Goal: Task Accomplishment & Management: Use online tool/utility

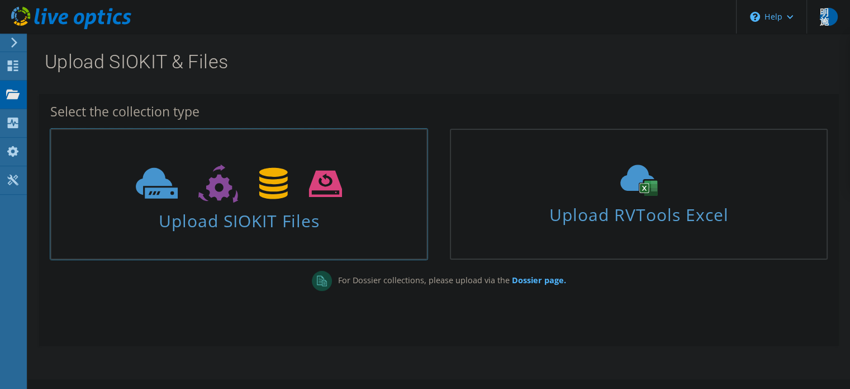
click at [316, 212] on span "Upload SIOKIT Files" at bounding box center [238, 217] width 375 height 24
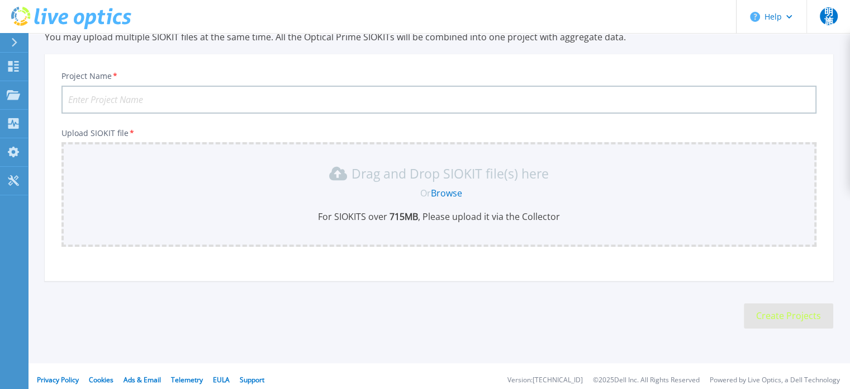
scroll to position [56, 0]
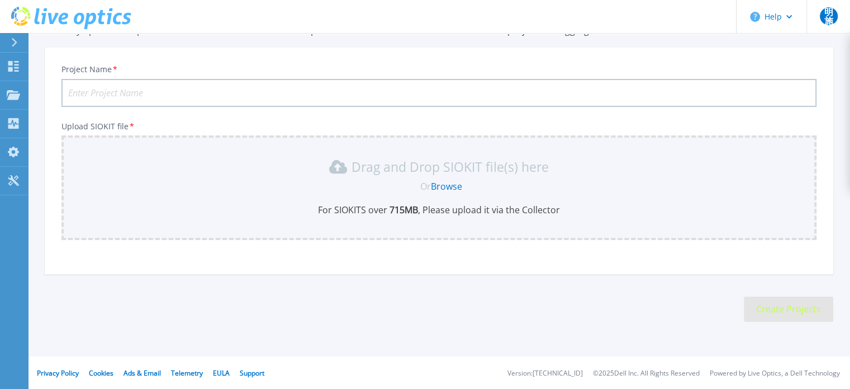
click at [442, 187] on link "Browse" at bounding box center [446, 186] width 31 height 12
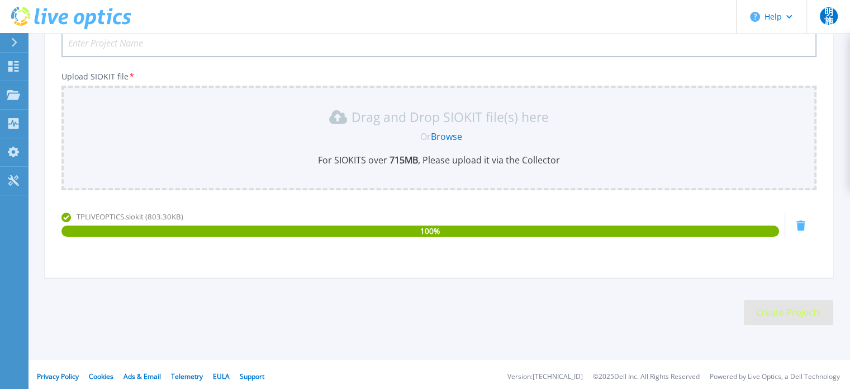
scroll to position [109, 0]
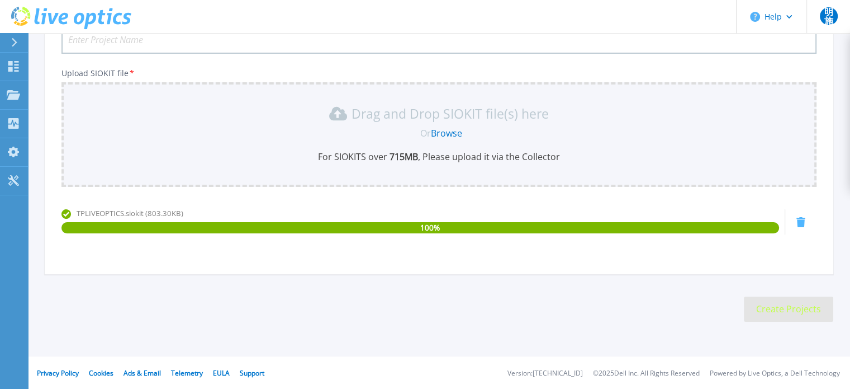
click at [245, 44] on input "Project Name *" at bounding box center [439, 40] width 755 height 28
type input "UPC1"
click at [445, 130] on link "Browse" at bounding box center [446, 133] width 31 height 12
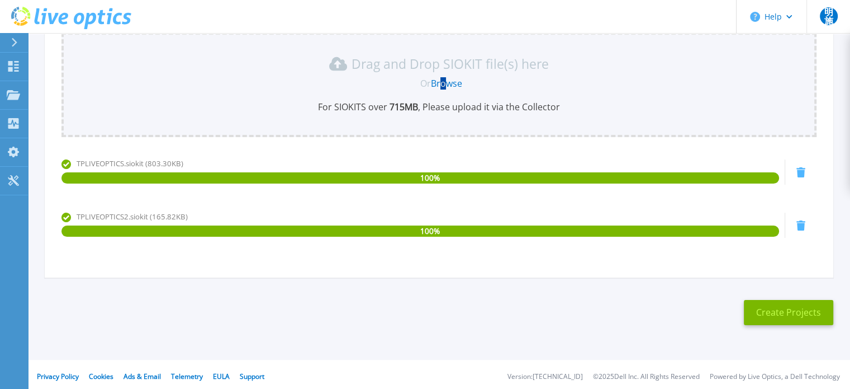
scroll to position [162, 0]
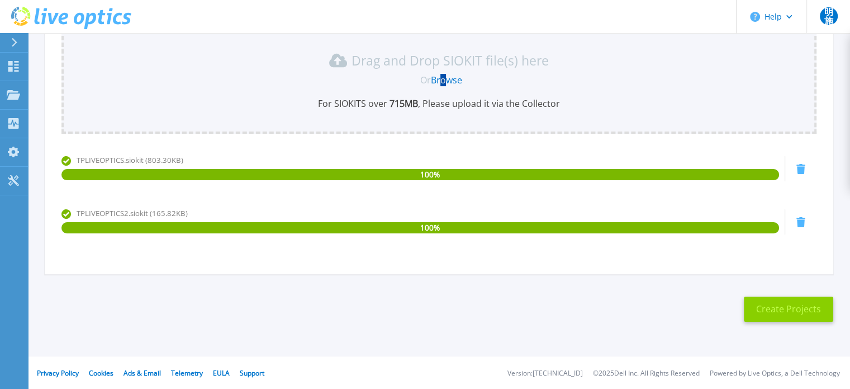
click at [804, 308] on button "Create Projects" at bounding box center [788, 308] width 89 height 25
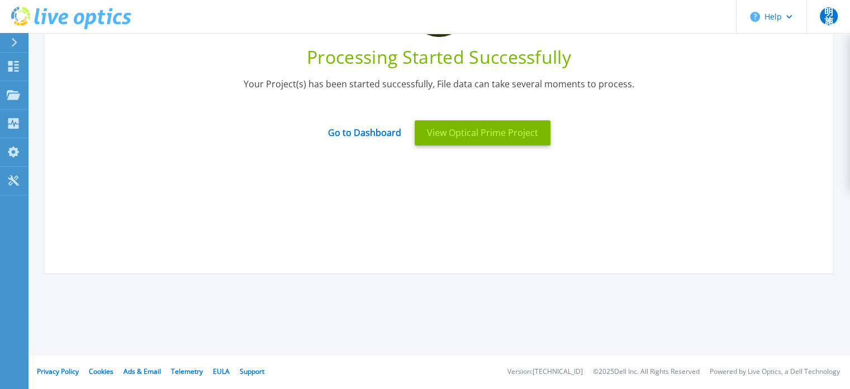
scroll to position [142, 0]
click at [446, 141] on button "View Optical Prime Project" at bounding box center [483, 133] width 136 height 25
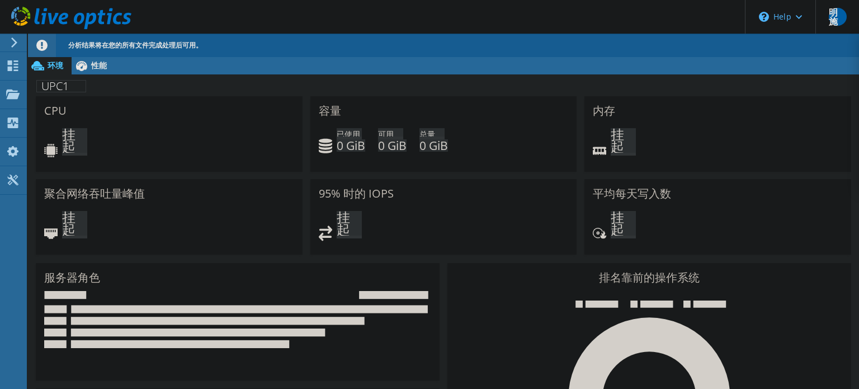
click at [627, 27] on header "明施 最终用户 明宏 [PERSON_NAME] [PERSON_NAME][EMAIL_ADDRESS][PERSON_NAME][DOMAIN_NAME]…" at bounding box center [429, 17] width 859 height 34
click at [633, 40] on div "分析结果将在您的所有文件完成处理后可用。" at bounding box center [463, 45] width 797 height 23
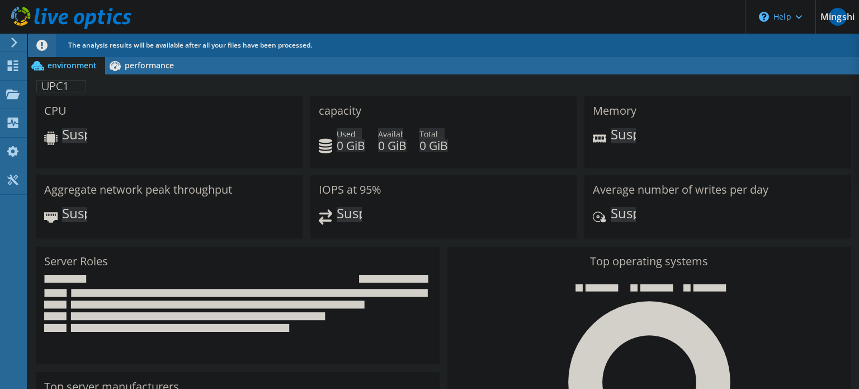
click at [599, 26] on header "Mingshi End User Ming Hongshi davidshih@ivan.com.tw Ivan Tech Ltd My Profile Lo…" at bounding box center [429, 17] width 859 height 34
click at [40, 63] on font "Dashboard" at bounding box center [52, 65] width 41 height 11
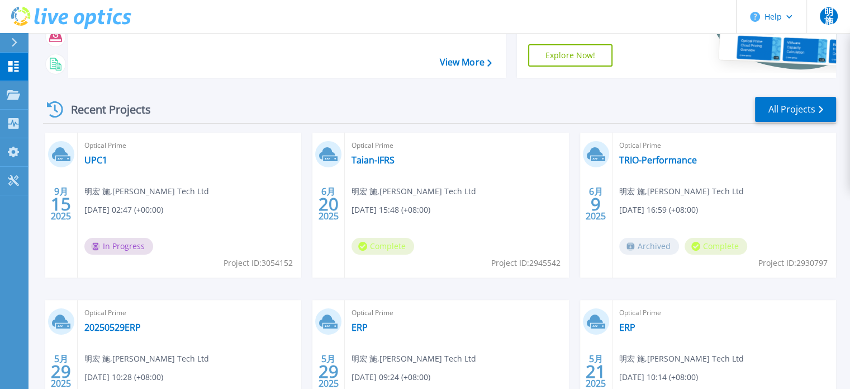
scroll to position [224, 0]
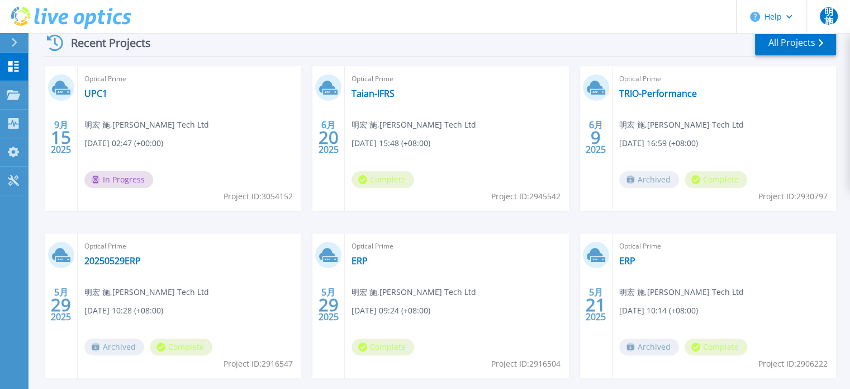
click at [196, 110] on div "Optical Prime UPC1 明宏 施 , [PERSON_NAME] Tech Ltd [DATE] 02:47 (+00:00) In Progr…" at bounding box center [190, 138] width 224 height 145
click at [56, 40] on icon at bounding box center [55, 43] width 16 height 16
click at [17, 41] on icon at bounding box center [14, 42] width 6 height 9
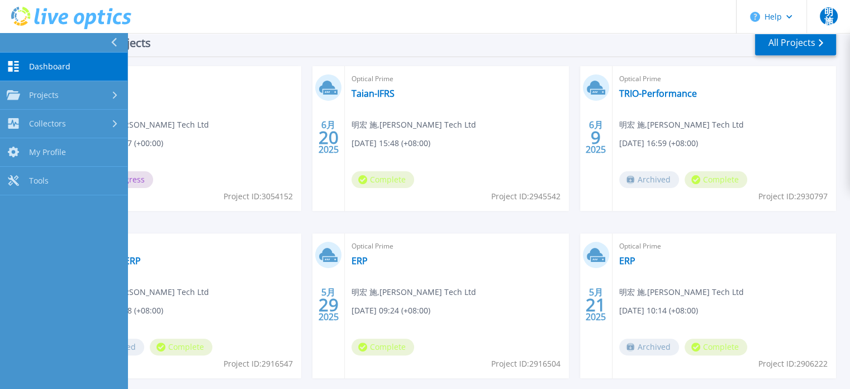
click at [17, 41] on button at bounding box center [63, 43] width 127 height 20
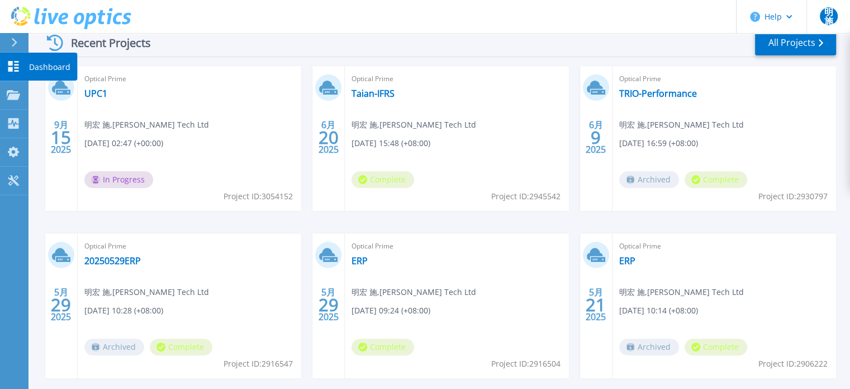
click at [18, 65] on icon at bounding box center [13, 66] width 11 height 11
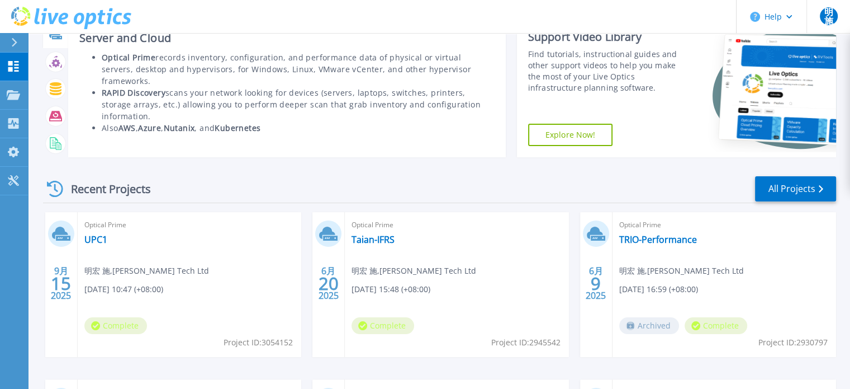
scroll to position [112, 0]
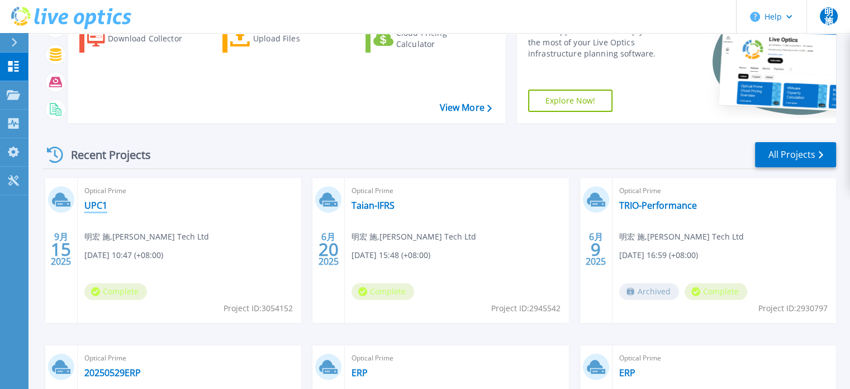
click at [94, 205] on link "UPC1" at bounding box center [95, 205] width 23 height 11
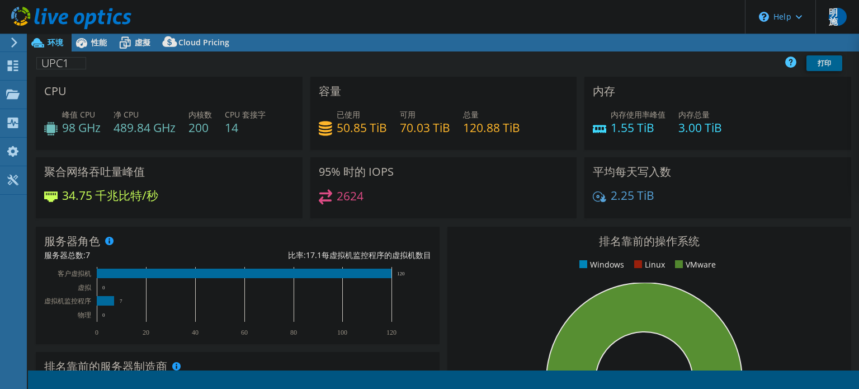
select select "USD"
click at [678, 47] on link "Reports" at bounding box center [686, 42] width 54 height 17
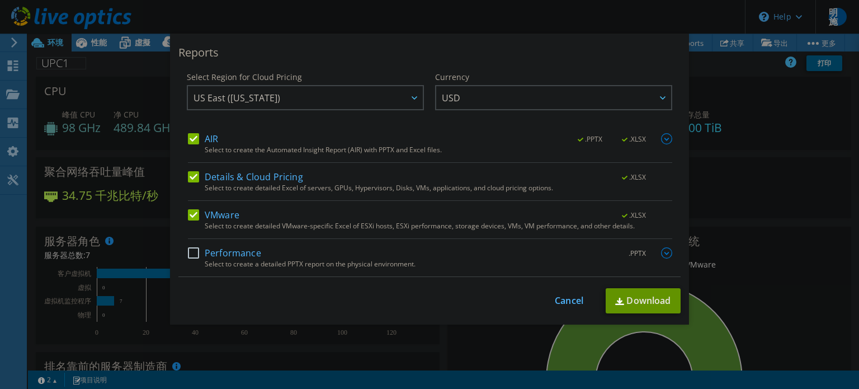
click at [239, 250] on label "Performance" at bounding box center [224, 252] width 73 height 11
click at [0, 0] on input "Performance" at bounding box center [0, 0] width 0 height 0
click at [443, 104] on span "USD" at bounding box center [451, 100] width 18 height 17
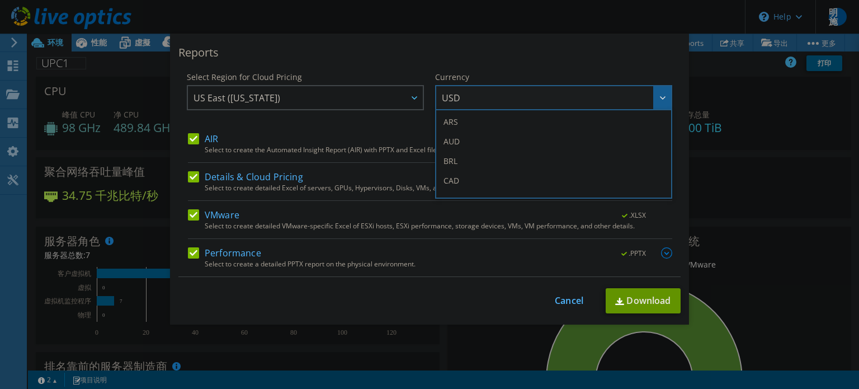
click at [368, 56] on div "Reports" at bounding box center [429, 53] width 502 height 16
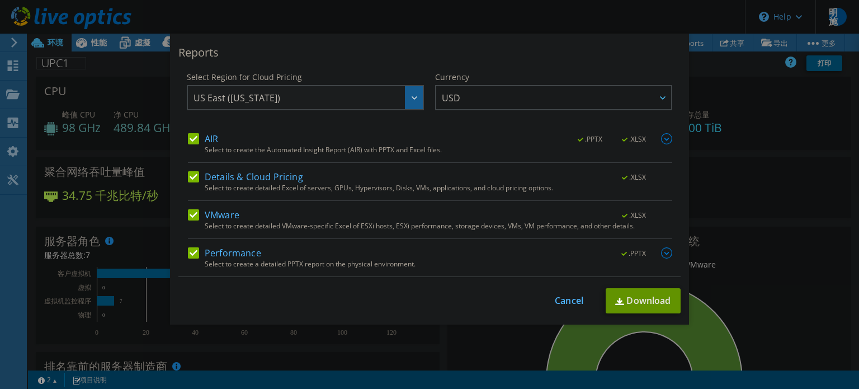
click at [286, 98] on span "US East (Virginia)" at bounding box center [307, 97] width 229 height 23
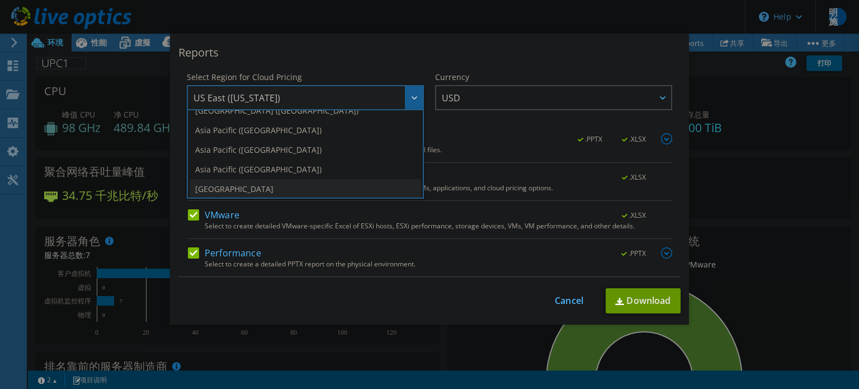
scroll to position [56, 0]
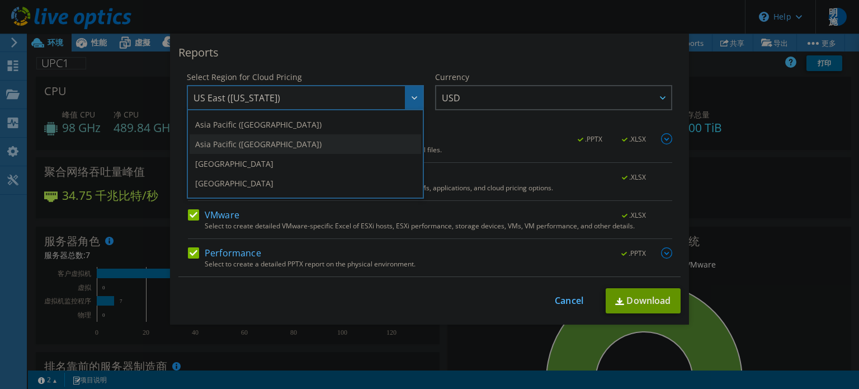
click at [283, 143] on li "Asia Pacific ([GEOGRAPHIC_DATA])" at bounding box center [305, 144] width 231 height 20
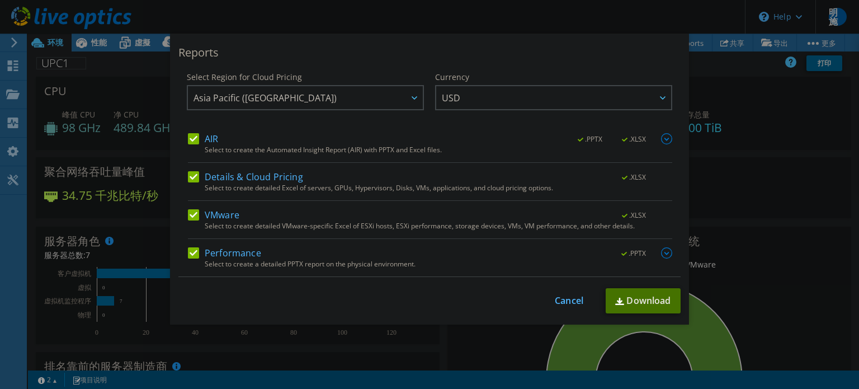
click at [638, 305] on link "Download" at bounding box center [643, 300] width 75 height 25
click at [731, 87] on div "Reports Select Region for Cloud Pricing Asia Pacific (Hong Kong) Asia Pacific (…" at bounding box center [429, 194] width 859 height 321
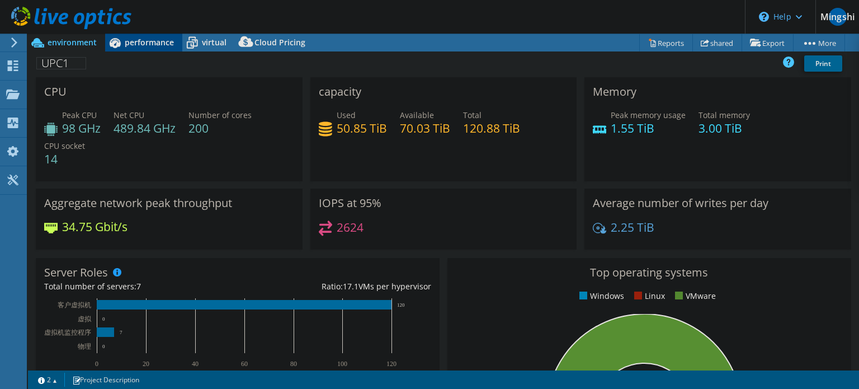
click at [143, 37] on font "performance" at bounding box center [149, 42] width 49 height 11
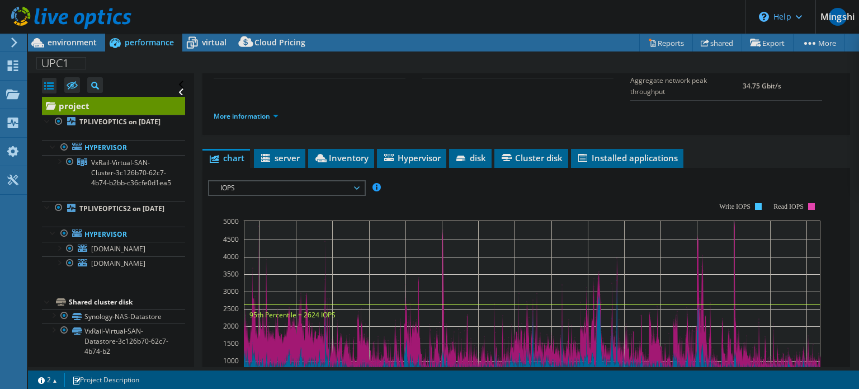
scroll to position [168, 0]
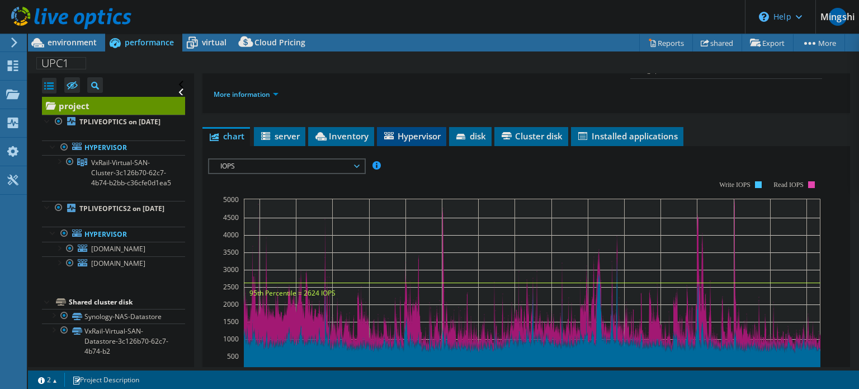
click at [401, 141] on font "Hypervisor" at bounding box center [419, 135] width 43 height 11
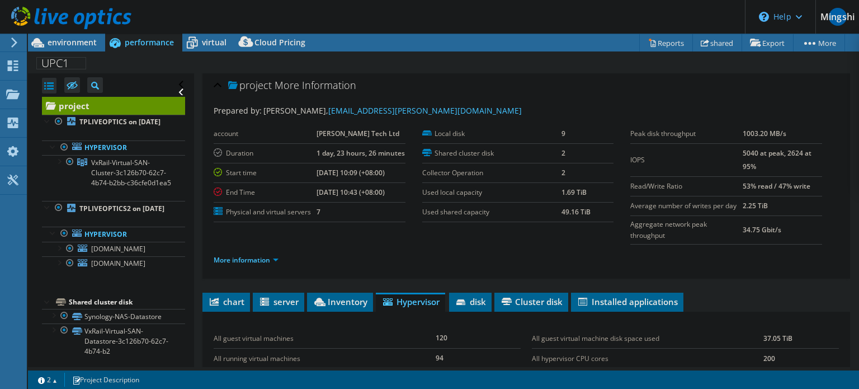
scroll to position [0, 0]
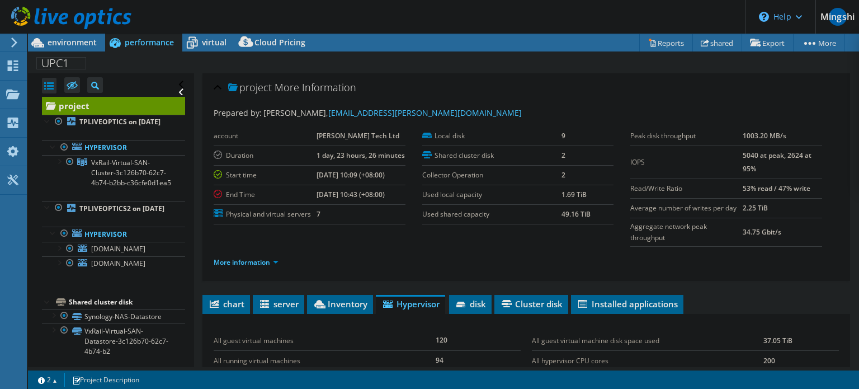
click at [282, 266] on li "More information" at bounding box center [250, 262] width 72 height 12
click at [270, 266] on font "More information" at bounding box center [242, 262] width 56 height 10
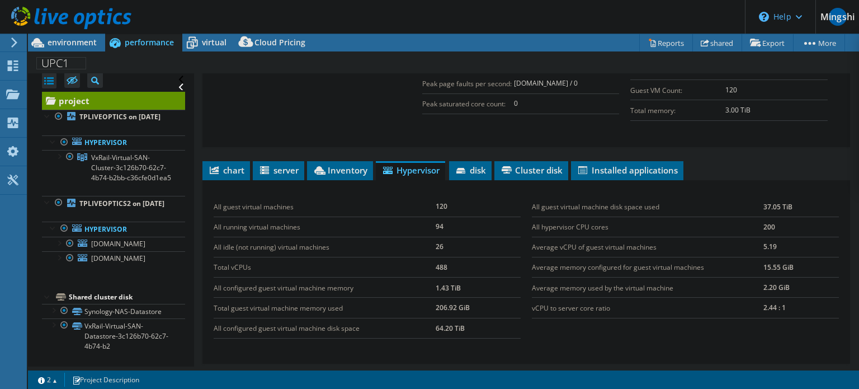
scroll to position [297, 0]
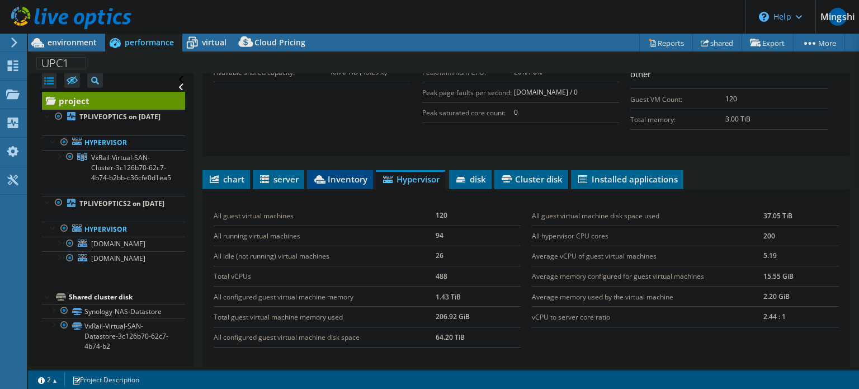
click at [329, 185] on font "Inventory" at bounding box center [348, 178] width 40 height 11
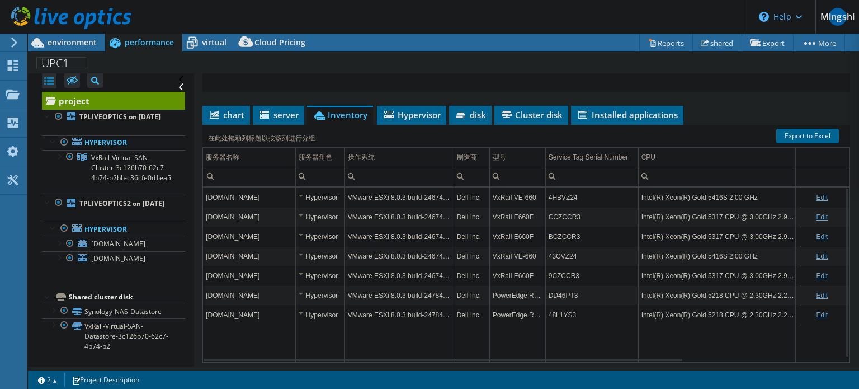
scroll to position [353, 0]
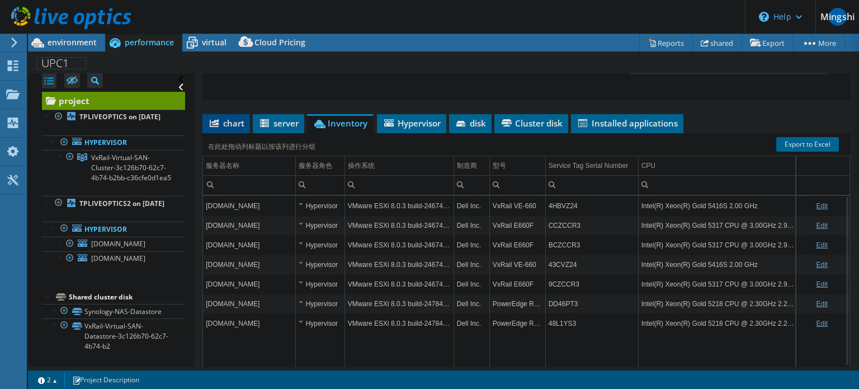
click at [245, 127] on li "chart" at bounding box center [226, 123] width 48 height 19
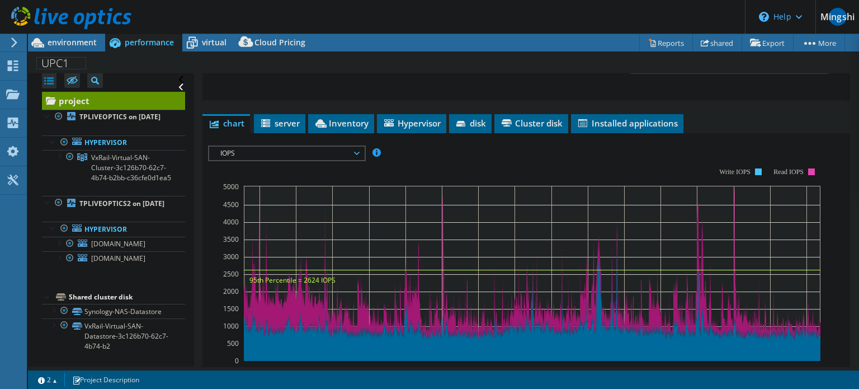
click at [352, 160] on span "IOPS" at bounding box center [287, 152] width 144 height 13
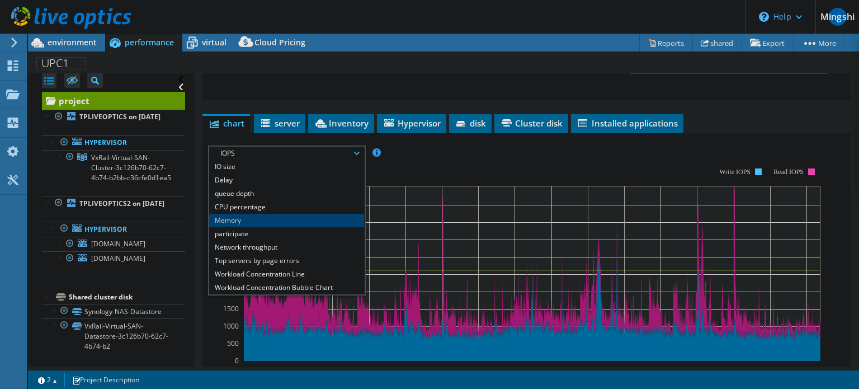
scroll to position [40, 0]
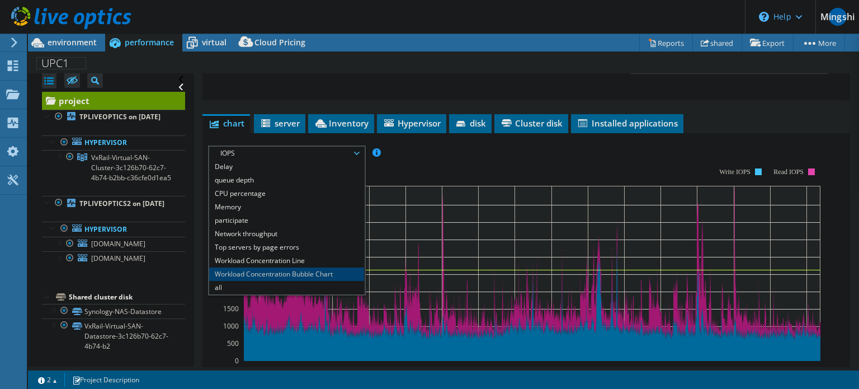
click at [320, 278] on font "Workload Concentration Bubble Chart" at bounding box center [274, 274] width 118 height 10
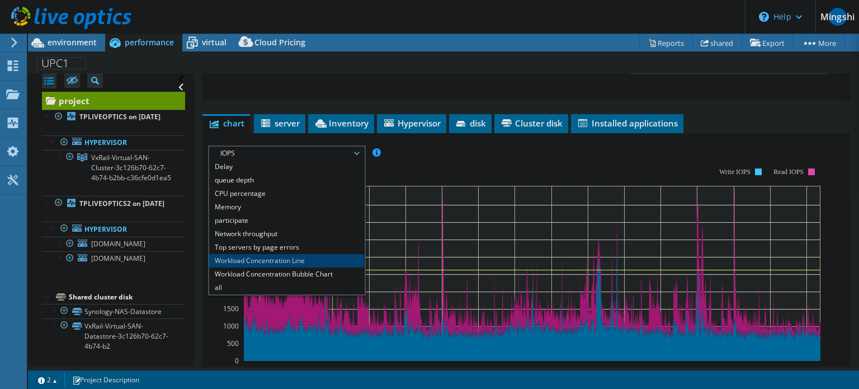
click at [320, 266] on li "Workload Concentration Line" at bounding box center [286, 260] width 155 height 13
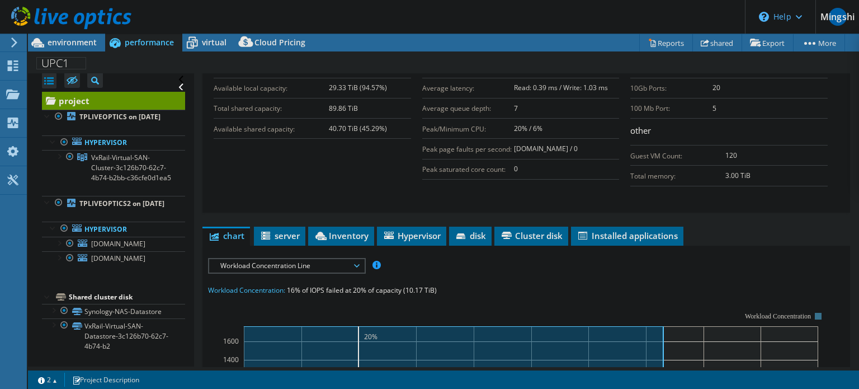
scroll to position [296, 0]
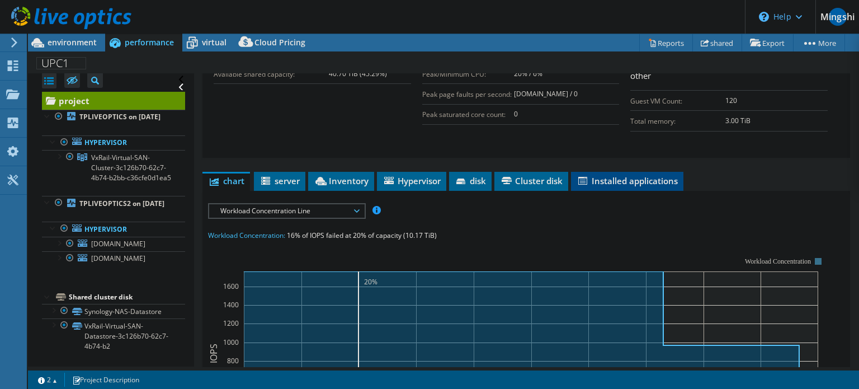
click at [603, 186] on font "Installed applications" at bounding box center [635, 180] width 86 height 11
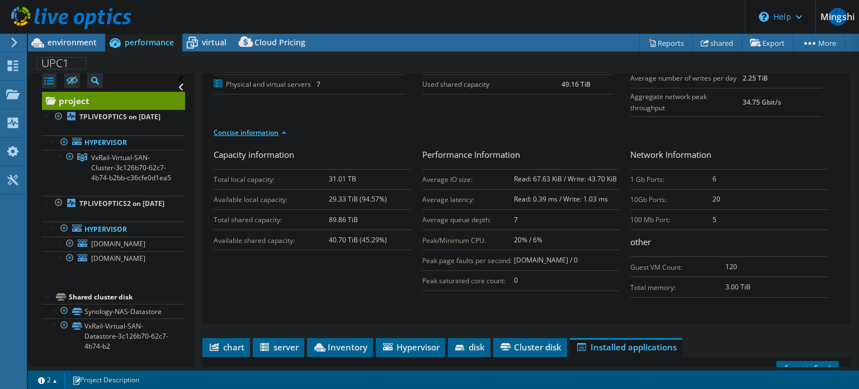
scroll to position [242, 0]
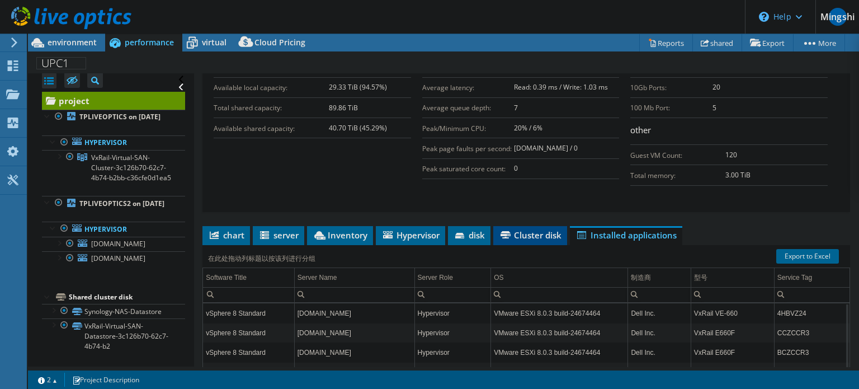
click at [533, 239] on font "Cluster disk" at bounding box center [538, 234] width 48 height 11
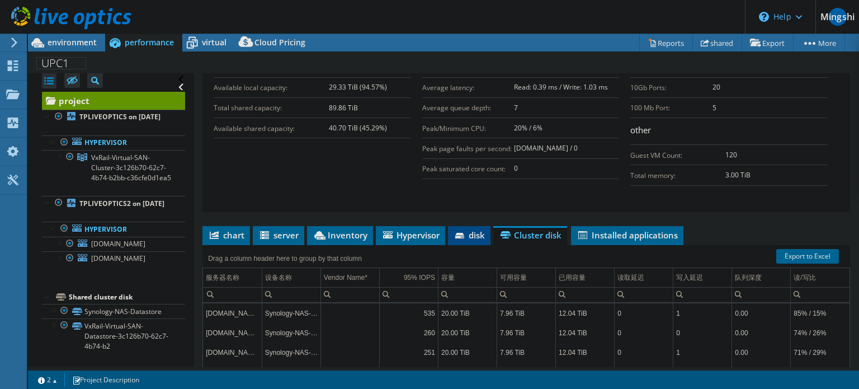
click at [474, 245] on li "disk" at bounding box center [469, 235] width 42 height 19
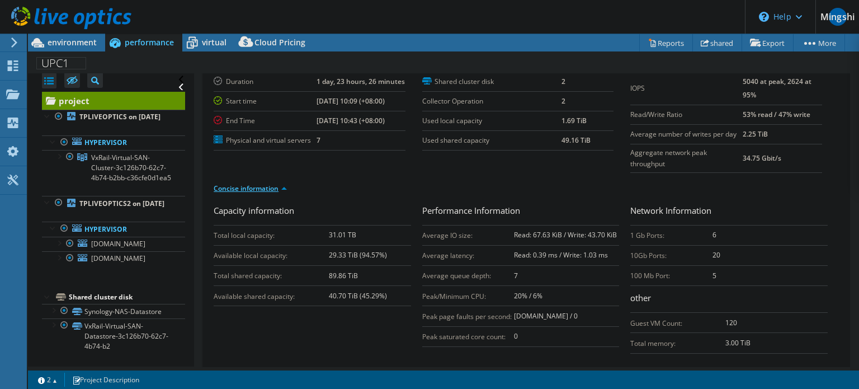
scroll to position [0, 0]
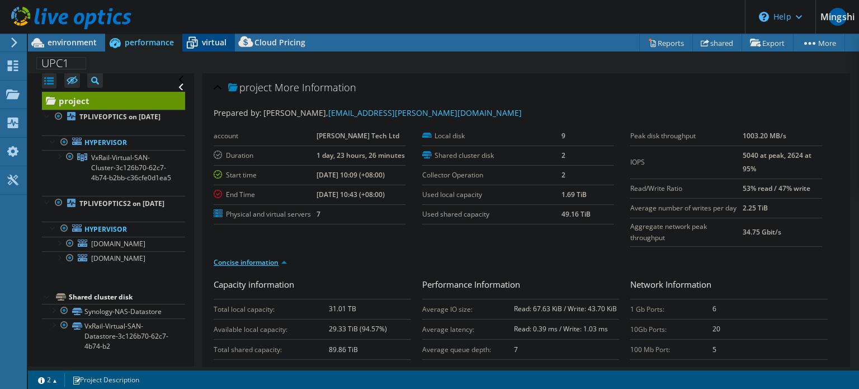
click at [200, 38] on icon at bounding box center [192, 43] width 20 height 20
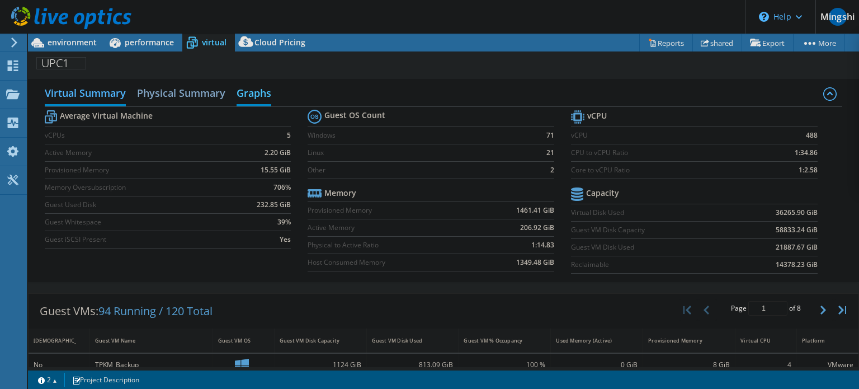
click at [252, 85] on h2 "Graphs" at bounding box center [254, 94] width 35 height 25
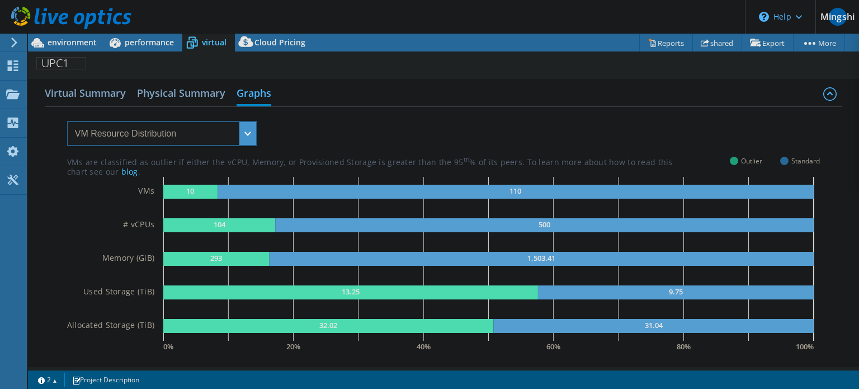
click at [241, 125] on select "VM Resource Distribution Provisioning Contrast Over Provisioning" at bounding box center [162, 133] width 190 height 25
click at [67, 121] on select "VM Resource Distribution Provisioning Contrast Over Provisioning" at bounding box center [162, 133] width 190 height 25
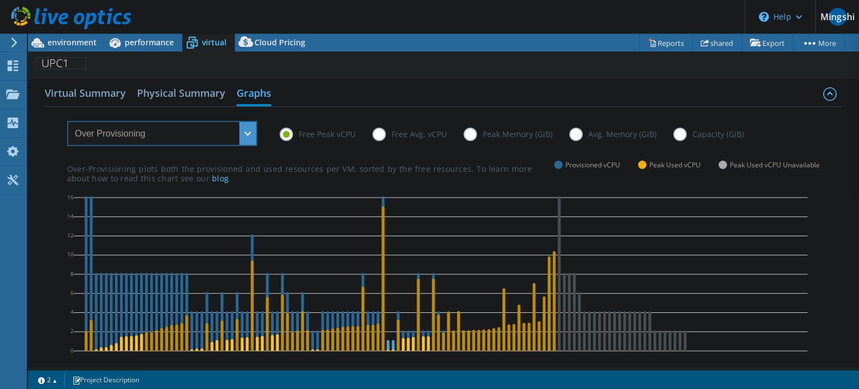
click at [247, 134] on select "VM Resource Distribution Provisioning Contrast Over Provisioning" at bounding box center [162, 133] width 190 height 25
select select "VM Resource Distribution"
click at [67, 121] on select "VM Resource Distribution Provisioning Contrast Over Provisioning" at bounding box center [162, 133] width 190 height 25
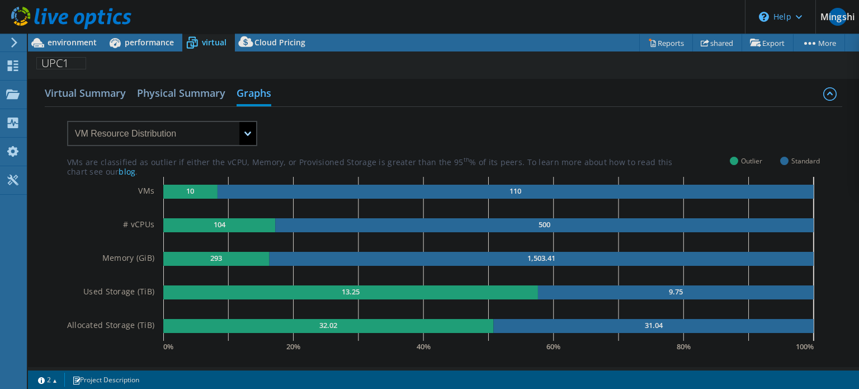
click at [355, 84] on div "Virtual Summary Physical Summary Graphs" at bounding box center [444, 94] width 798 height 25
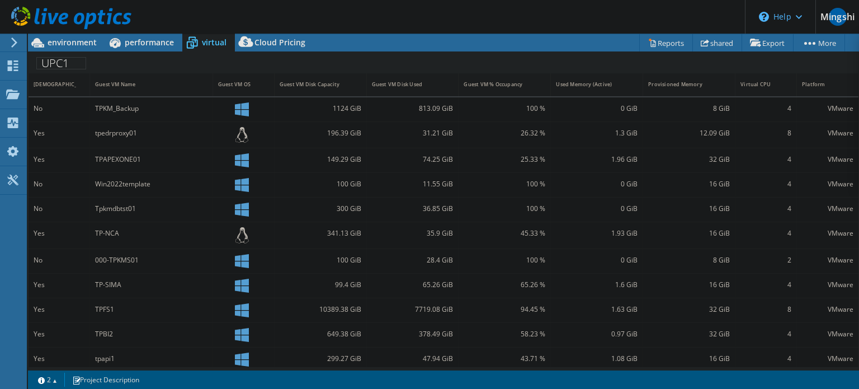
scroll to position [231, 0]
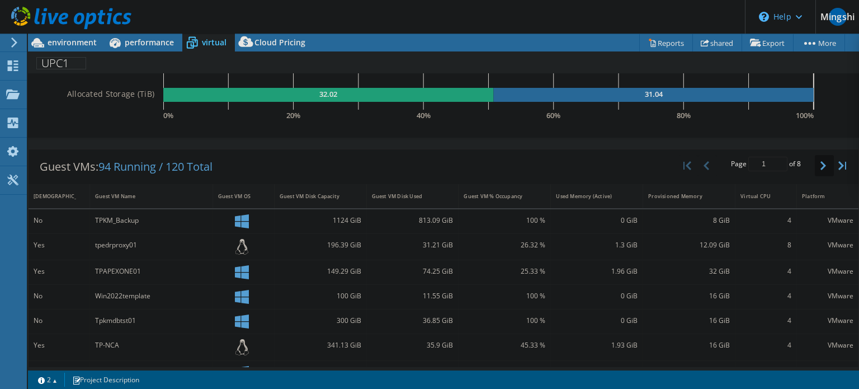
click at [820, 167] on icon "button" at bounding box center [823, 165] width 6 height 9
drag, startPoint x: 689, startPoint y: 267, endPoint x: 540, endPoint y: 267, distance: 148.7
click at [540, 267] on div "Yes TP-VDIW11-06 199.2 GiB 94.36 GiB 94.72 % 2.01 GiB 16 GiB 6 VMware" at bounding box center [444, 272] width 830 height 24
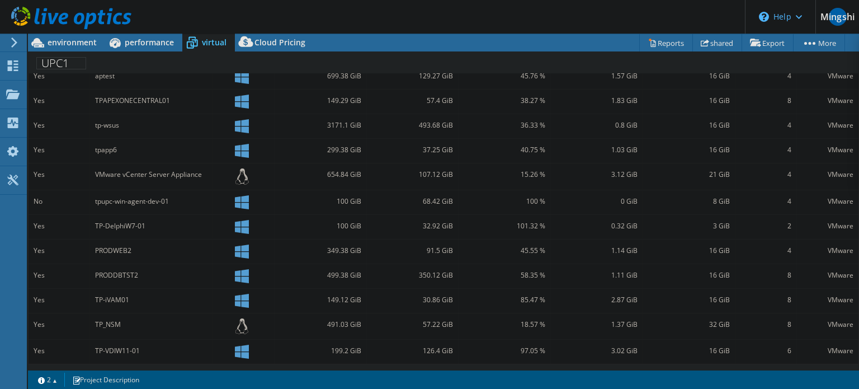
scroll to position [228, 0]
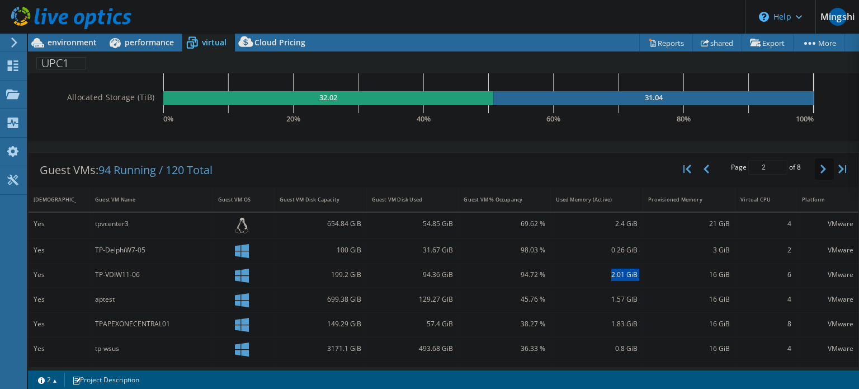
click at [820, 171] on icon "button" at bounding box center [823, 168] width 6 height 9
type input "3"
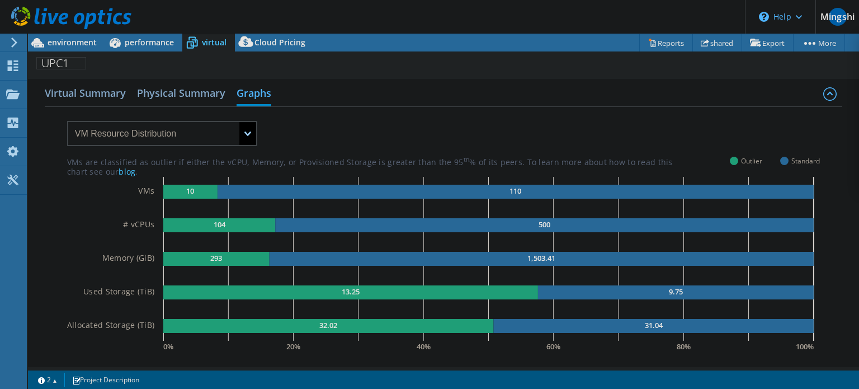
scroll to position [224, 0]
click at [251, 129] on select "VM Resource Distribution Provisioning Contrast Over Provisioning" at bounding box center [162, 133] width 190 height 25
click at [67, 121] on select "VM Resource Distribution Provisioning Contrast Over Provisioning" at bounding box center [162, 133] width 190 height 25
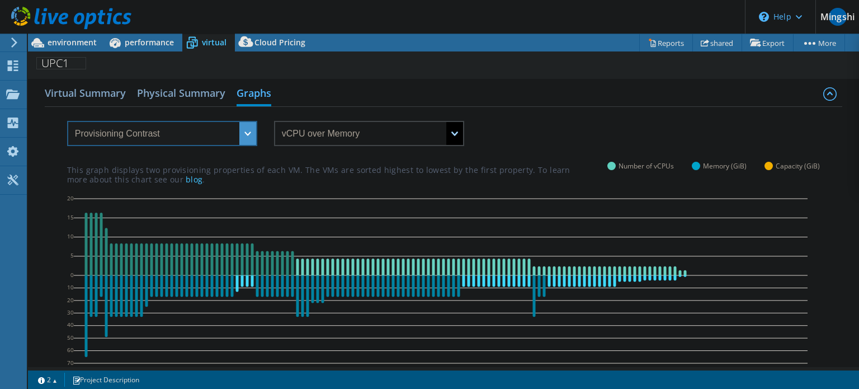
click at [250, 125] on select "VM Resource Distribution Provisioning Contrast Over Provisioning" at bounding box center [162, 133] width 190 height 25
select select "Over Provisioning"
click at [67, 121] on select "VM Resource Distribution Provisioning Contrast Over Provisioning" at bounding box center [162, 133] width 190 height 25
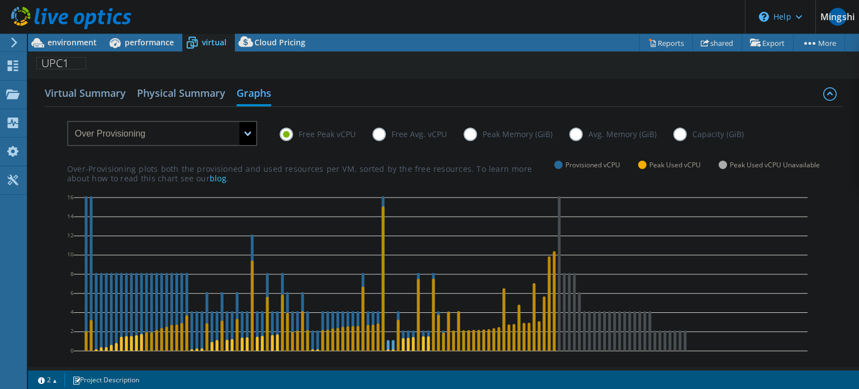
click at [385, 135] on label "Free Avg. vCPU" at bounding box center [417, 133] width 91 height 13
click at [0, 0] on input "Free Avg. vCPU" at bounding box center [0, 0] width 0 height 0
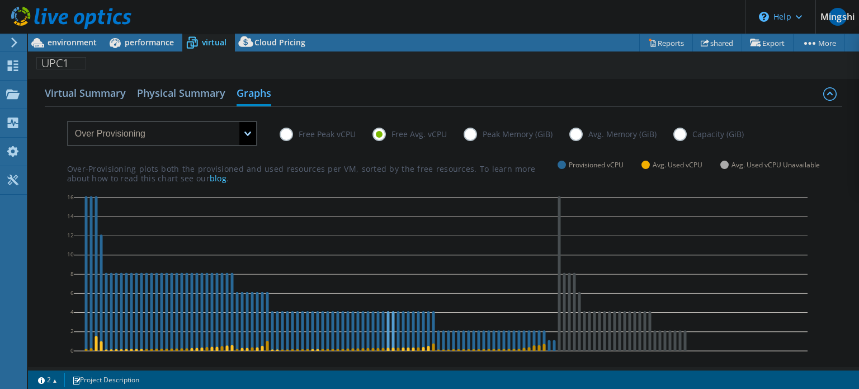
click at [472, 135] on label "Peak Memory (GiB)" at bounding box center [517, 133] width 106 height 13
click at [0, 0] on input "Peak Memory (GiB)" at bounding box center [0, 0] width 0 height 0
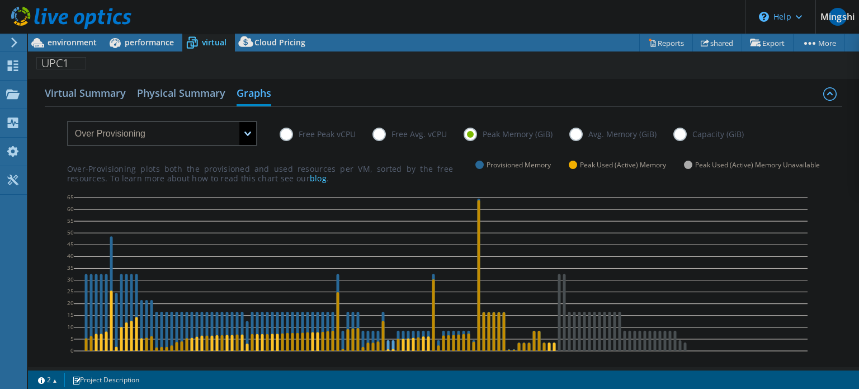
click at [581, 132] on label "Avg. Memory (GiB)" at bounding box center [621, 133] width 104 height 13
click at [0, 0] on input "Avg. Memory (GiB)" at bounding box center [0, 0] width 0 height 0
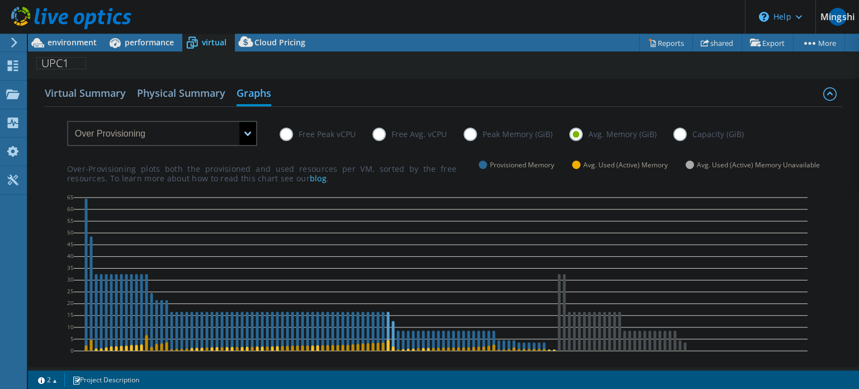
click at [684, 129] on label "Capacity (GiB)" at bounding box center [716, 133] width 87 height 13
click at [0, 0] on input "Capacity (GiB)" at bounding box center [0, 0] width 0 height 0
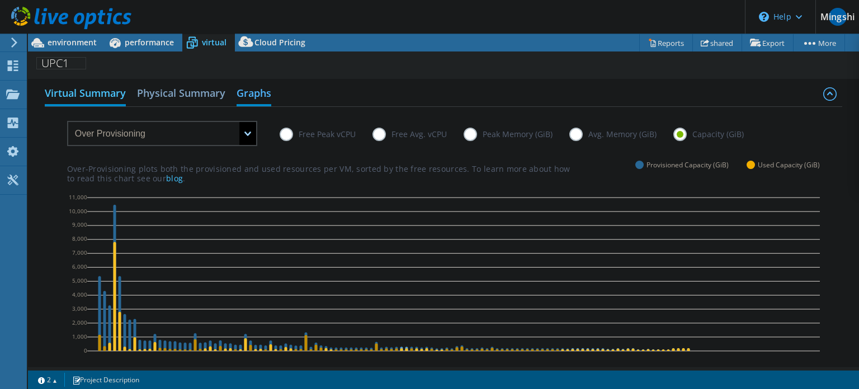
click at [101, 94] on h2 "Virtual Summary" at bounding box center [85, 94] width 81 height 25
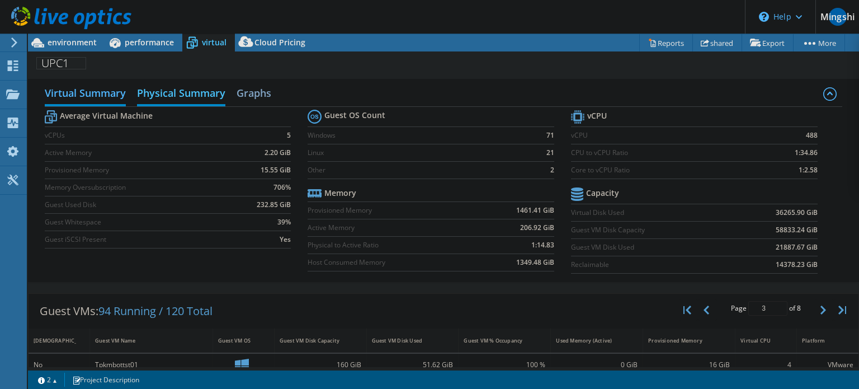
click at [166, 102] on h2 "Physical Summary" at bounding box center [181, 94] width 88 height 25
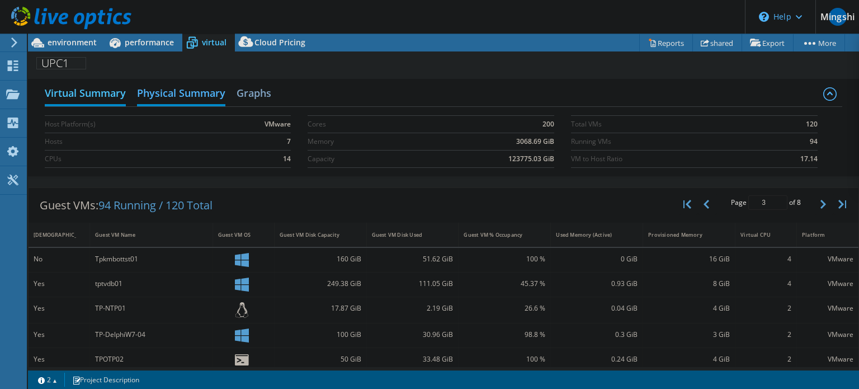
click at [63, 96] on h2 "Virtual Summary" at bounding box center [85, 94] width 81 height 25
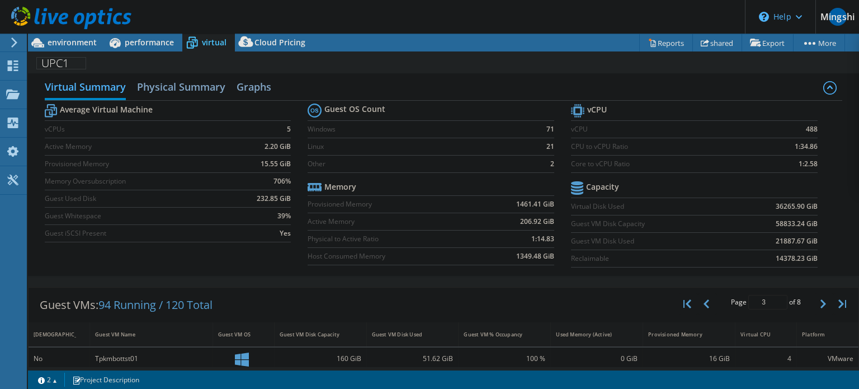
scroll to position [0, 0]
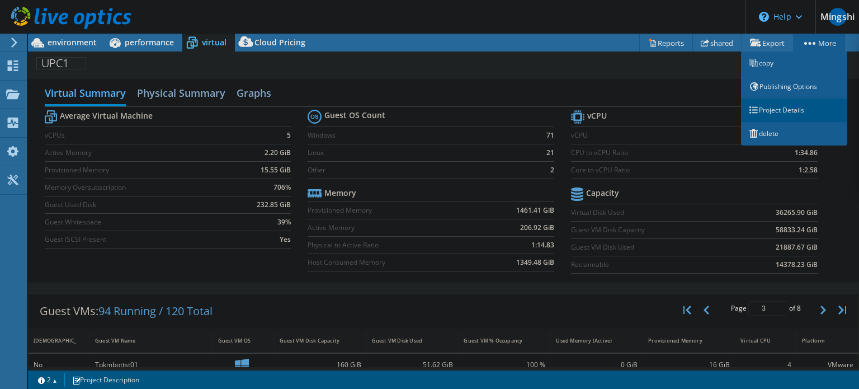
click at [783, 106] on font "Project Details" at bounding box center [781, 110] width 45 height 10
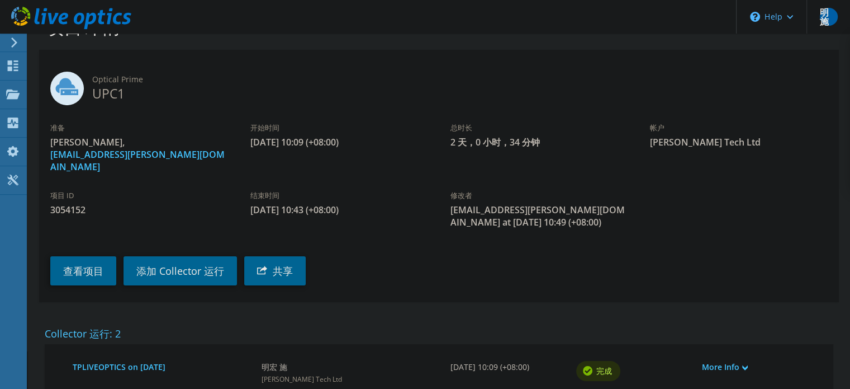
scroll to position [1, 0]
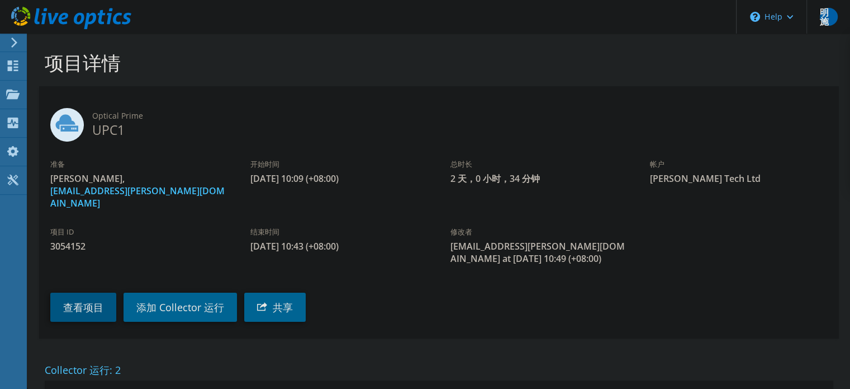
click at [55, 302] on link "查看项目" at bounding box center [83, 306] width 66 height 29
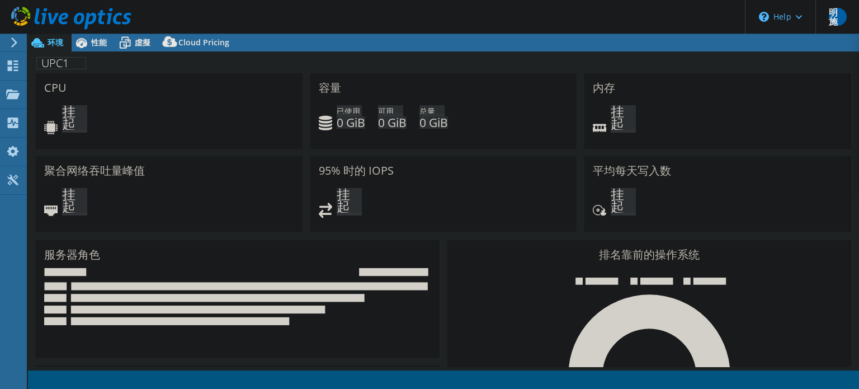
select select "[GEOGRAPHIC_DATA]"
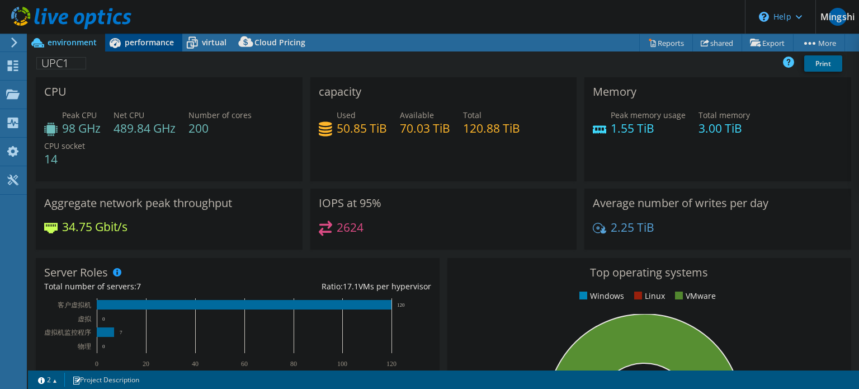
click at [149, 40] on font "performance" at bounding box center [149, 42] width 49 height 11
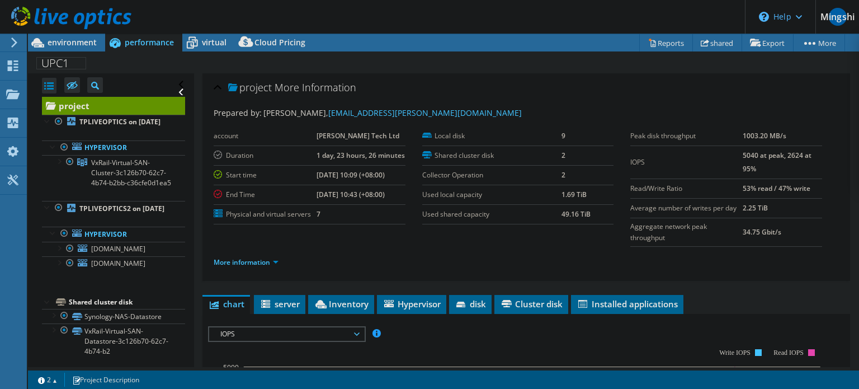
scroll to position [168, 0]
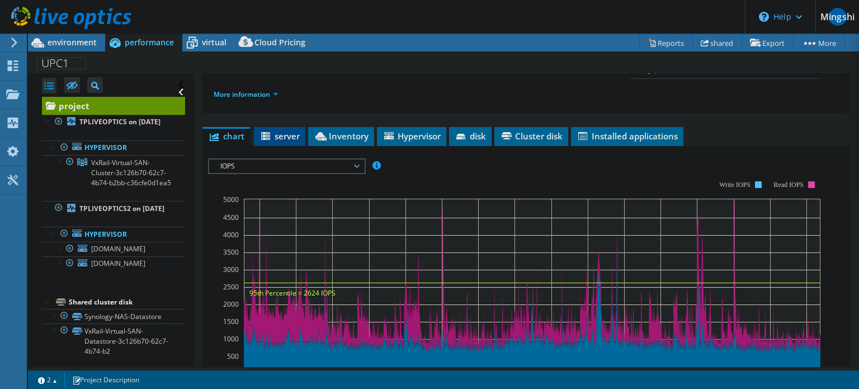
click at [282, 138] on font "server" at bounding box center [287, 135] width 25 height 11
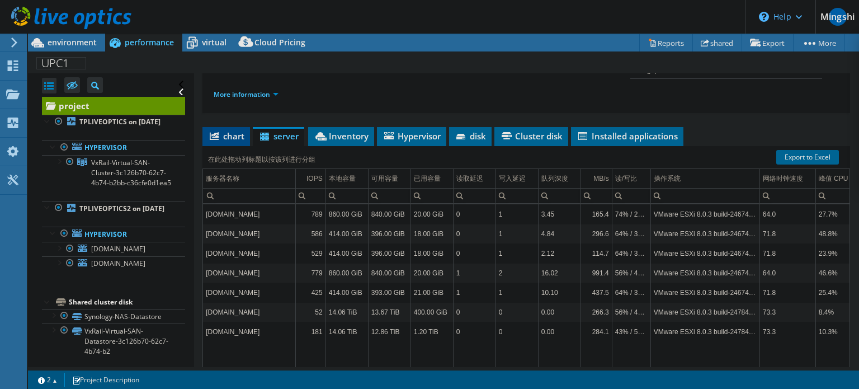
click at [228, 141] on font "chart" at bounding box center [233, 135] width 21 height 11
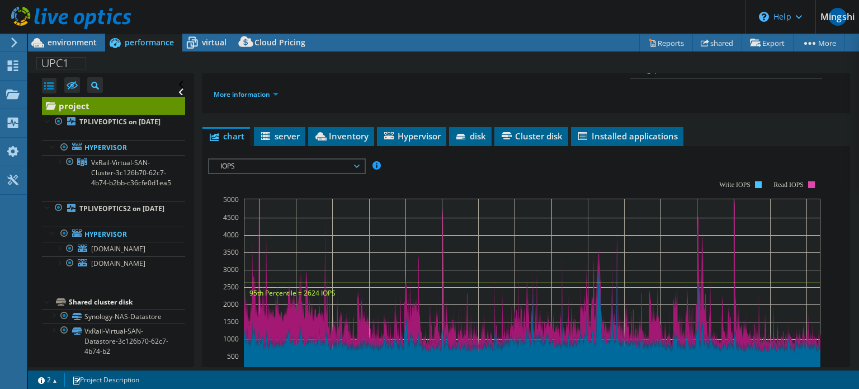
click at [270, 171] on span "IOPS" at bounding box center [287, 165] width 144 height 13
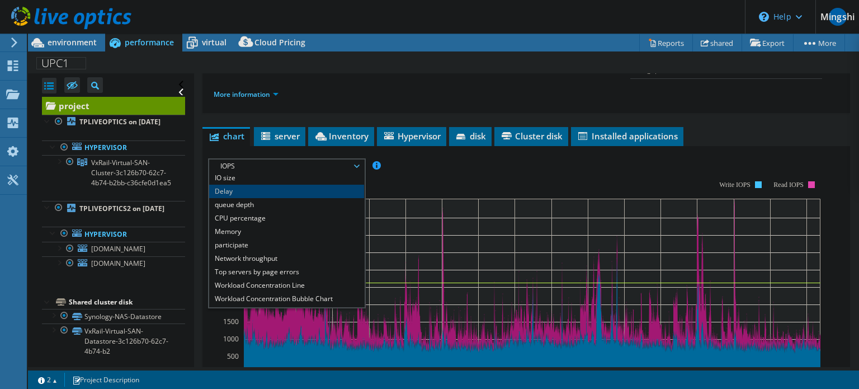
scroll to position [40, 0]
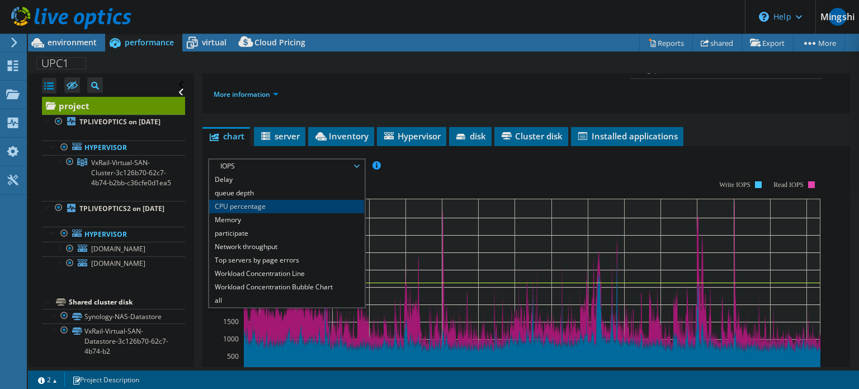
click at [289, 213] on li "CPU percentage" at bounding box center [286, 206] width 155 height 13
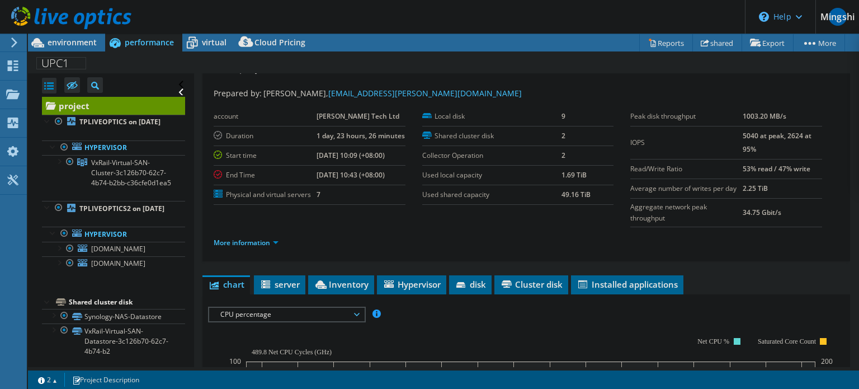
scroll to position [0, 0]
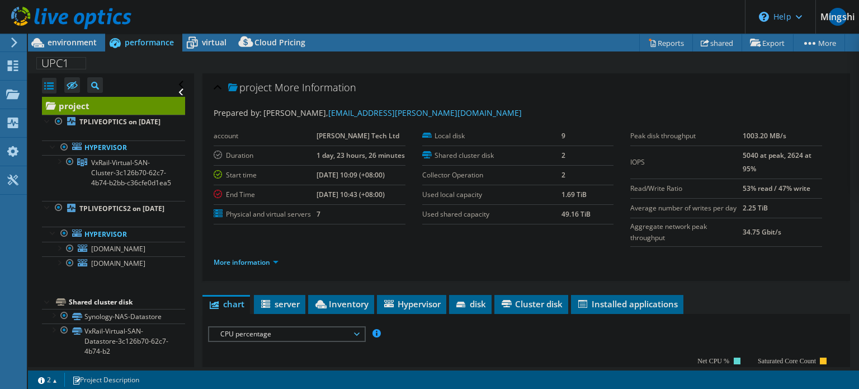
click at [586, 105] on div "Prepared by: Minghong Shih, davidshih@ivan.com.tw account Ivan Tech Ltd Duratio…" at bounding box center [526, 189] width 625 height 178
click at [470, 309] on span "disk" at bounding box center [470, 303] width 31 height 11
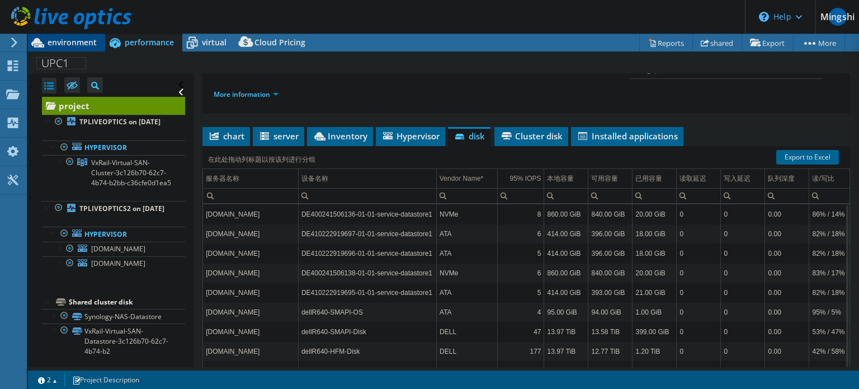
click at [88, 45] on font "environment" at bounding box center [72, 42] width 49 height 11
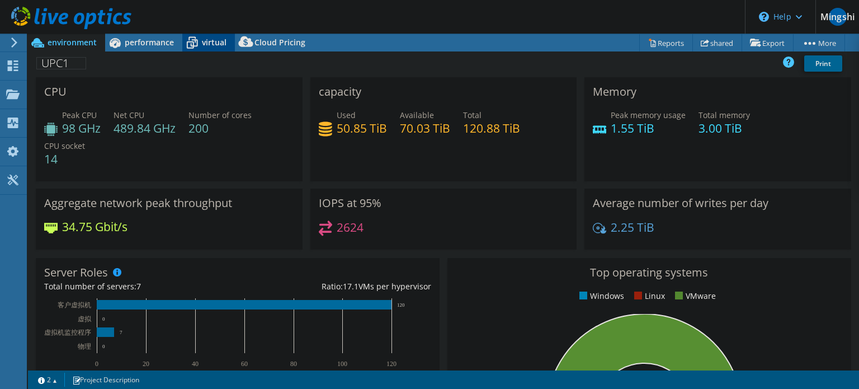
click at [219, 42] on font "virtual" at bounding box center [214, 42] width 25 height 11
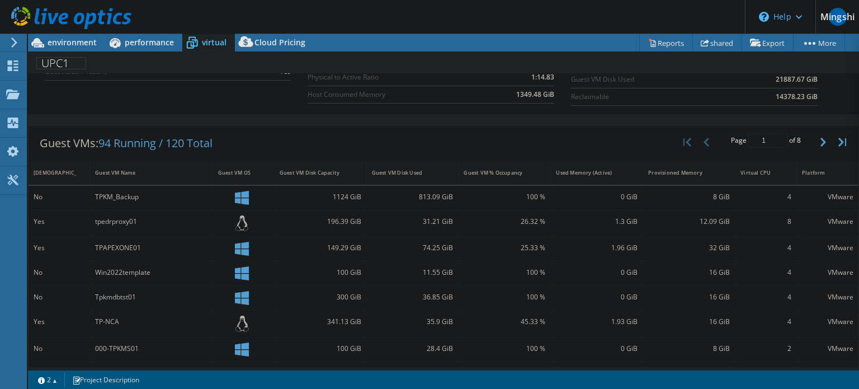
scroll to position [0, 0]
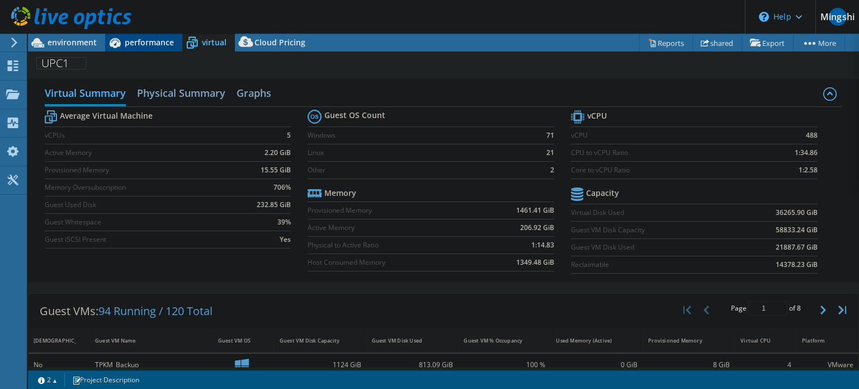
click at [138, 40] on font "performance" at bounding box center [149, 42] width 49 height 11
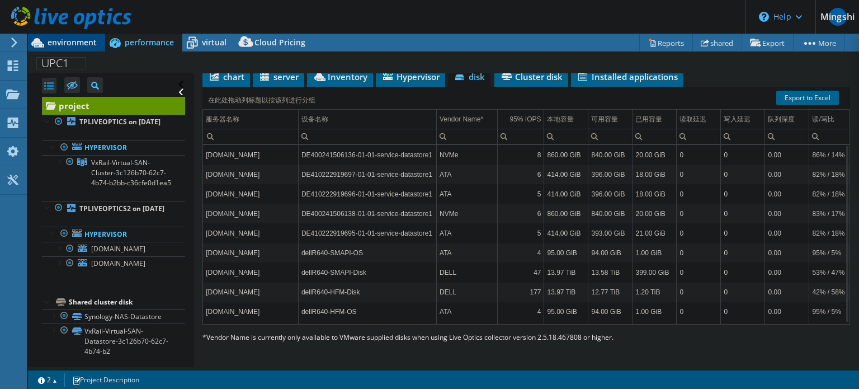
click at [103, 41] on div "environment" at bounding box center [66, 43] width 77 height 18
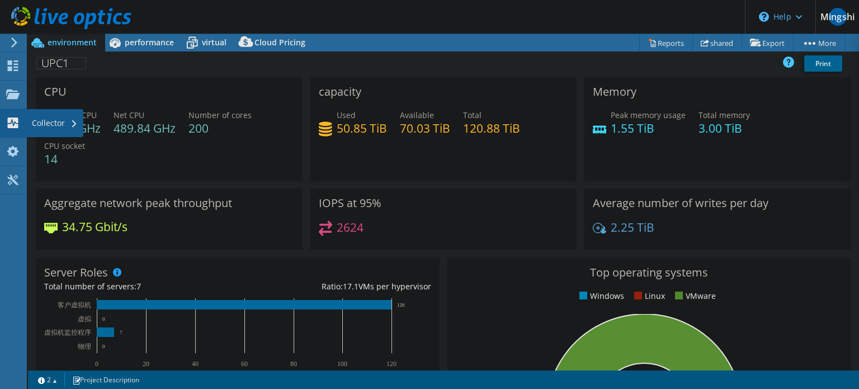
click at [8, 125] on use at bounding box center [13, 122] width 11 height 11
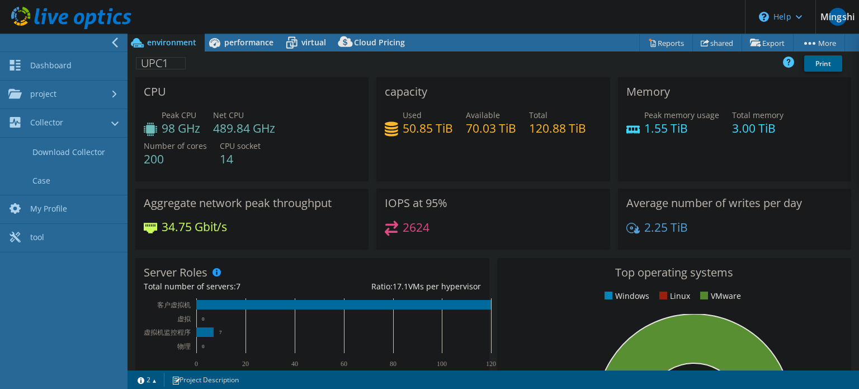
click at [228, 81] on div "CPU Peak CPU 98 GHz Net CPU 489.84 GHz Number of cores 200 CPU socket 14" at bounding box center [251, 129] width 233 height 104
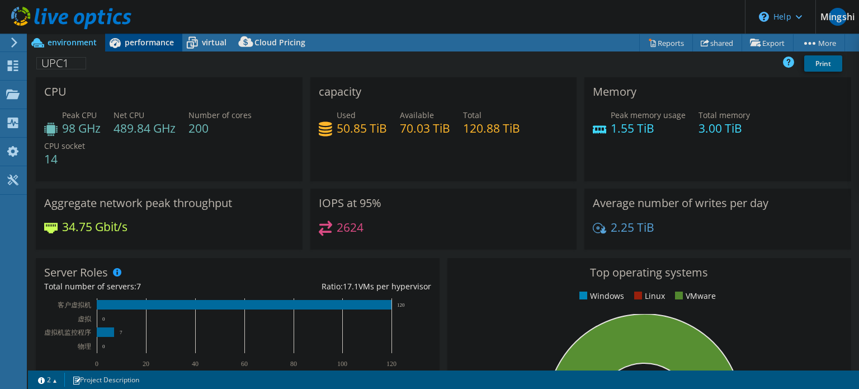
click at [152, 43] on font "performance" at bounding box center [149, 42] width 49 height 11
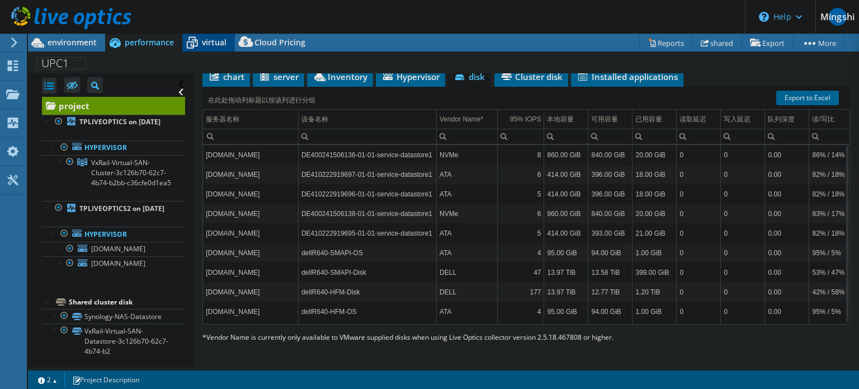
click at [209, 51] on div "virtual" at bounding box center [208, 43] width 53 height 18
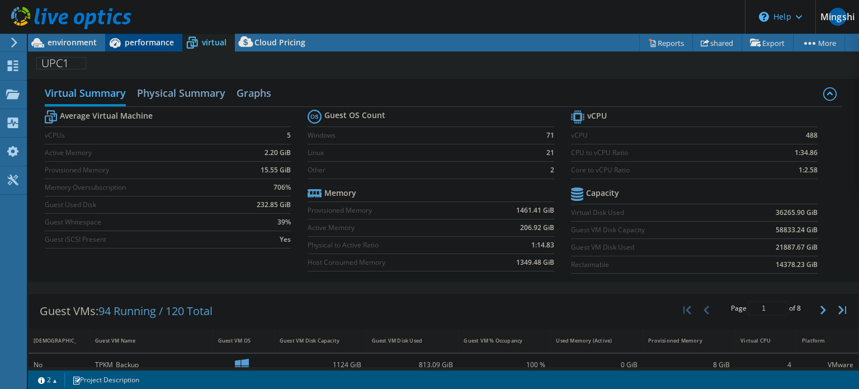
click at [149, 44] on font "performance" at bounding box center [149, 42] width 49 height 11
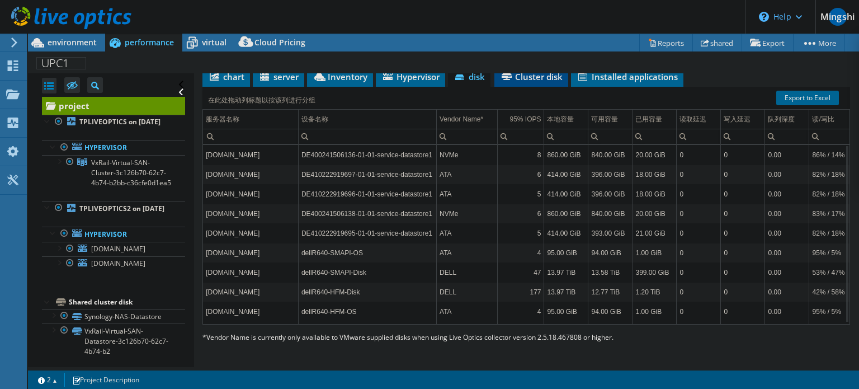
click at [528, 82] on li "Cluster disk" at bounding box center [531, 77] width 74 height 19
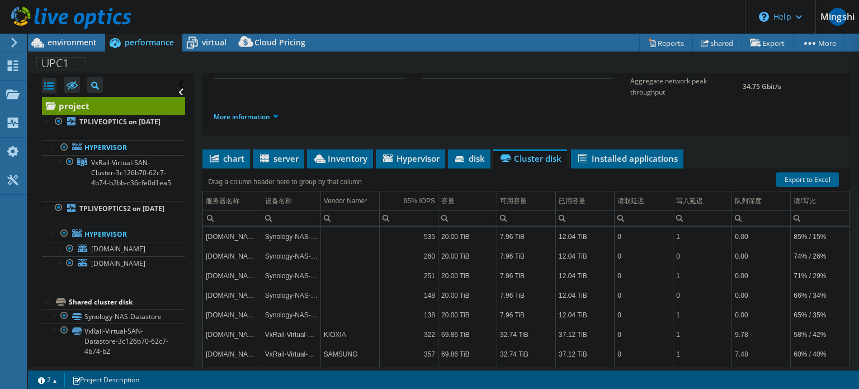
scroll to position [178, 0]
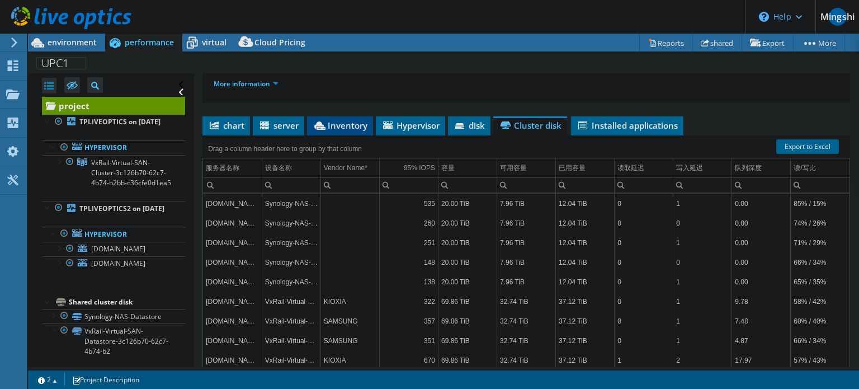
click at [353, 131] on font "Inventory" at bounding box center [348, 125] width 40 height 11
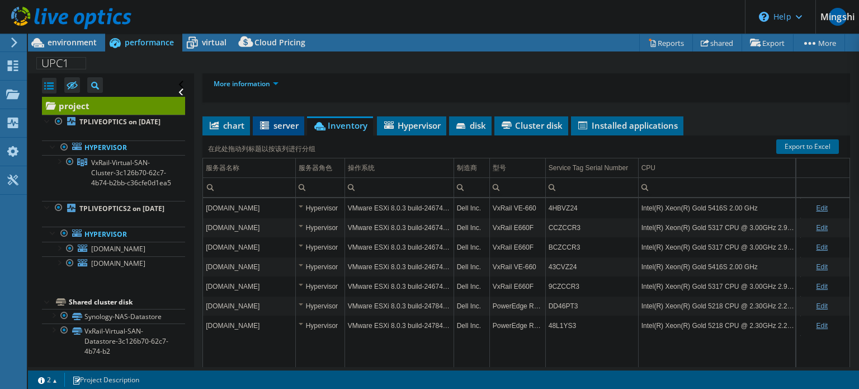
click at [279, 129] on font "server" at bounding box center [285, 125] width 25 height 11
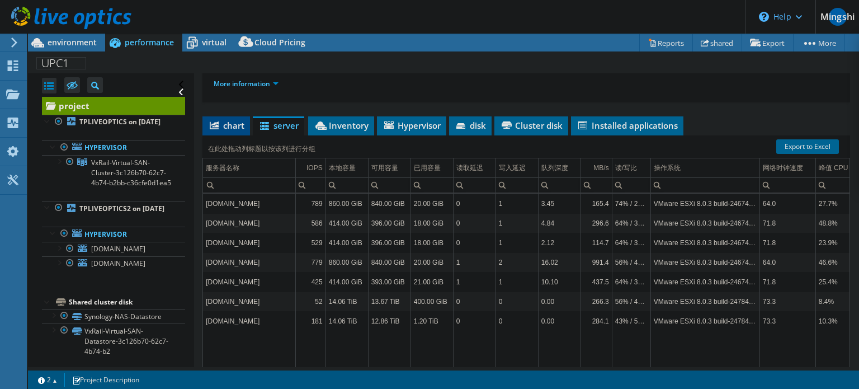
click at [240, 131] on font "chart" at bounding box center [233, 125] width 21 height 11
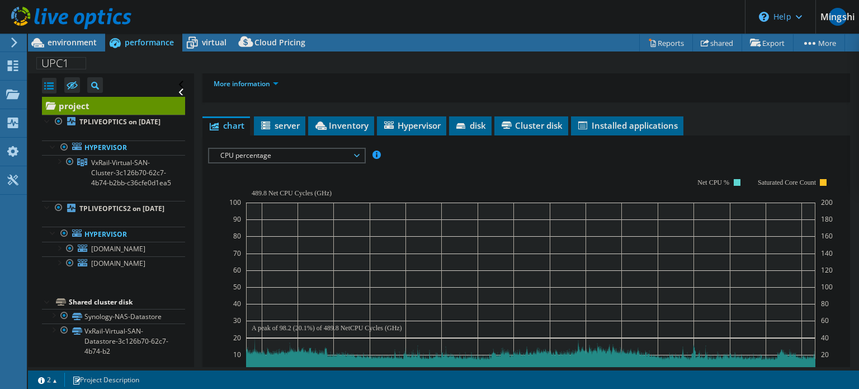
click at [311, 161] on span "CPU percentage" at bounding box center [287, 155] width 144 height 13
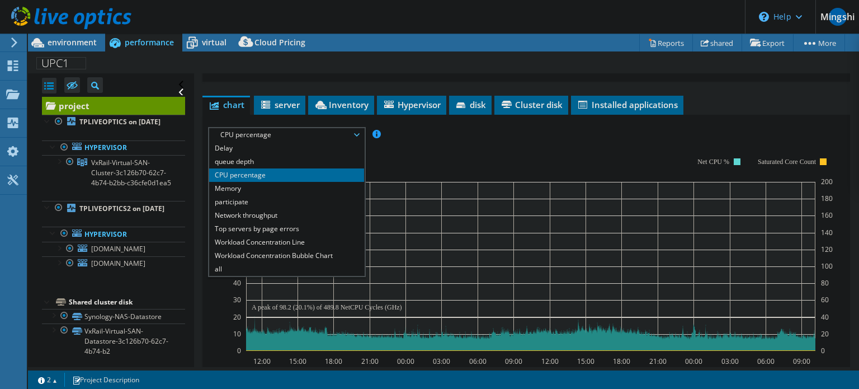
scroll to position [234, 0]
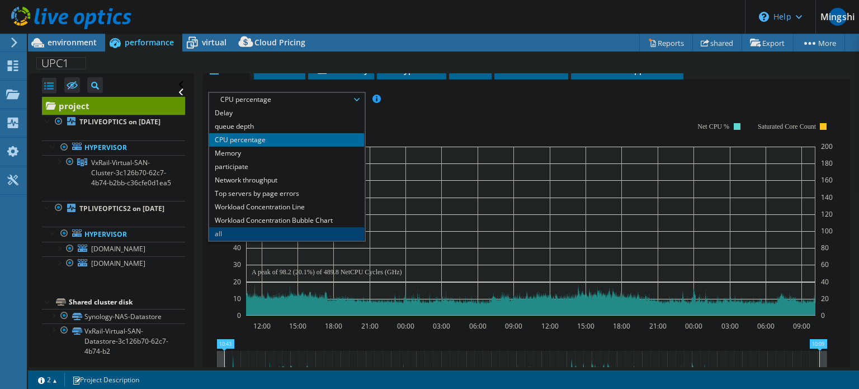
click at [304, 238] on li "all" at bounding box center [286, 233] width 155 height 13
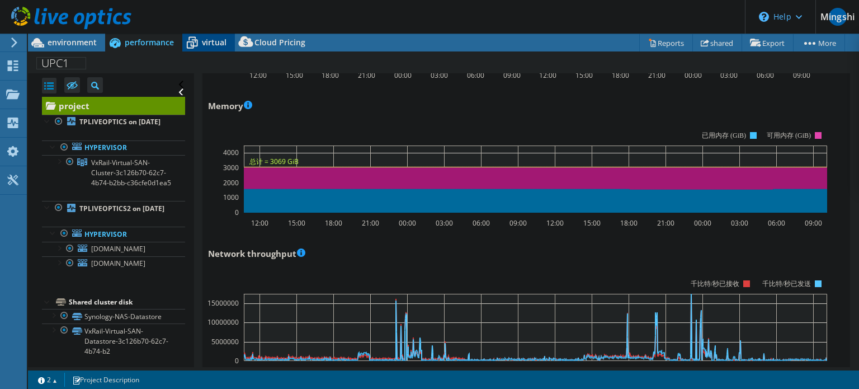
scroll to position [905, 0]
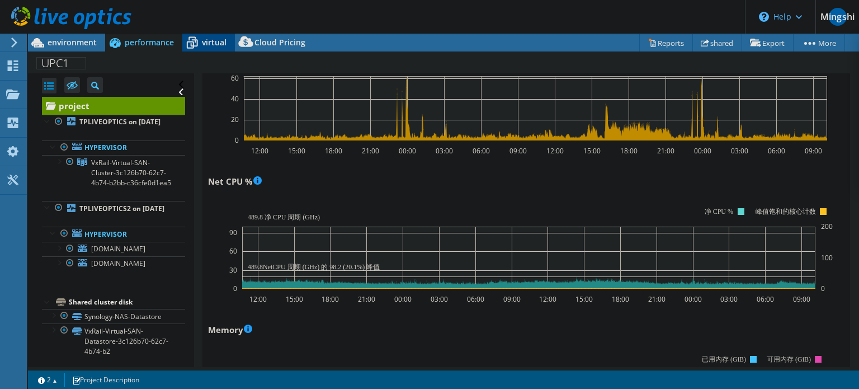
click at [216, 46] on font "virtual" at bounding box center [214, 42] width 25 height 11
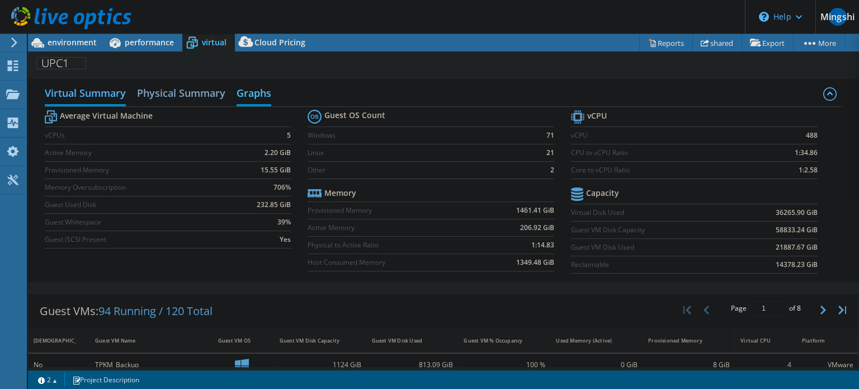
click at [238, 95] on h2 "Graphs" at bounding box center [254, 94] width 35 height 25
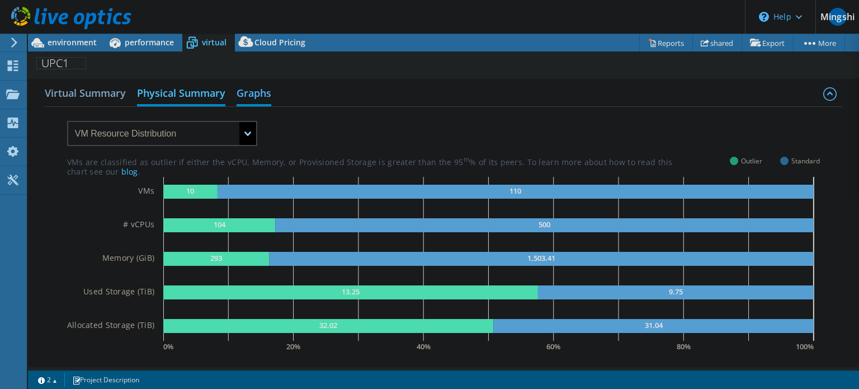
click at [200, 93] on h2 "Physical Summary" at bounding box center [181, 94] width 88 height 25
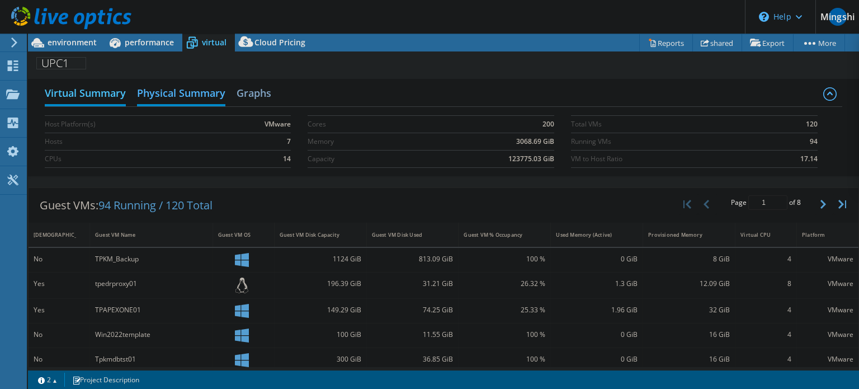
click at [112, 94] on h2 "Virtual Summary" at bounding box center [85, 94] width 81 height 25
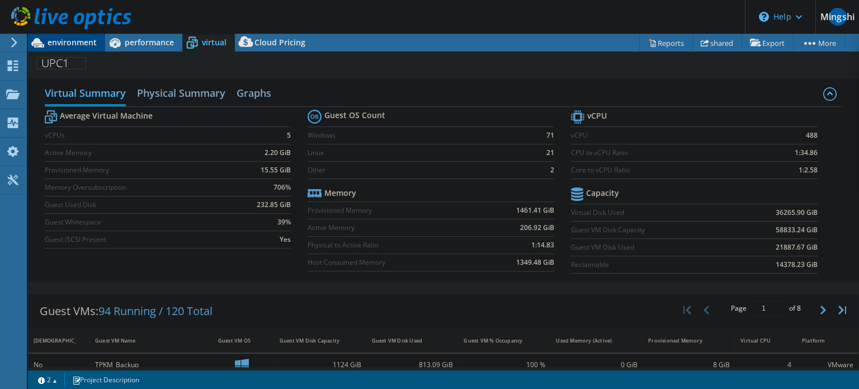
click at [94, 46] on font "environment" at bounding box center [72, 42] width 49 height 11
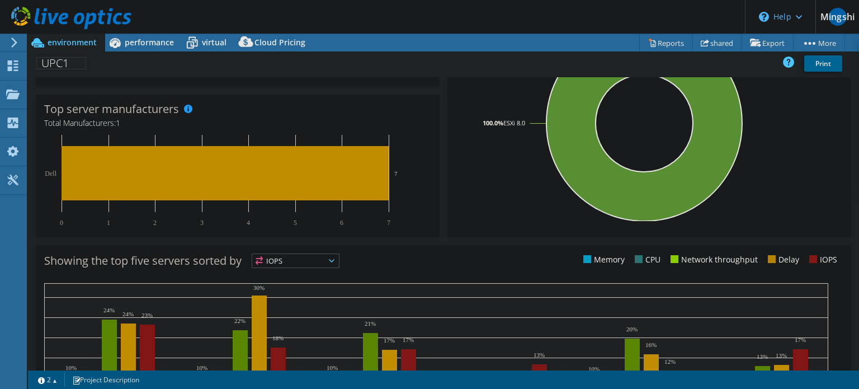
scroll to position [387, 0]
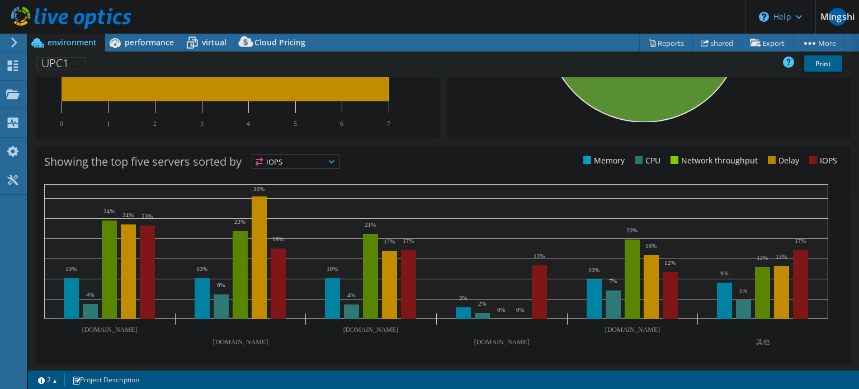
click at [323, 163] on span "IOPS" at bounding box center [295, 161] width 87 height 13
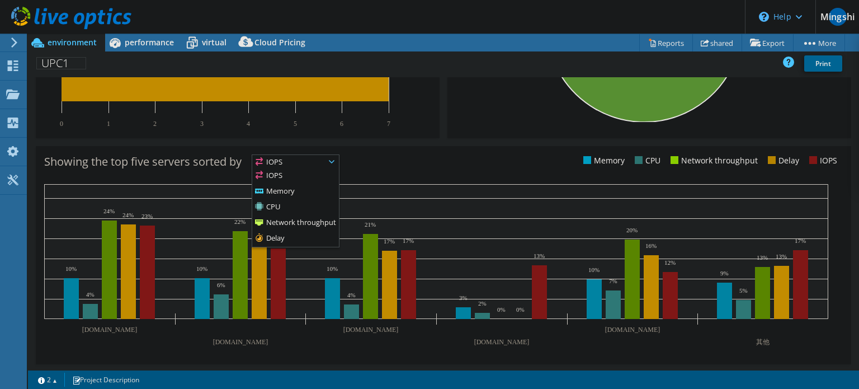
click at [434, 147] on div "Showing the top five servers sorted by IOPS IOPS" at bounding box center [443, 255] width 815 height 218
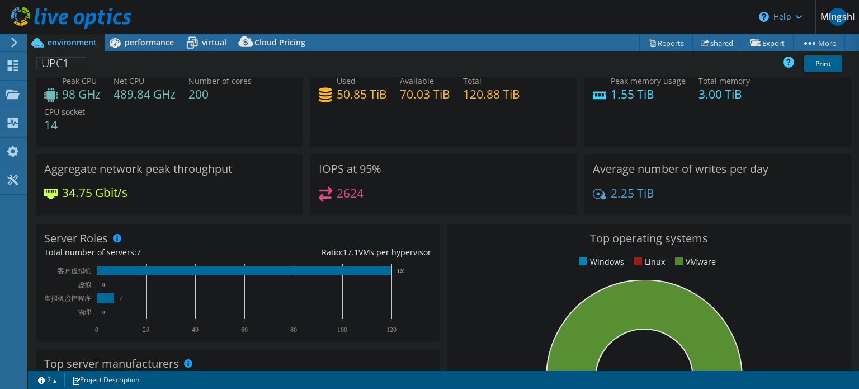
scroll to position [0, 0]
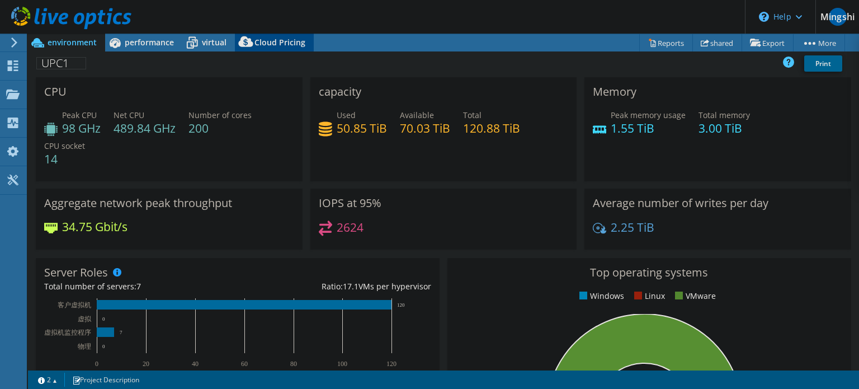
click at [282, 39] on span "Cloud Pricing" at bounding box center [279, 42] width 51 height 11
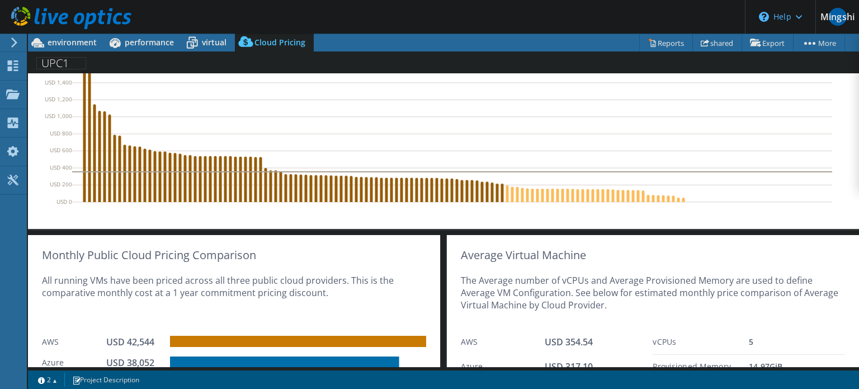
scroll to position [468, 0]
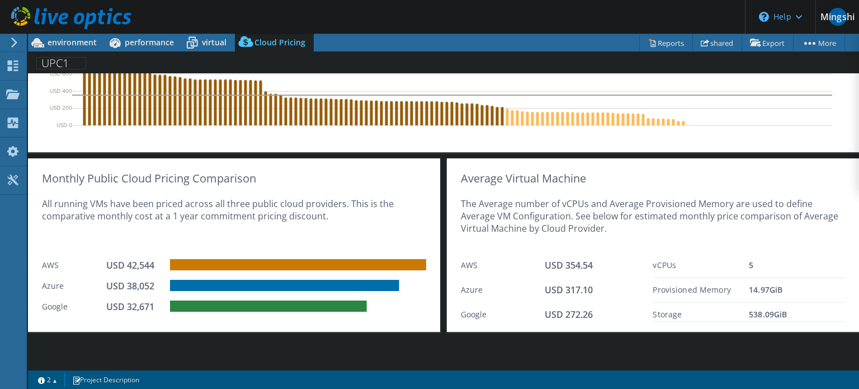
click at [212, 53] on div "UPC1 Print" at bounding box center [443, 63] width 831 height 21
click at [211, 45] on font "virtual" at bounding box center [214, 42] width 25 height 11
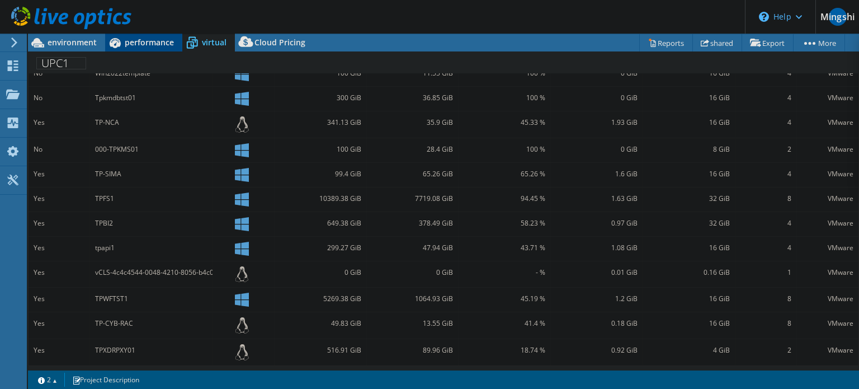
click at [165, 42] on font "performance" at bounding box center [149, 42] width 49 height 11
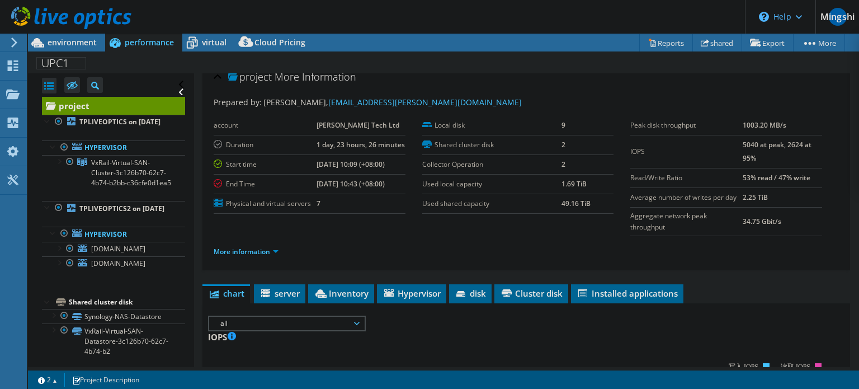
scroll to position [0, 0]
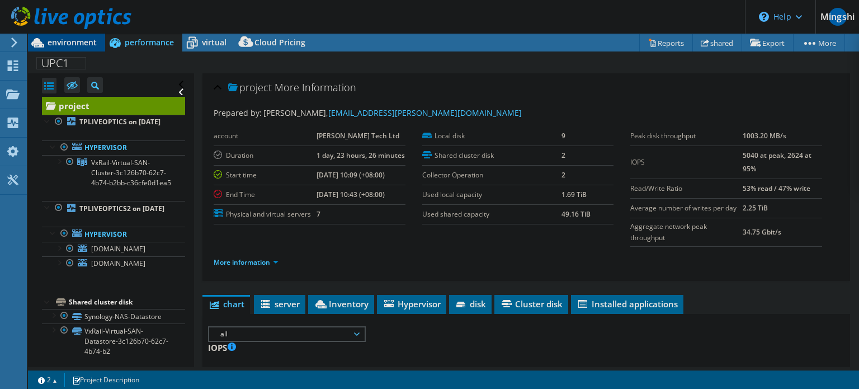
click at [74, 40] on font "environment" at bounding box center [72, 42] width 49 height 11
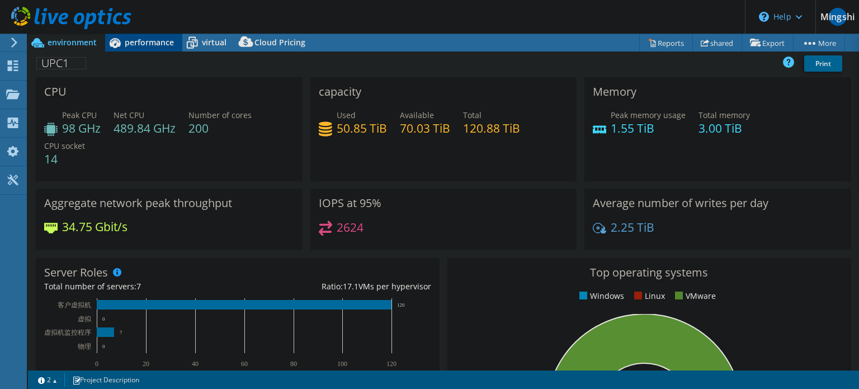
click at [144, 42] on font "performance" at bounding box center [149, 42] width 49 height 11
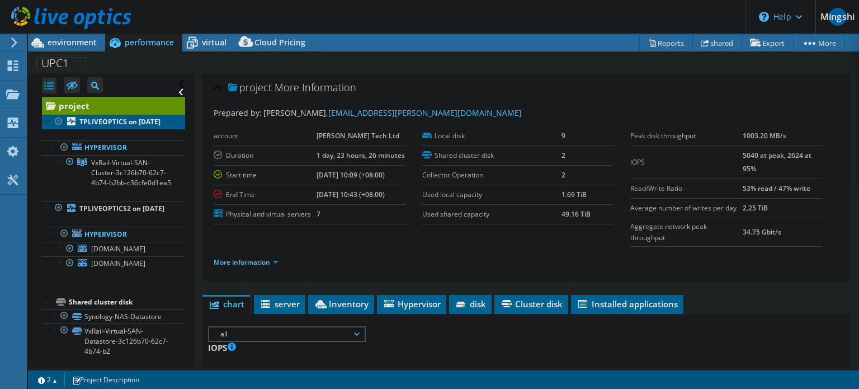
click at [131, 128] on link "TPLIVEOPTICS on [DATE]" at bounding box center [113, 122] width 143 height 15
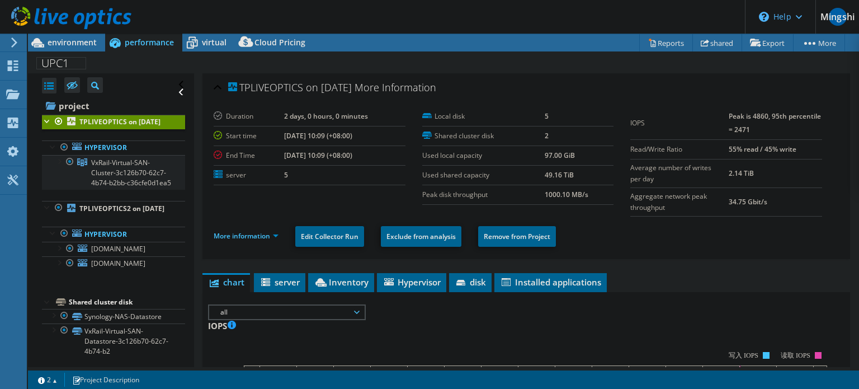
click at [144, 172] on span "VxRail-Virtual-SAN-Cluster-3c126b70-62c7-4b74-b2bb-c36cfe0d1ea5" at bounding box center [131, 173] width 80 height 30
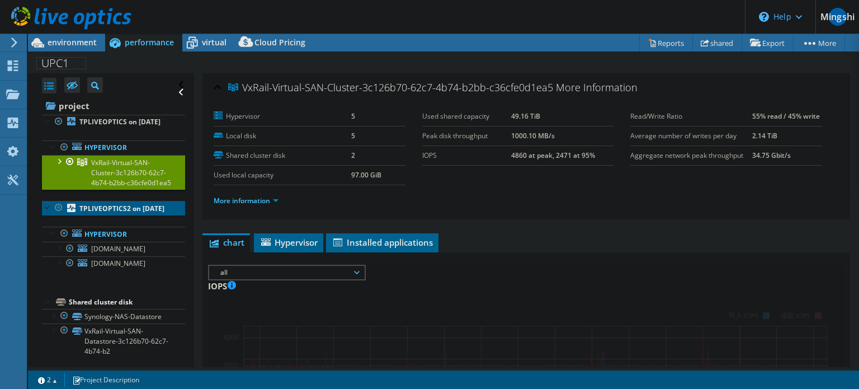
click at [145, 215] on link "TPLIVEOPTICS2 on [DATE]" at bounding box center [113, 208] width 143 height 15
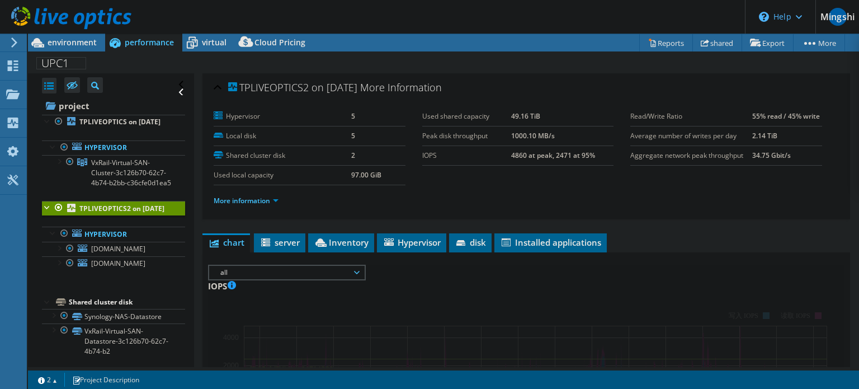
click at [123, 213] on b "TPLIVEOPTICS2 on [DATE]" at bounding box center [121, 209] width 85 height 10
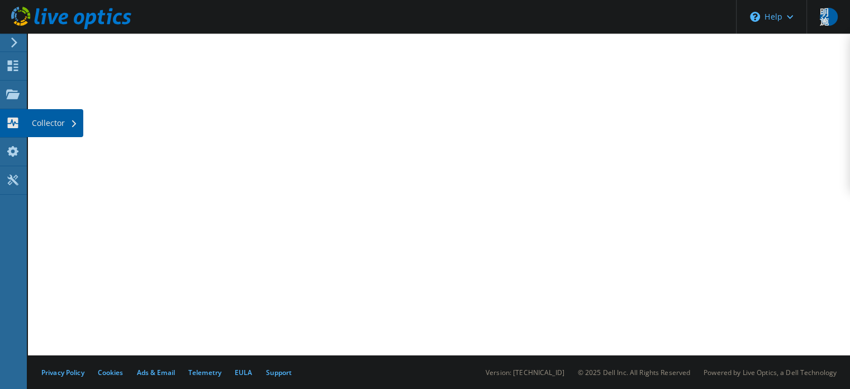
click at [67, 124] on div "Collector" at bounding box center [54, 123] width 57 height 28
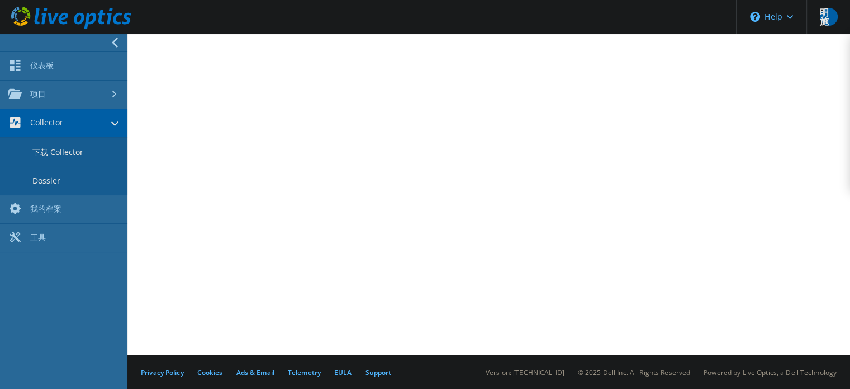
click at [82, 158] on link "下载 Collector" at bounding box center [63, 152] width 127 height 29
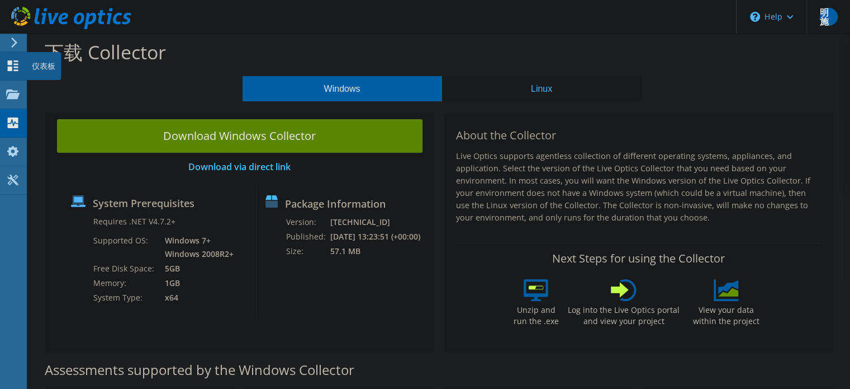
click at [34, 67] on div "仪表板" at bounding box center [43, 66] width 35 height 28
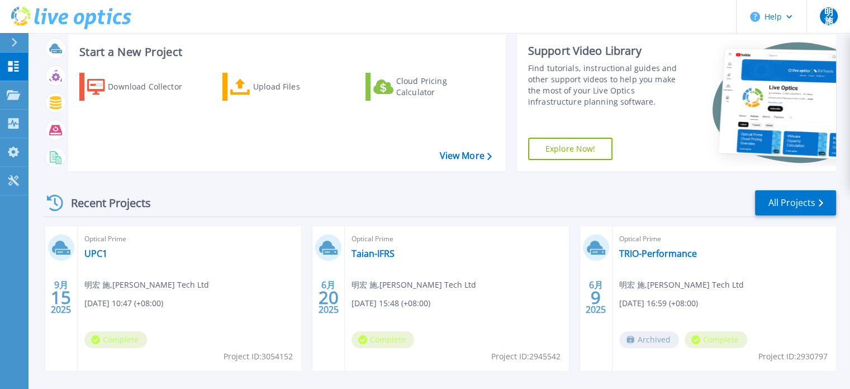
scroll to position [112, 0]
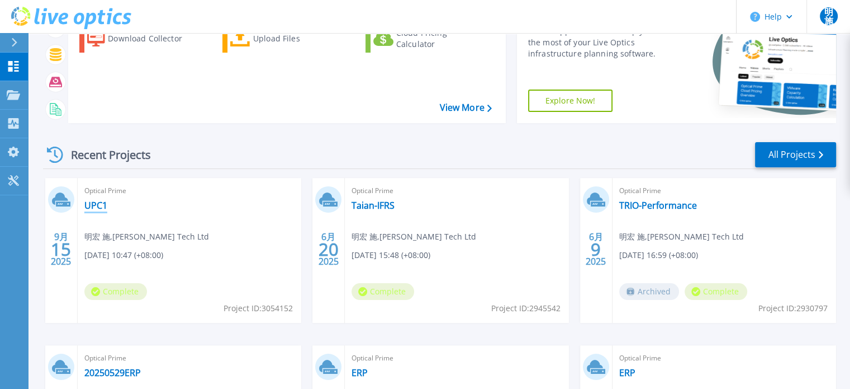
click at [92, 203] on link "UPC1" at bounding box center [95, 205] width 23 height 11
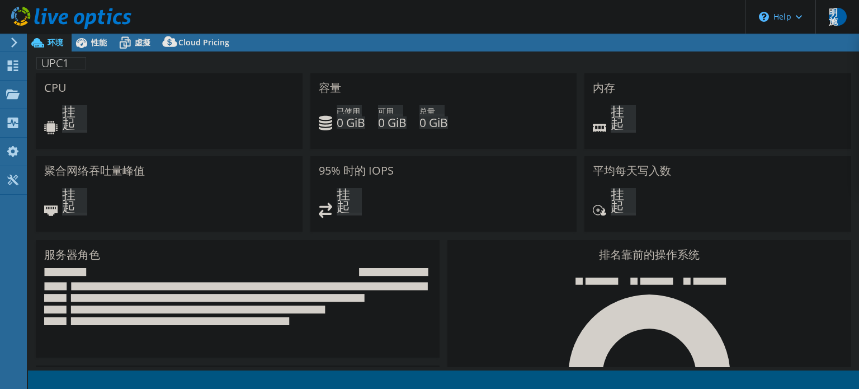
select select "USD"
select select "[GEOGRAPHIC_DATA]"
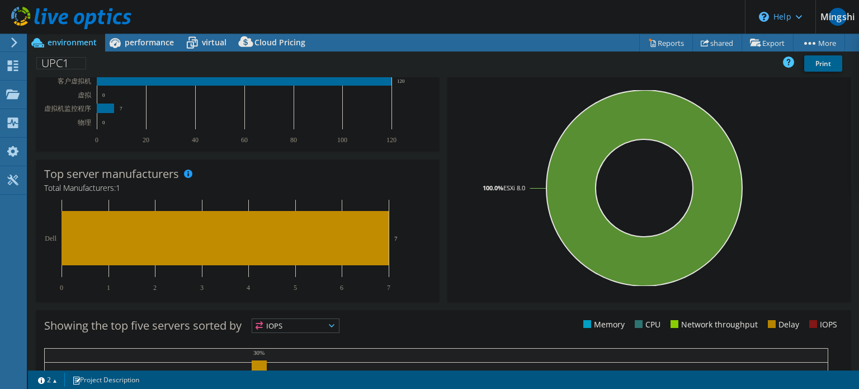
scroll to position [387, 0]
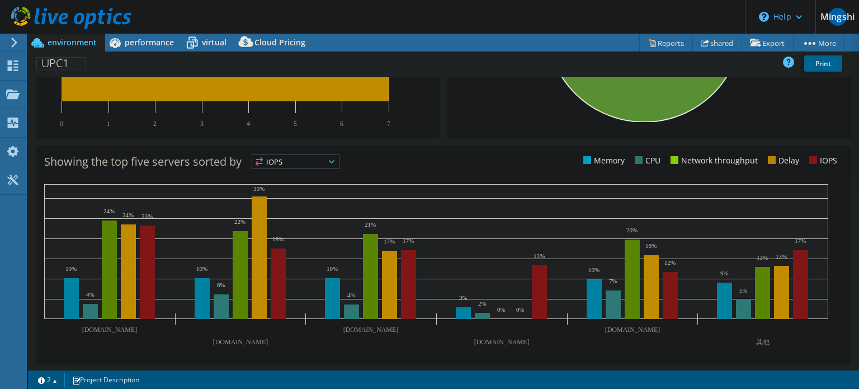
click at [310, 163] on span "IOPS" at bounding box center [295, 161] width 87 height 13
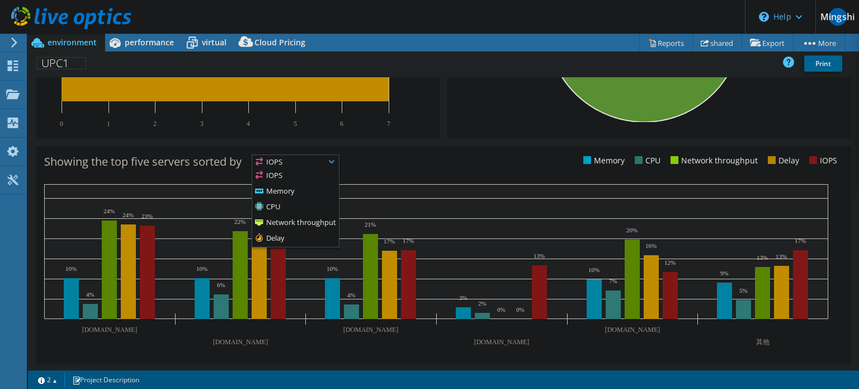
click at [426, 160] on div "Showing the top five servers sorted by IOPS IOPS" at bounding box center [243, 163] width 399 height 18
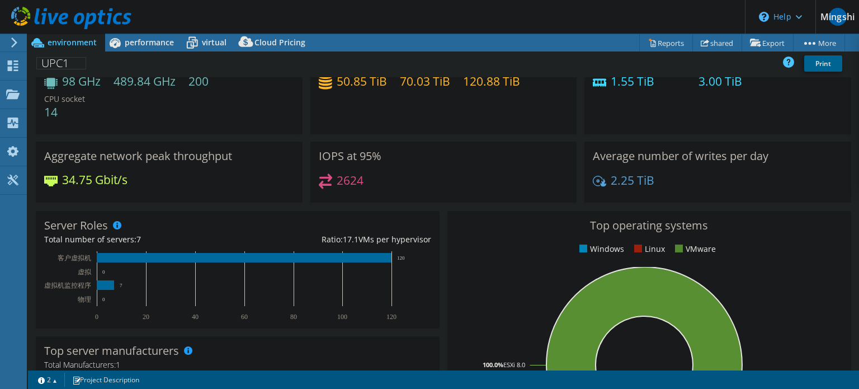
scroll to position [0, 0]
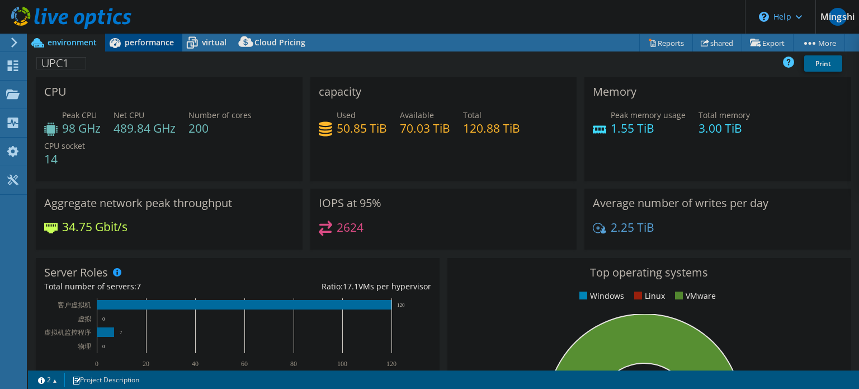
click at [144, 47] on font "performance" at bounding box center [149, 42] width 49 height 11
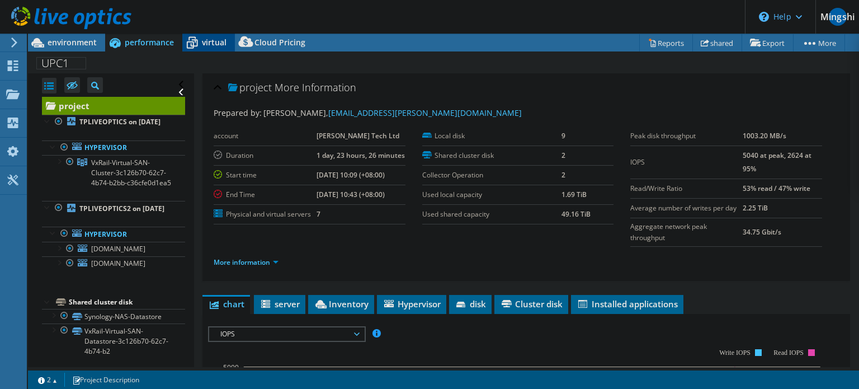
click at [195, 46] on icon at bounding box center [192, 43] width 11 height 9
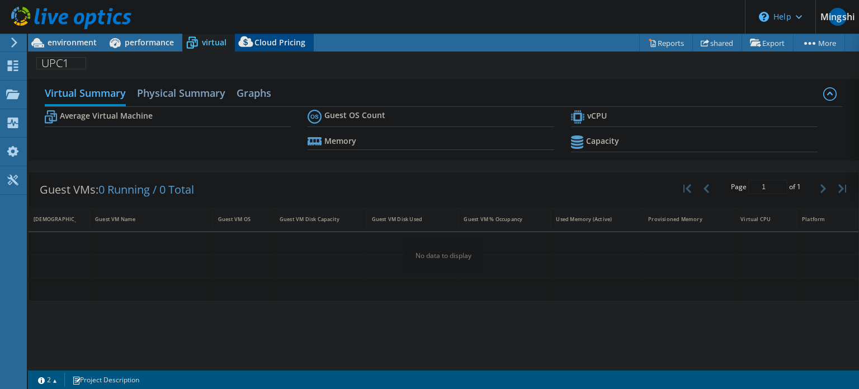
click at [275, 46] on span "Cloud Pricing" at bounding box center [279, 42] width 51 height 11
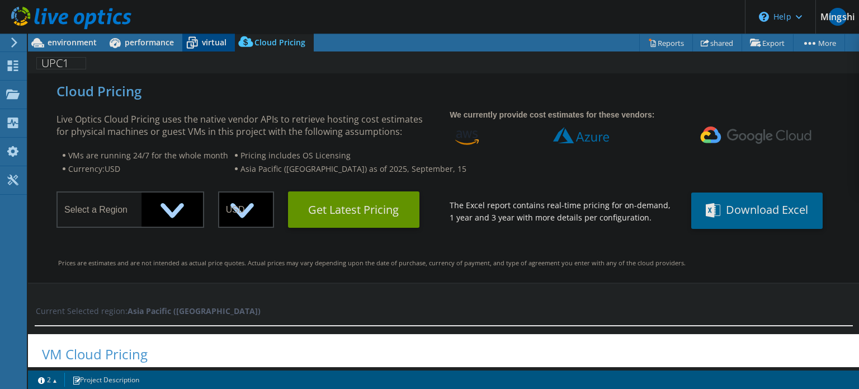
click at [188, 46] on icon at bounding box center [192, 43] width 20 height 20
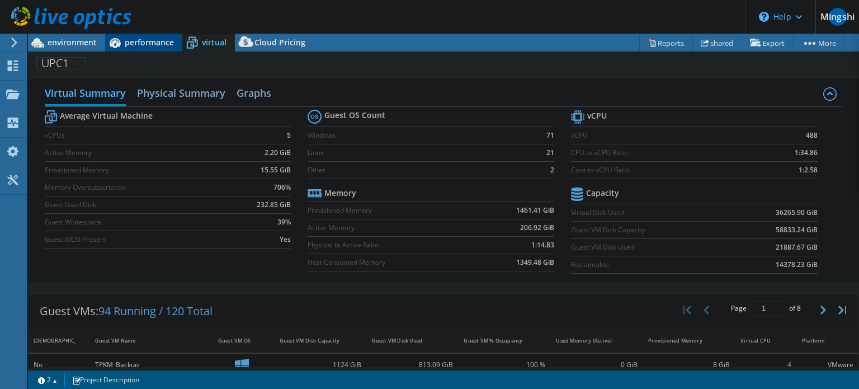
click at [145, 46] on font "performance" at bounding box center [149, 42] width 49 height 11
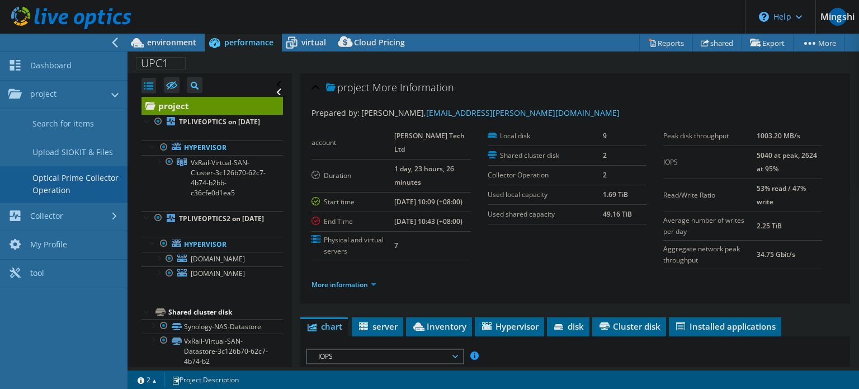
click at [84, 183] on font "Optical Prime Collector Operation" at bounding box center [75, 184] width 87 height 25
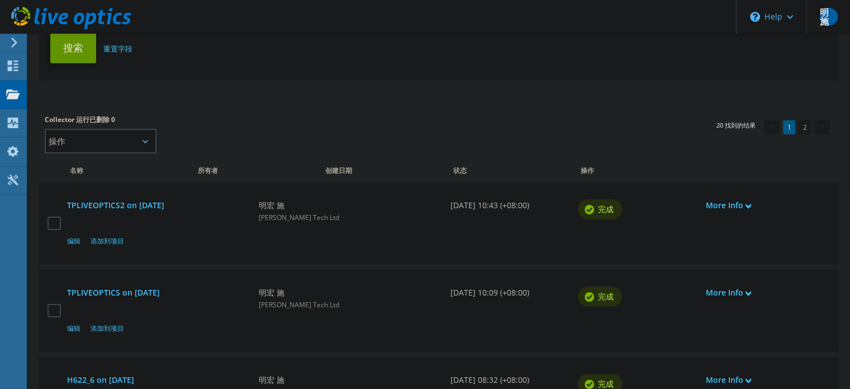
scroll to position [224, 0]
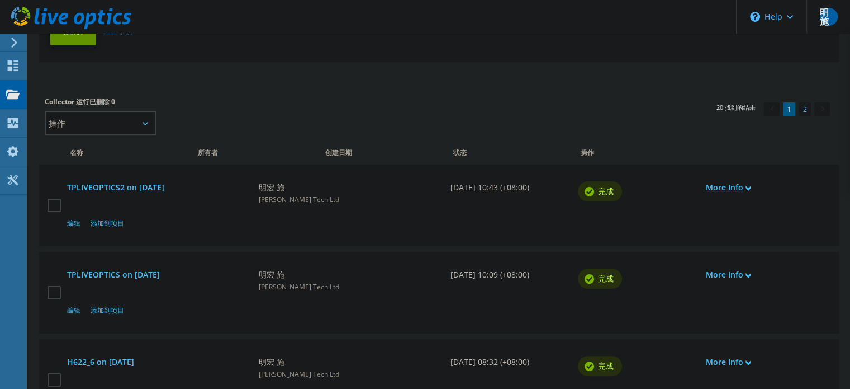
type input "[EMAIL_ADDRESS][PERSON_NAME][DOMAIN_NAME]"
click at [746, 185] on link "More Info" at bounding box center [764, 187] width 116 height 12
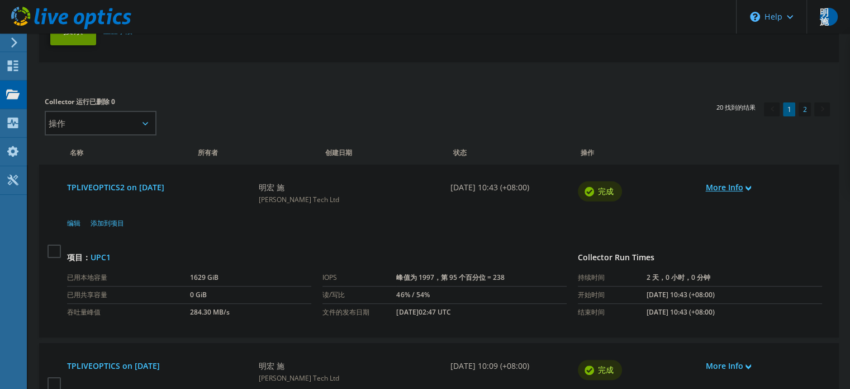
click at [730, 182] on link "More Info" at bounding box center [764, 187] width 116 height 12
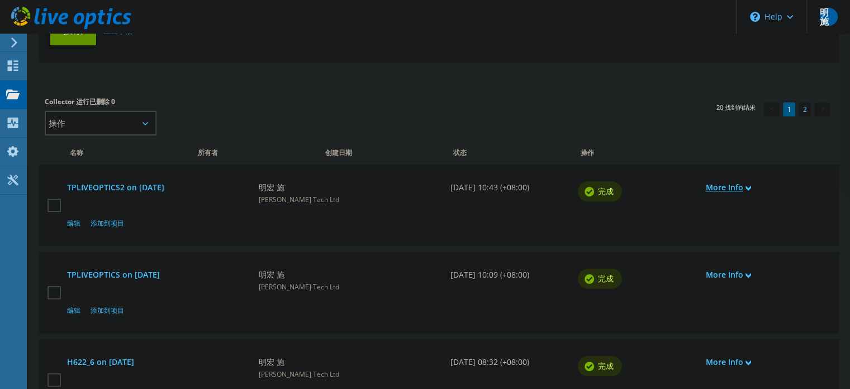
click at [734, 188] on link "More Info" at bounding box center [764, 187] width 116 height 12
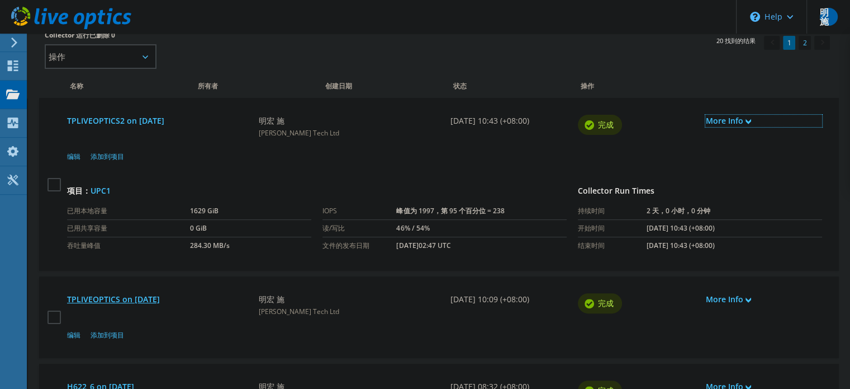
scroll to position [335, 0]
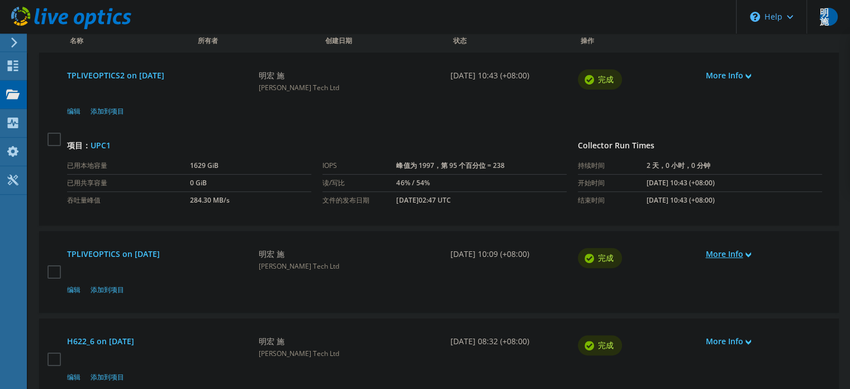
click at [750, 257] on link "More Info" at bounding box center [764, 254] width 116 height 12
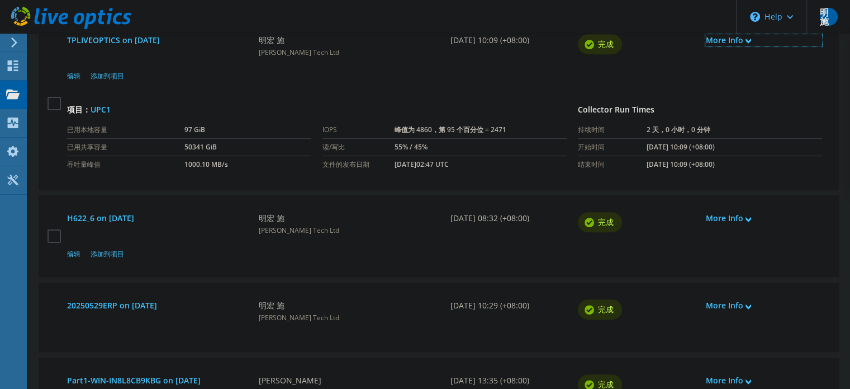
scroll to position [447, 0]
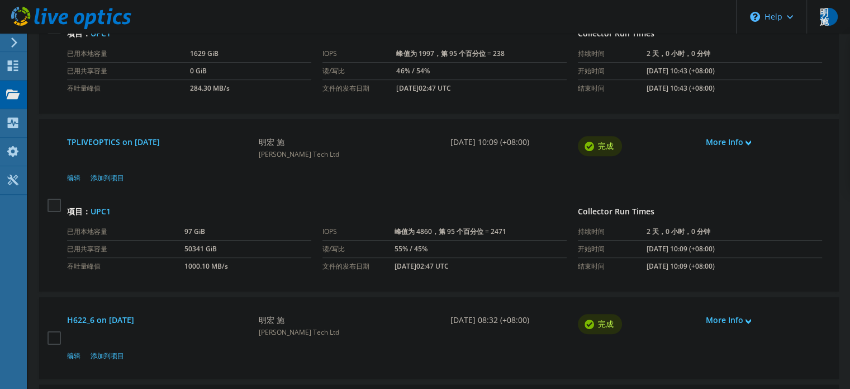
click at [49, 204] on label at bounding box center [56, 204] width 16 height 13
click at [0, 0] on input "checkbox" at bounding box center [0, 0] width 0 height 0
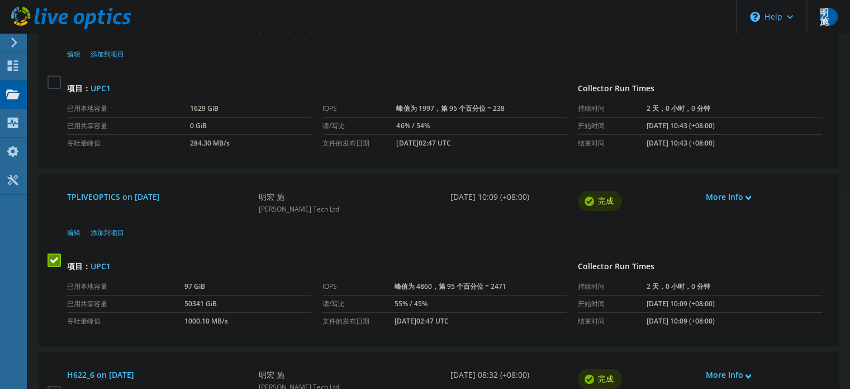
scroll to position [335, 0]
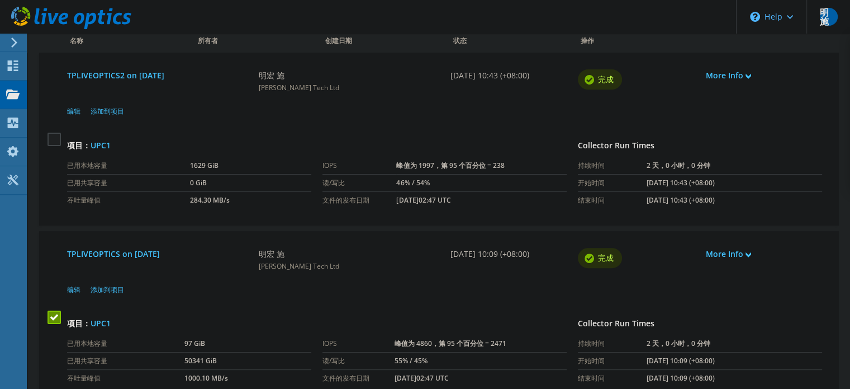
click at [48, 145] on label at bounding box center [56, 138] width 16 height 13
click at [0, 0] on input "checkbox" at bounding box center [0, 0] width 0 height 0
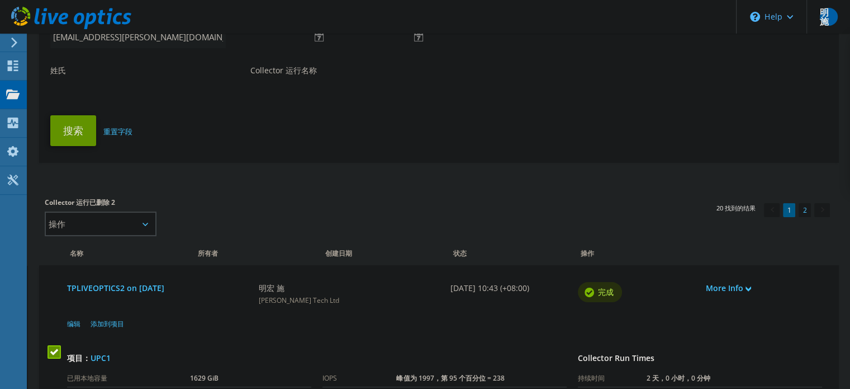
scroll to position [0, 0]
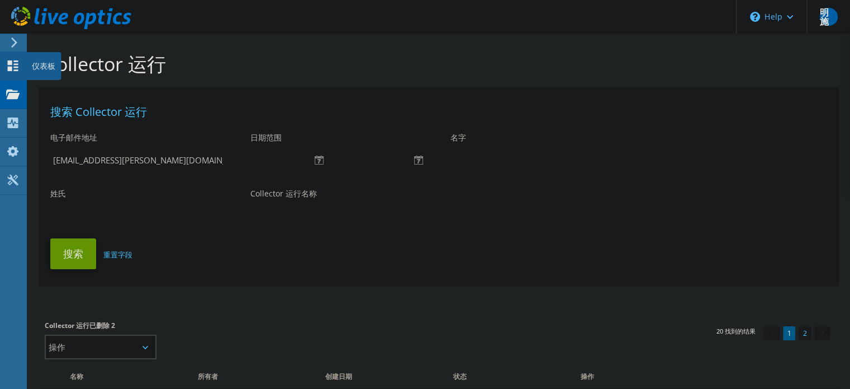
click at [43, 64] on div "仪表板" at bounding box center [43, 66] width 35 height 28
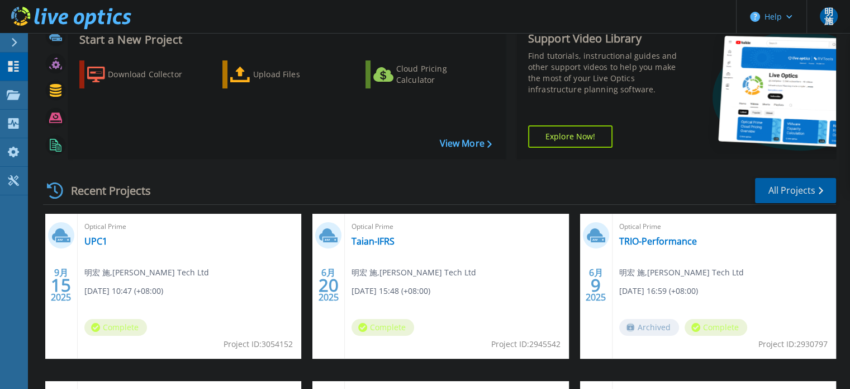
scroll to position [168, 0]
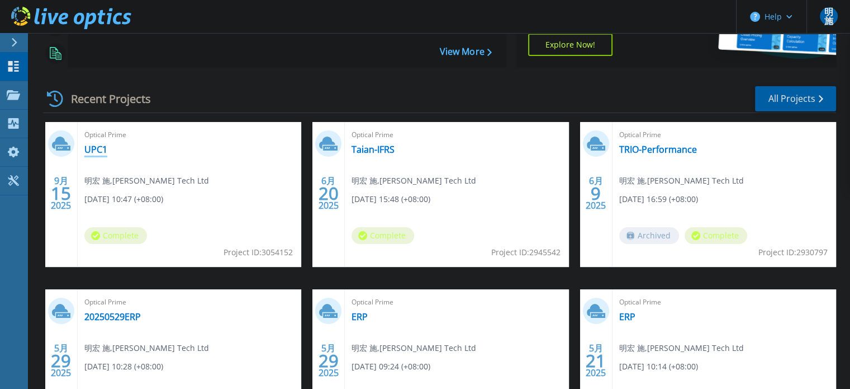
click at [103, 150] on link "UPC1" at bounding box center [95, 149] width 23 height 11
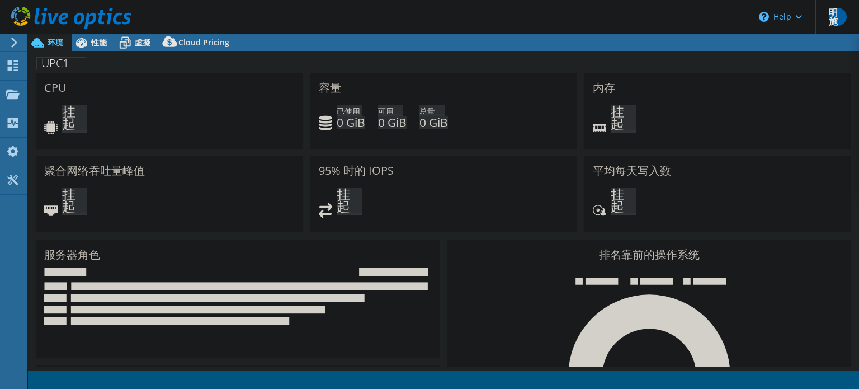
select select "USD"
select select "[GEOGRAPHIC_DATA]"
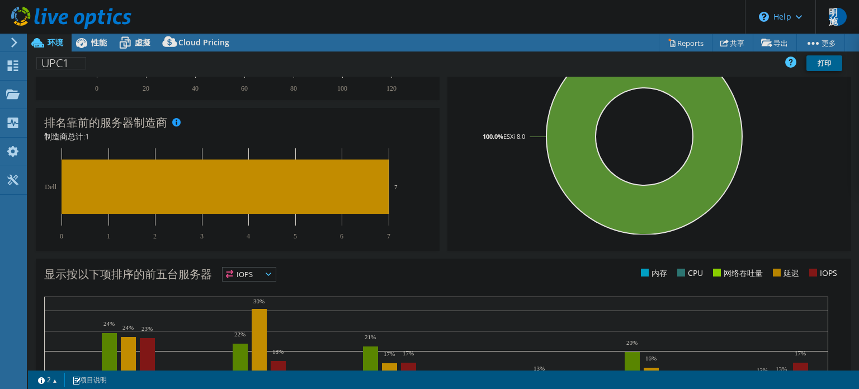
scroll to position [301, 0]
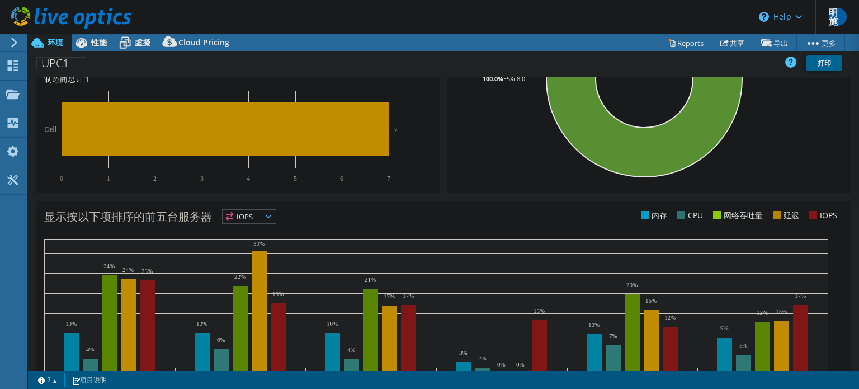
click at [248, 218] on span "IOPS" at bounding box center [249, 216] width 53 height 13
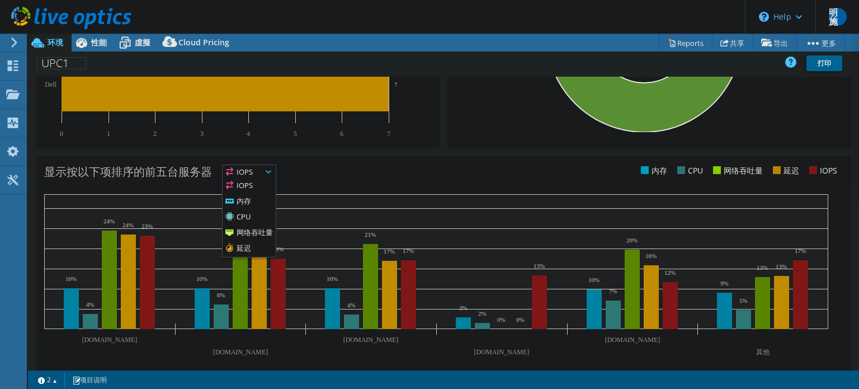
scroll to position [357, 0]
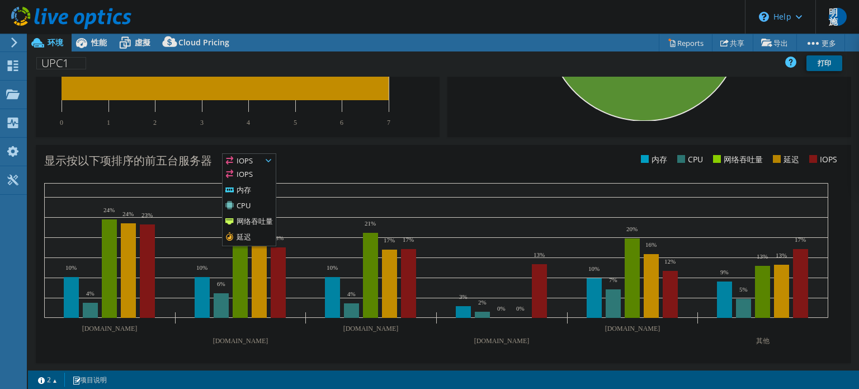
click at [414, 155] on div "显示按以下项排序的前五台服务器 IOPS IOPS" at bounding box center [243, 162] width 399 height 18
click at [56, 376] on link "2" at bounding box center [47, 379] width 35 height 14
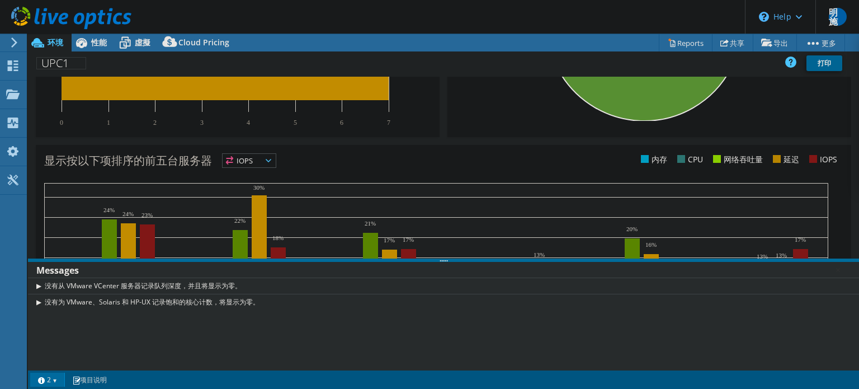
click at [54, 375] on link "2" at bounding box center [47, 379] width 35 height 14
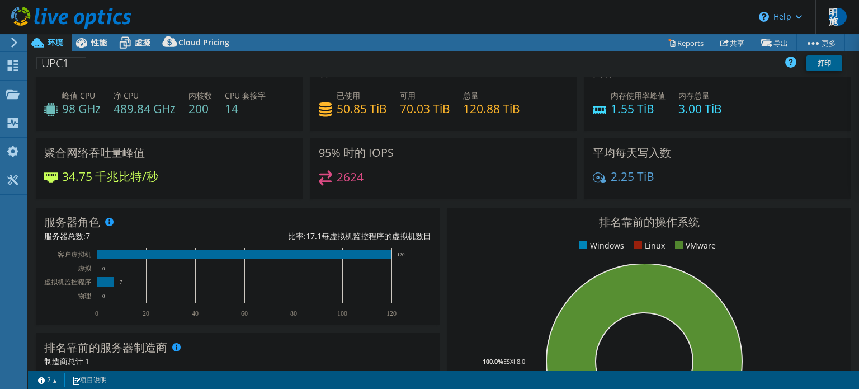
scroll to position [0, 0]
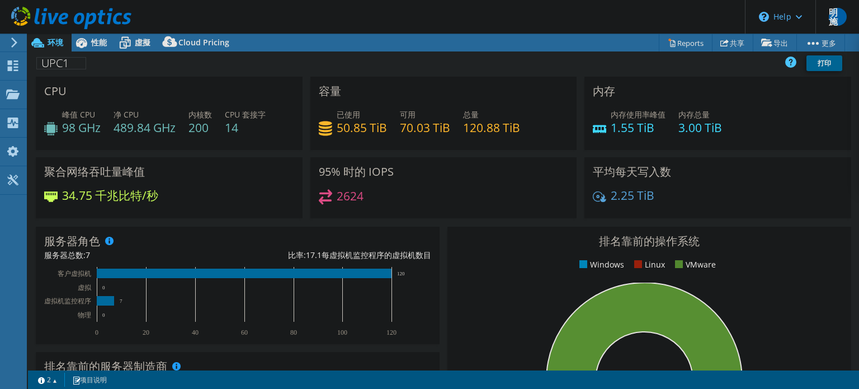
click at [621, 198] on h4 "2.25 TiB" at bounding box center [633, 195] width 44 height 12
click at [324, 93] on h3 "容量" at bounding box center [330, 91] width 22 height 12
click at [677, 49] on link "Reports" at bounding box center [686, 42] width 54 height 17
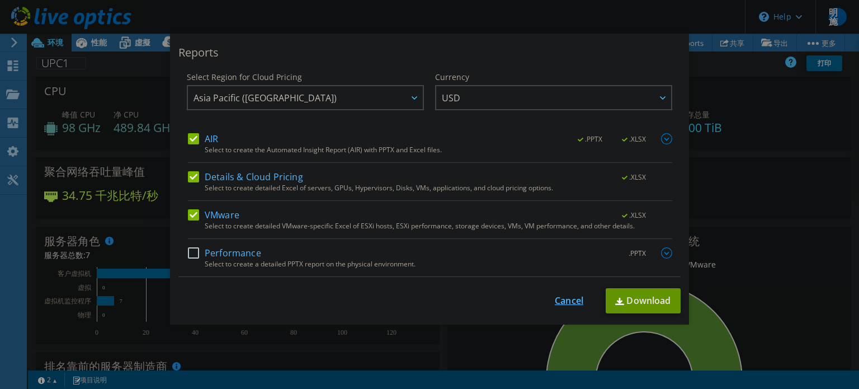
click at [559, 300] on link "Cancel" at bounding box center [569, 300] width 29 height 11
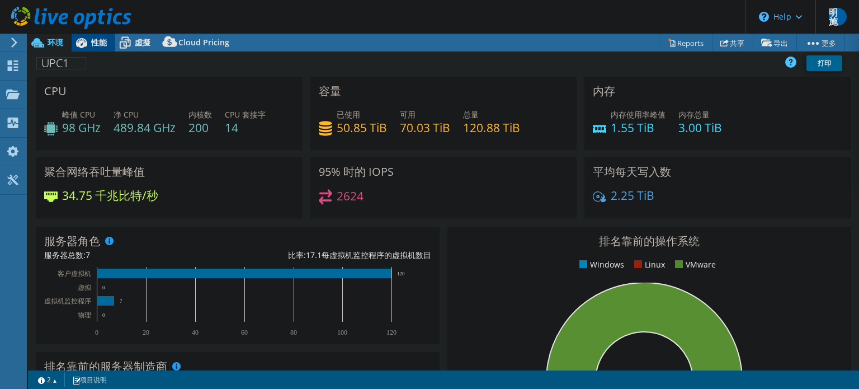
click at [86, 42] on icon at bounding box center [81, 43] width 11 height 10
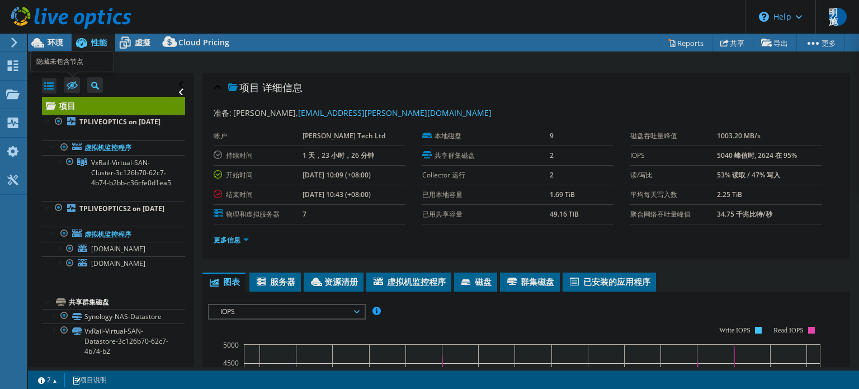
click at [72, 85] on icon at bounding box center [72, 86] width 11 height 8
click at [0, 0] on input "checkbox" at bounding box center [0, 0] width 0 height 0
click at [72, 85] on icon at bounding box center [72, 86] width 11 height 8
click at [0, 0] on input "checkbox" at bounding box center [0, 0] width 0 height 0
click at [49, 100] on div "项目" at bounding box center [46, 95] width 40 height 28
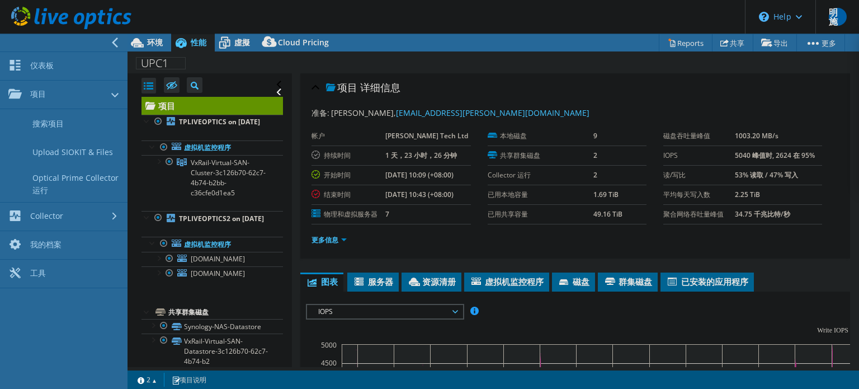
click at [229, 70] on div "UPC1 打印" at bounding box center [492, 63] width 731 height 21
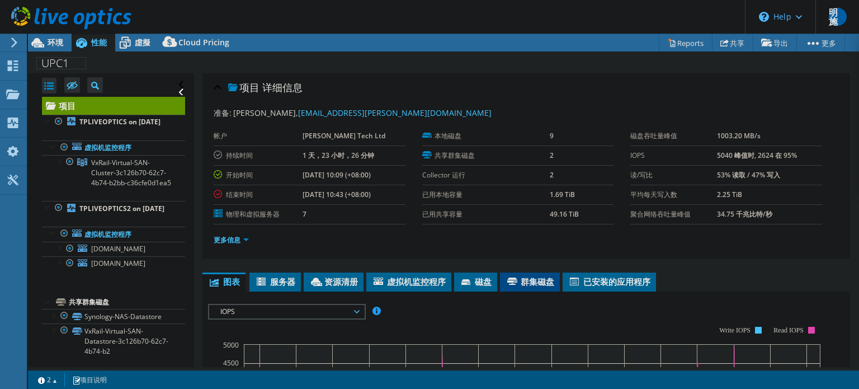
click at [522, 279] on span "群集磁盘" at bounding box center [529, 281] width 49 height 11
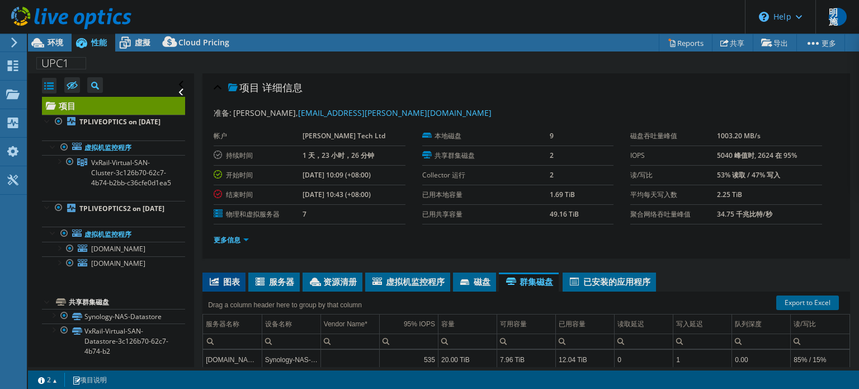
click at [242, 276] on li "图表" at bounding box center [223, 281] width 43 height 19
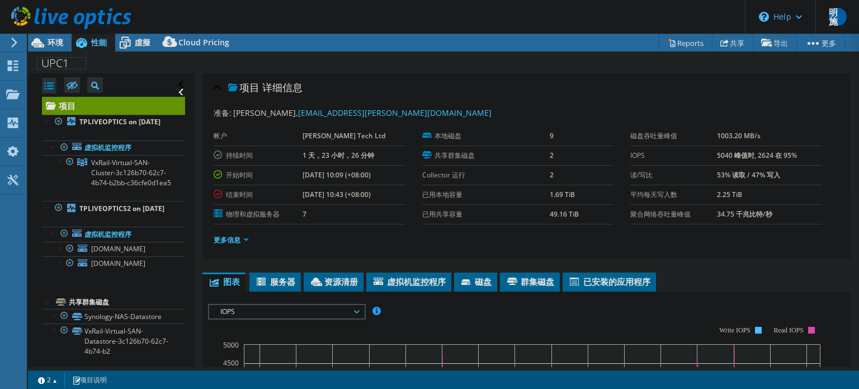
scroll to position [168, 0]
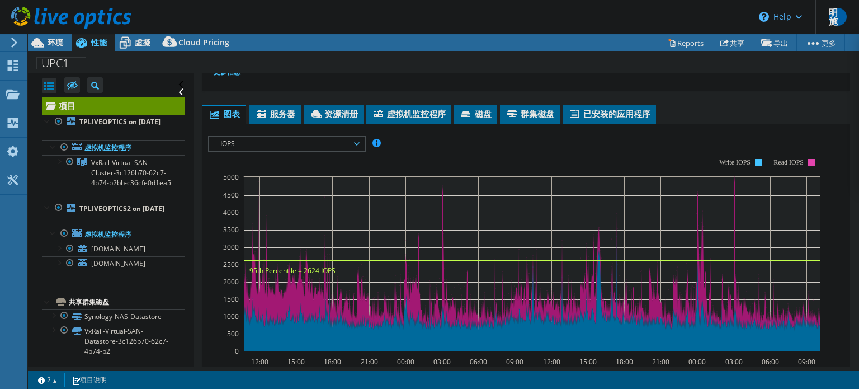
click at [311, 139] on span "IOPS" at bounding box center [287, 143] width 144 height 13
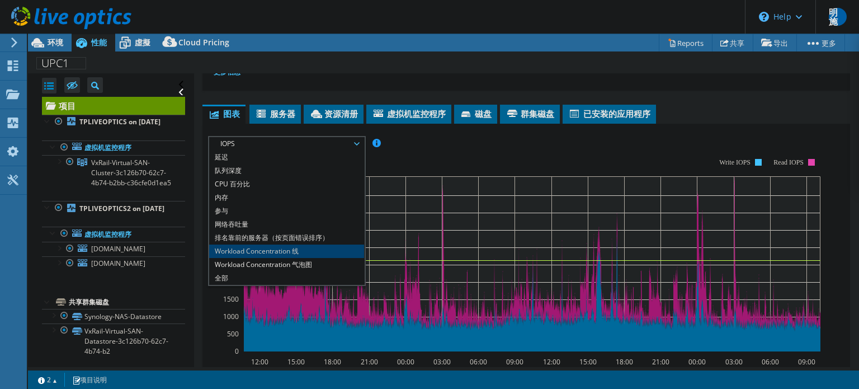
click at [310, 254] on li "Workload Concentration 线" at bounding box center [286, 250] width 155 height 13
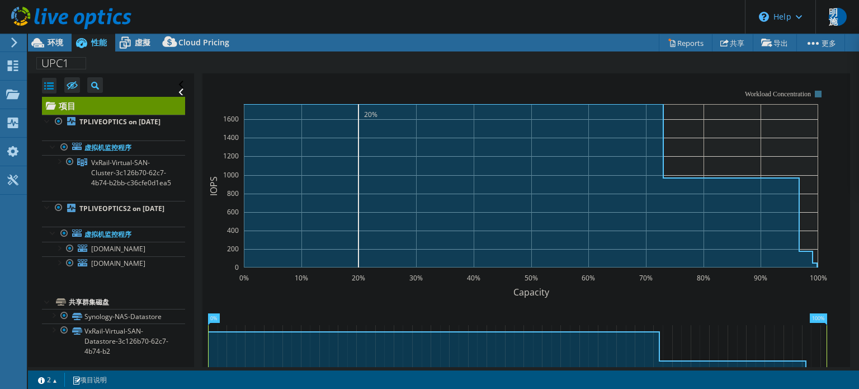
scroll to position [335, 0]
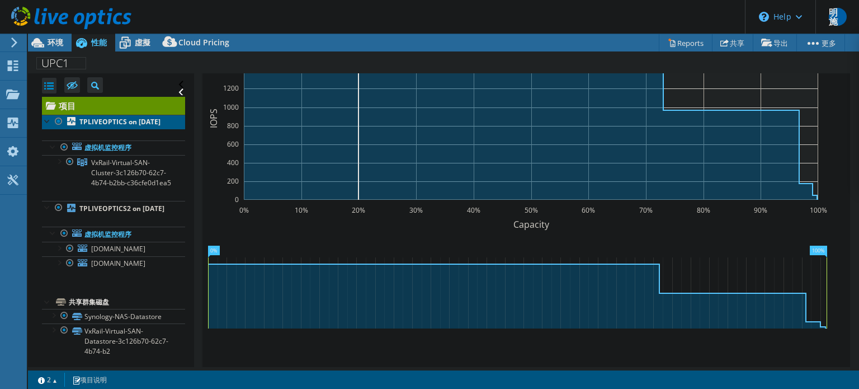
click at [120, 129] on link "TPLIVEOPTICS on [DATE]" at bounding box center [113, 122] width 143 height 15
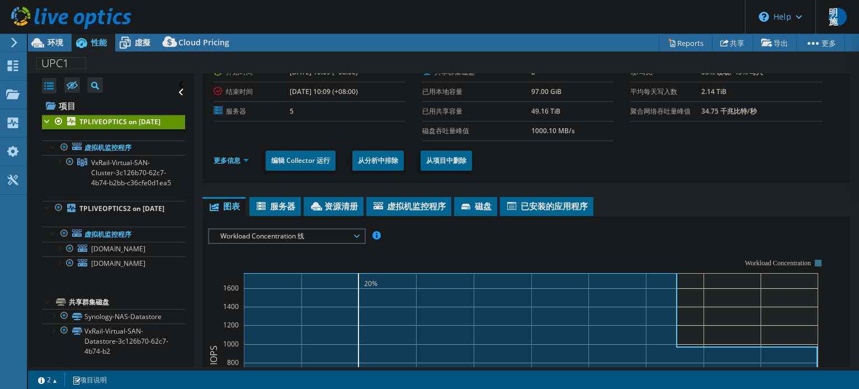
scroll to position [0, 0]
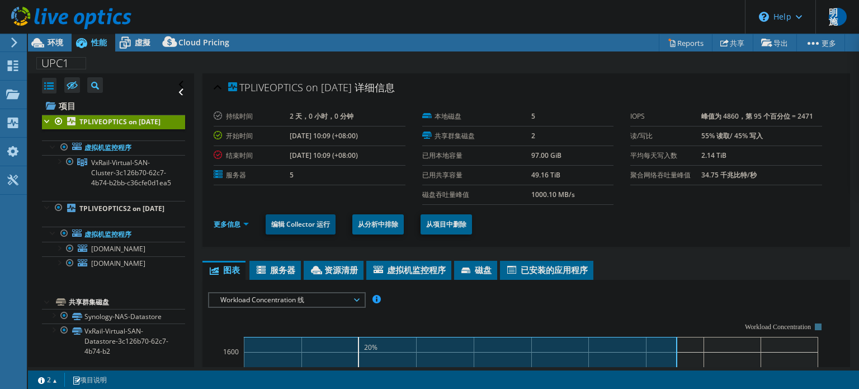
click at [300, 220] on link "编辑 Collector 运行" at bounding box center [301, 224] width 70 height 20
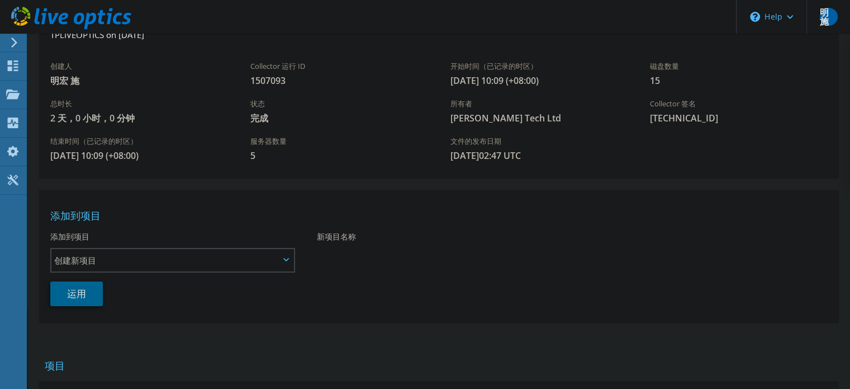
scroll to position [168, 0]
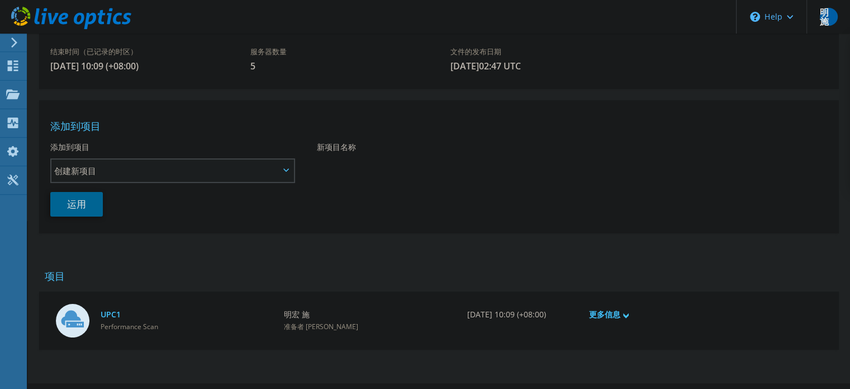
click at [211, 169] on span "创建新项目" at bounding box center [166, 170] width 225 height 13
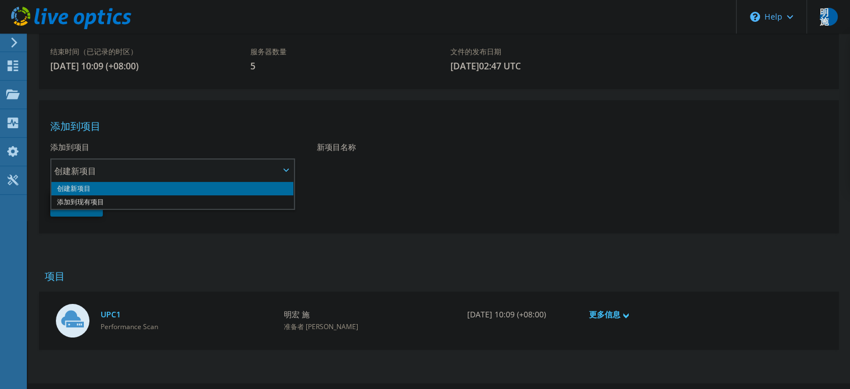
click at [211, 169] on span "创建新项目" at bounding box center [166, 170] width 225 height 13
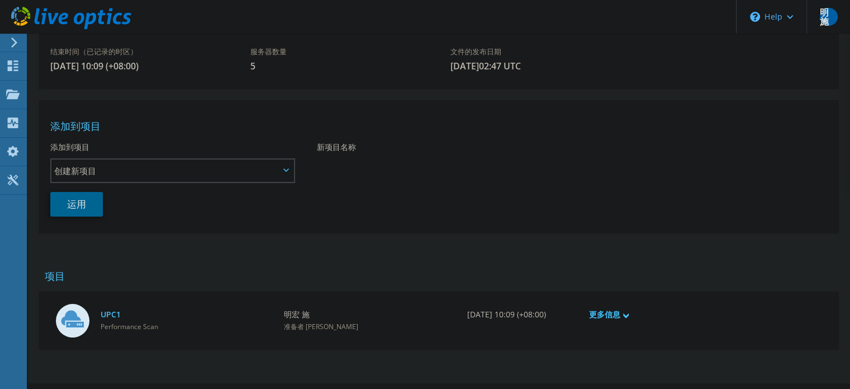
click at [347, 204] on div "运用" at bounding box center [439, 204] width 800 height 36
click at [341, 143] on label "新项目名称" at bounding box center [336, 146] width 39 height 11
click at [341, 158] on input "新项目名称" at bounding box center [438, 169] width 242 height 22
click at [158, 145] on div "添加到项目 创建新项目 添加到现有项目 创建新项目 创建新项目 添加到现有项目" at bounding box center [172, 157] width 267 height 42
click at [209, 167] on span "创建新项目" at bounding box center [166, 170] width 225 height 13
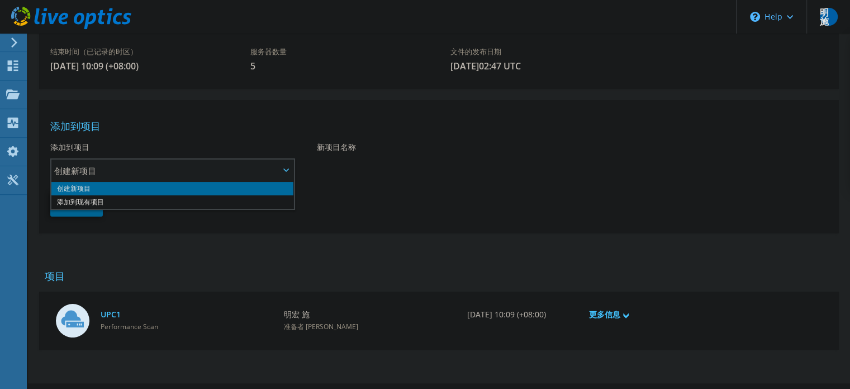
drag, startPoint x: 233, startPoint y: 173, endPoint x: 380, endPoint y: 168, distance: 147.1
click at [234, 173] on span "创建新项目" at bounding box center [166, 170] width 225 height 13
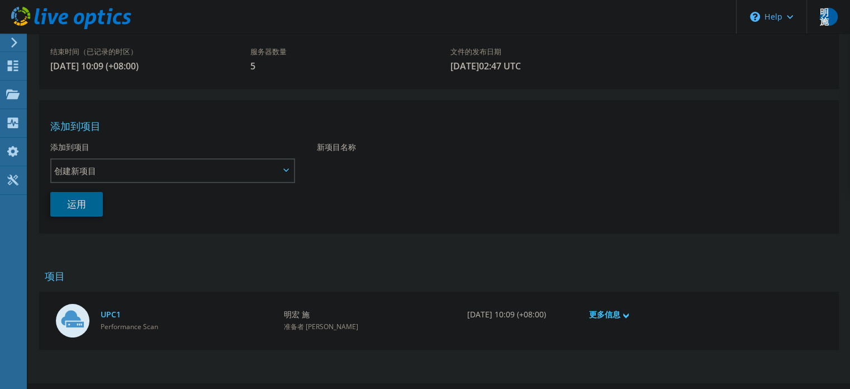
click at [405, 140] on div "新项目名称" at bounding box center [439, 161] width 267 height 50
click at [437, 166] on input "新项目名称" at bounding box center [438, 169] width 242 height 22
click at [441, 182] on div "新项目名称" at bounding box center [439, 161] width 267 height 50
click at [400, 169] on input "新项目名称" at bounding box center [438, 169] width 242 height 22
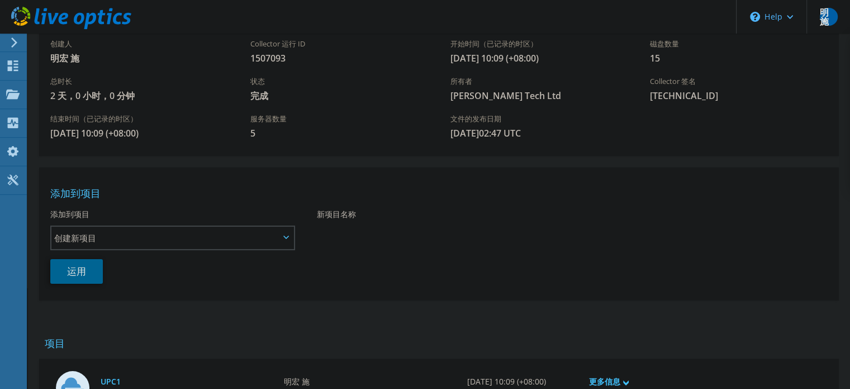
scroll to position [0, 0]
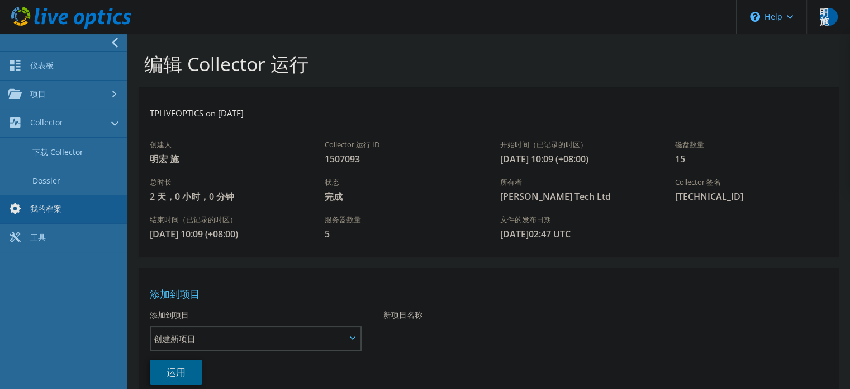
click at [78, 214] on link "我的档案" at bounding box center [63, 209] width 127 height 29
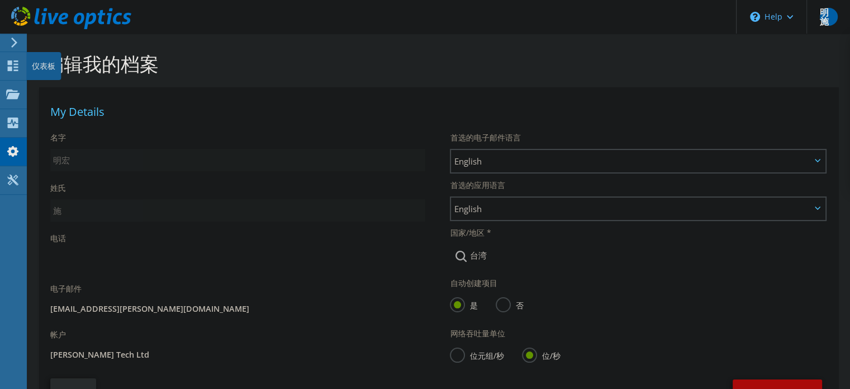
click at [40, 63] on div "仪表板" at bounding box center [43, 66] width 35 height 28
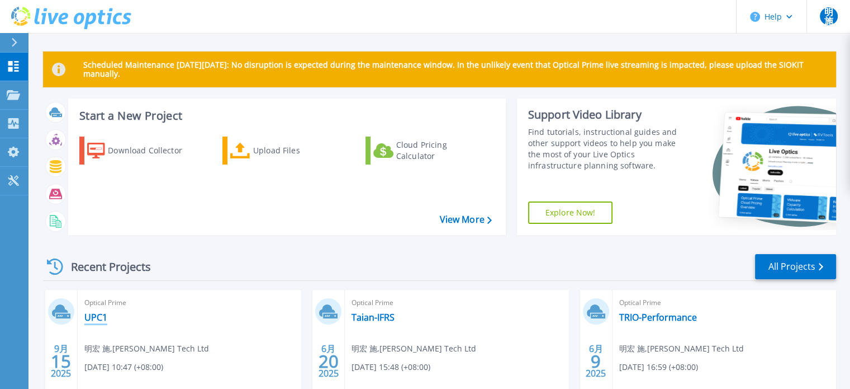
click at [94, 315] on link "UPC1" at bounding box center [95, 316] width 23 height 11
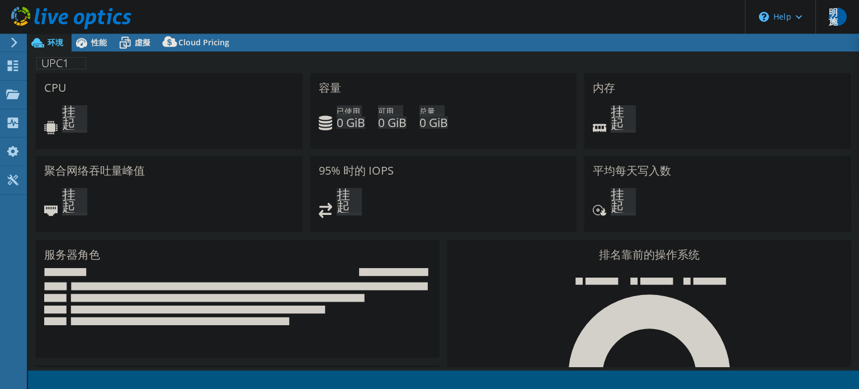
select select "[GEOGRAPHIC_DATA]"
select select "USD"
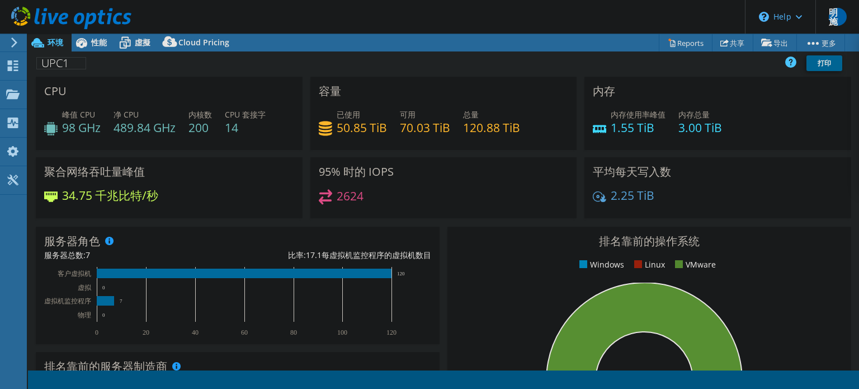
click at [346, 121] on h4 "50.85 TiB" at bounding box center [362, 127] width 50 height 12
click at [140, 45] on span "虛擬" at bounding box center [143, 42] width 16 height 11
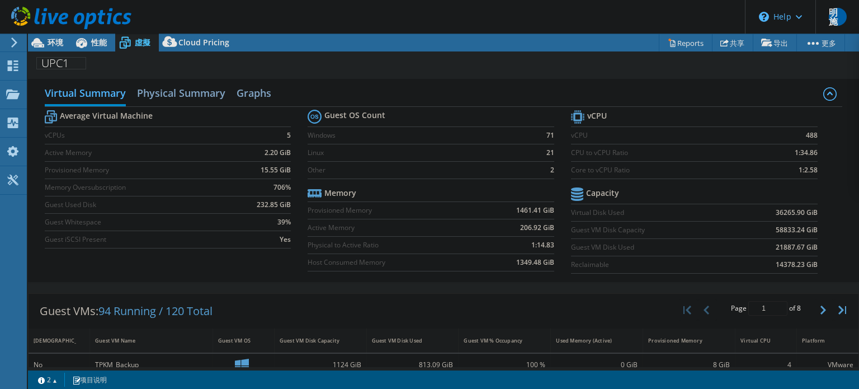
drag, startPoint x: 760, startPoint y: 210, endPoint x: 584, endPoint y: 201, distance: 176.4
click at [760, 210] on td "36265.90 GiB" at bounding box center [774, 212] width 85 height 17
click at [594, 192] on b "Capacity" at bounding box center [602, 192] width 33 height 11
click at [564, 192] on section "Guest OS Count Windows 71 Linux 21 Other 2 Memory Provisioned Memory 1461.41 Gi…" at bounding box center [439, 192] width 263 height 170
click at [258, 98] on h2 "Graphs" at bounding box center [254, 94] width 35 height 25
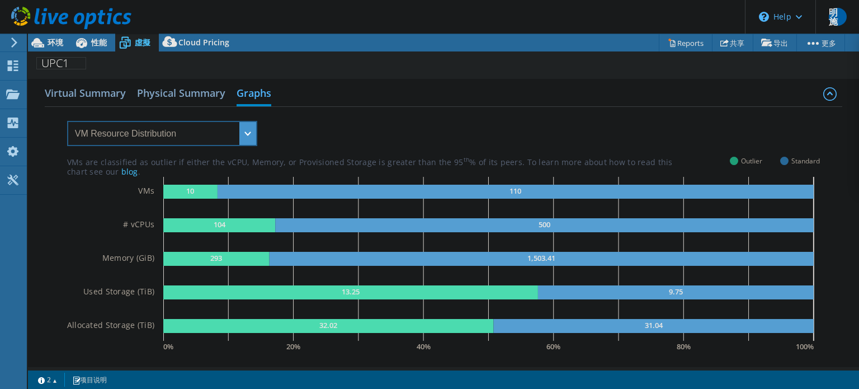
click at [192, 133] on select "VM Resource Distribution Provisioning Contrast Over Provisioning" at bounding box center [162, 133] width 190 height 25
select select "Provisioning Contrast"
click at [67, 121] on select "VM Resource Distribution Provisioning Contrast Over Provisioning" at bounding box center [162, 133] width 190 height 25
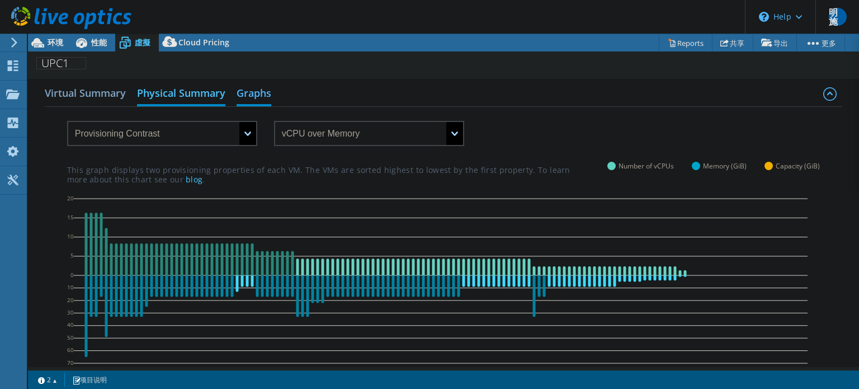
click at [179, 93] on h2 "Physical Summary" at bounding box center [181, 94] width 88 height 25
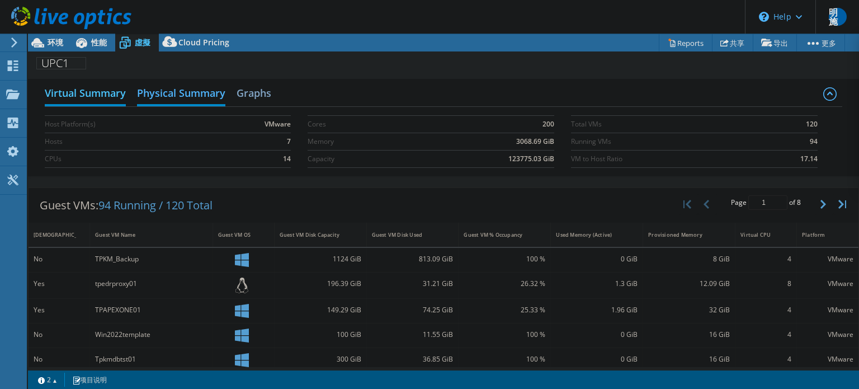
click at [102, 96] on h2 "Virtual Summary" at bounding box center [85, 94] width 81 height 25
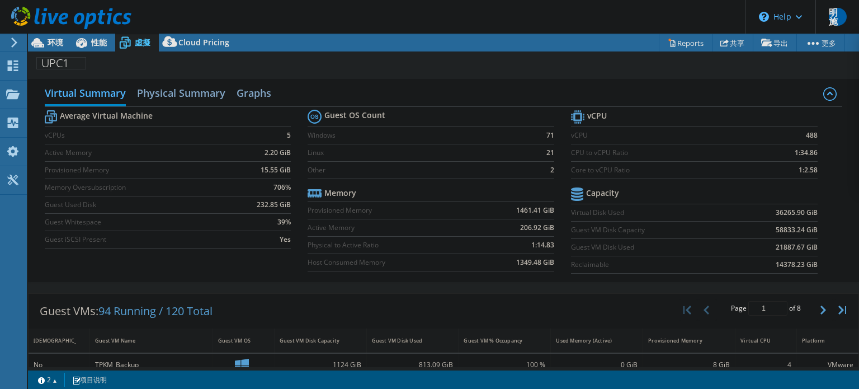
click at [823, 93] on icon at bounding box center [829, 93] width 13 height 13
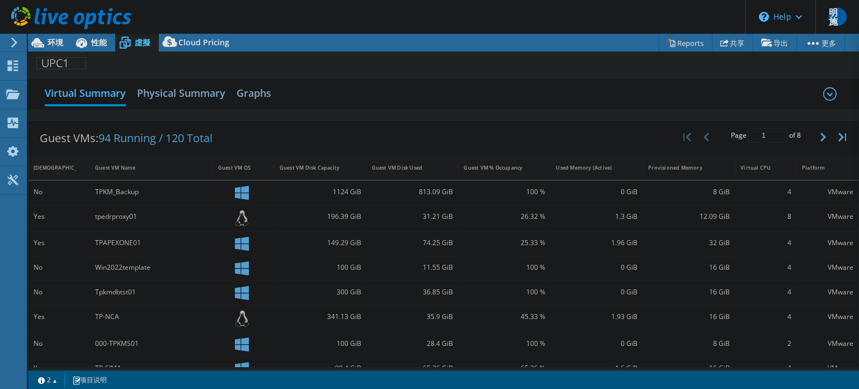
click at [823, 93] on icon at bounding box center [829, 93] width 13 height 13
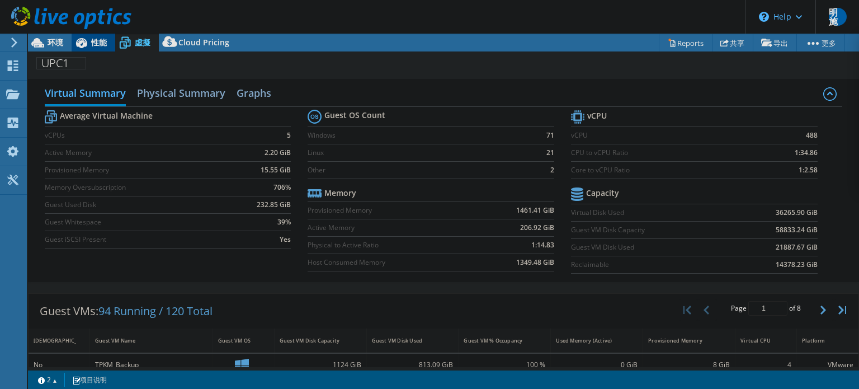
click at [94, 42] on span "性能" at bounding box center [99, 42] width 16 height 11
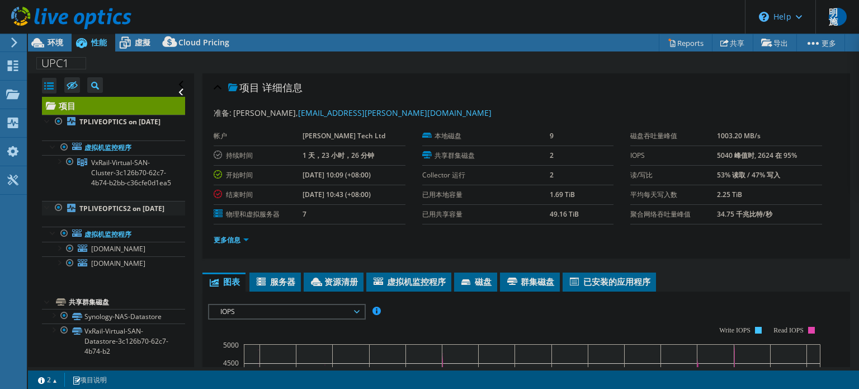
click at [58, 214] on div at bounding box center [58, 207] width 11 height 13
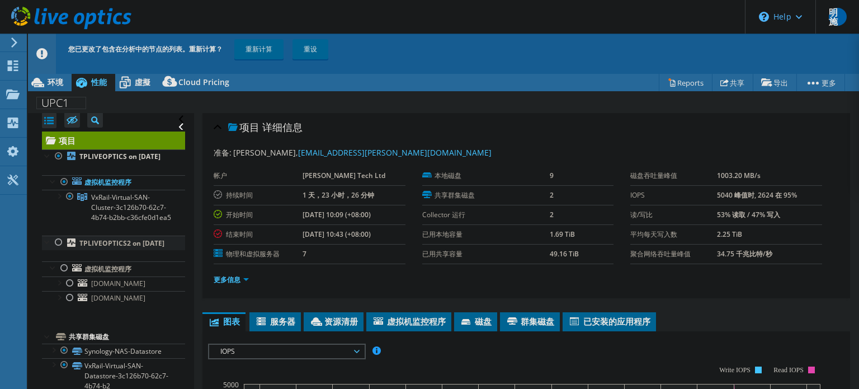
scroll to position [54, 0]
click at [63, 351] on div at bounding box center [64, 349] width 11 height 13
click at [55, 235] on div at bounding box center [58, 241] width 11 height 13
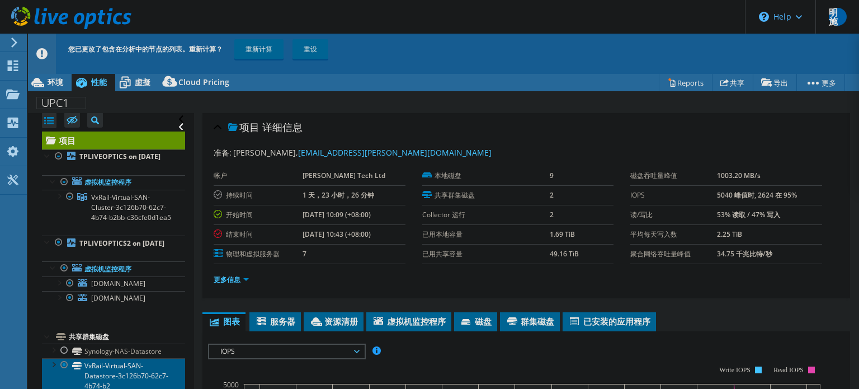
click at [130, 371] on link "VxRail-Virtual-SAN-Datastore-3c126b70-62c7-4b74-b2" at bounding box center [113, 375] width 143 height 35
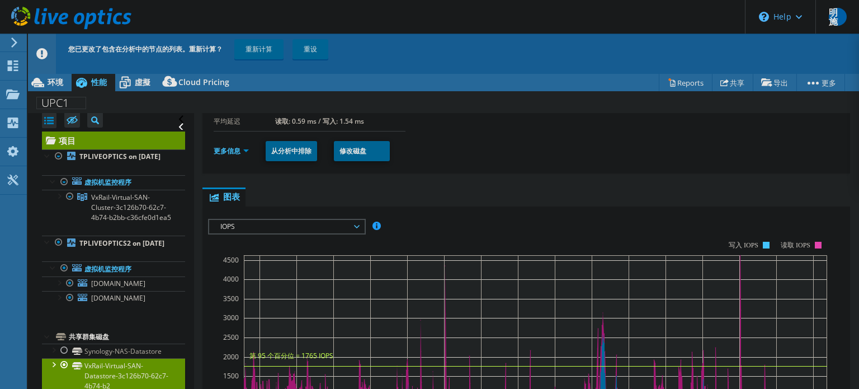
scroll to position [168, 0]
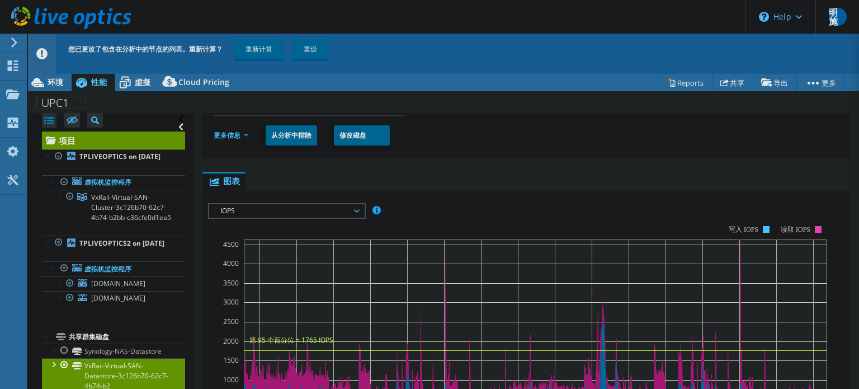
click at [338, 205] on span "IOPS" at bounding box center [287, 210] width 144 height 13
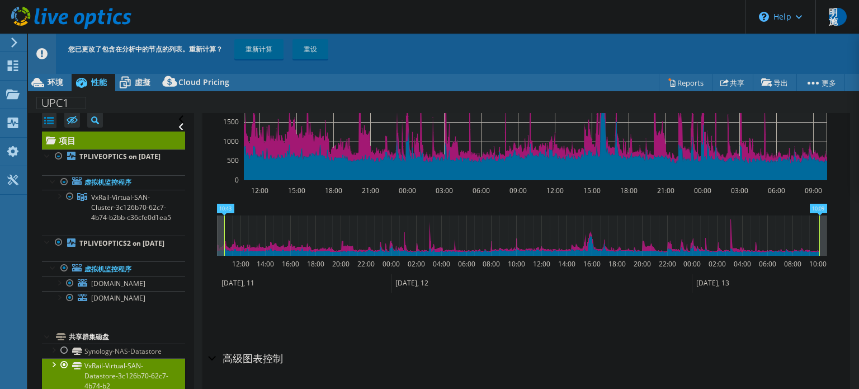
scroll to position [420, 0]
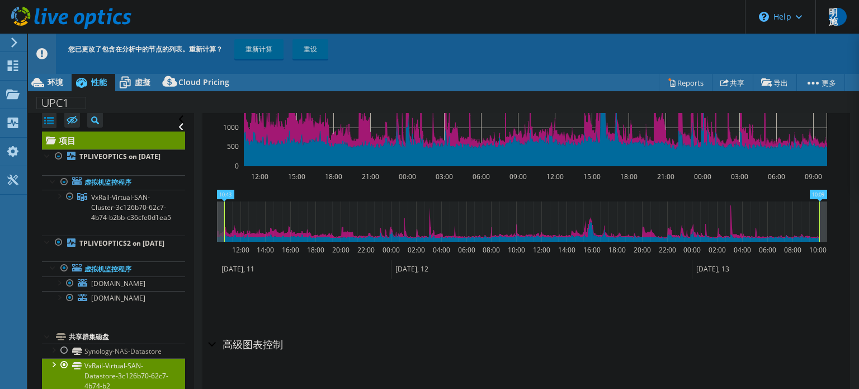
click at [255, 341] on h2 "高级图表控制" at bounding box center [245, 344] width 75 height 22
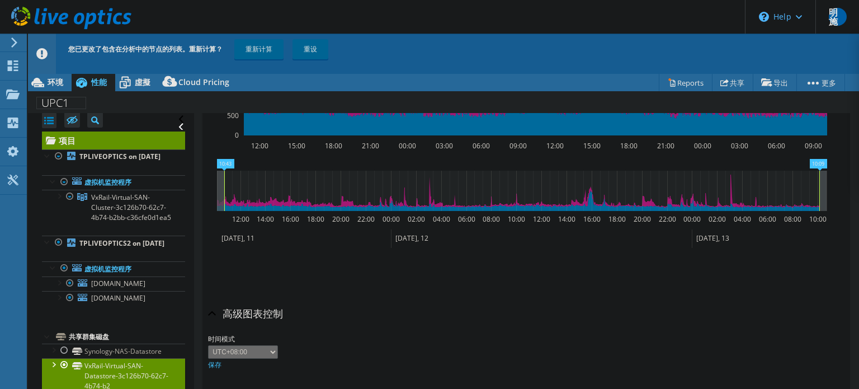
scroll to position [464, 0]
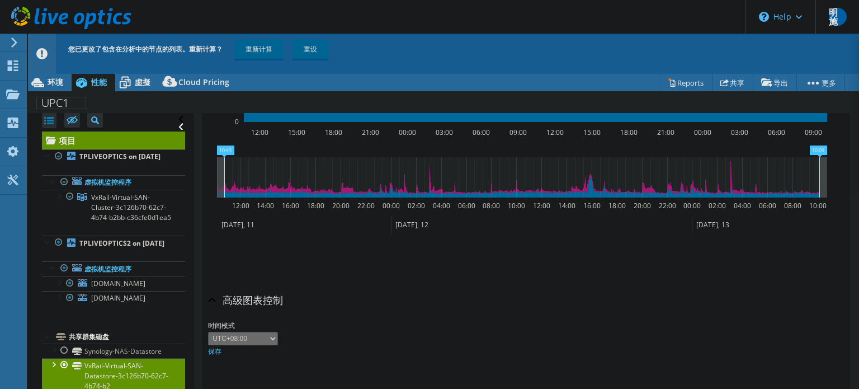
click at [267, 334] on select "UTC-12:00 UTC-11:00 UTC-10:00 UTC-09:30 UTC-09:00 UTC-08:00 UTC-07:00 UTC-06:00…" at bounding box center [243, 338] width 70 height 13
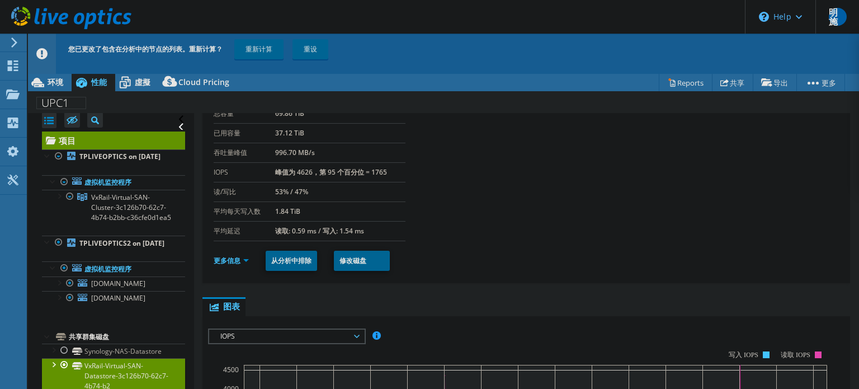
scroll to position [0, 0]
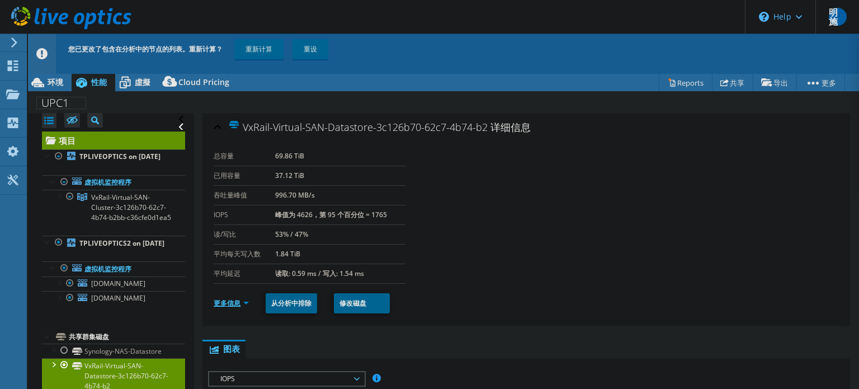
click at [239, 298] on link "更多信息" at bounding box center [231, 303] width 35 height 10
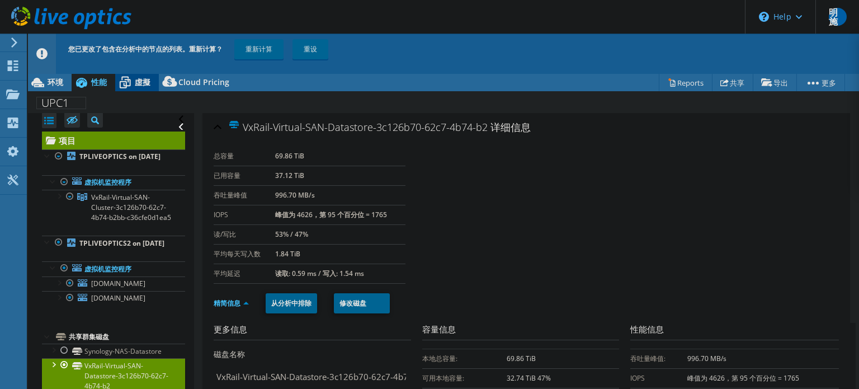
click at [145, 84] on span "虛擬" at bounding box center [143, 82] width 16 height 11
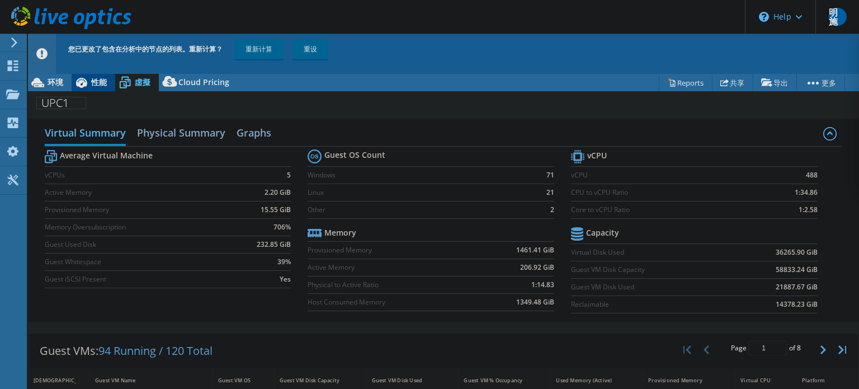
click at [101, 74] on div "性能" at bounding box center [94, 82] width 44 height 18
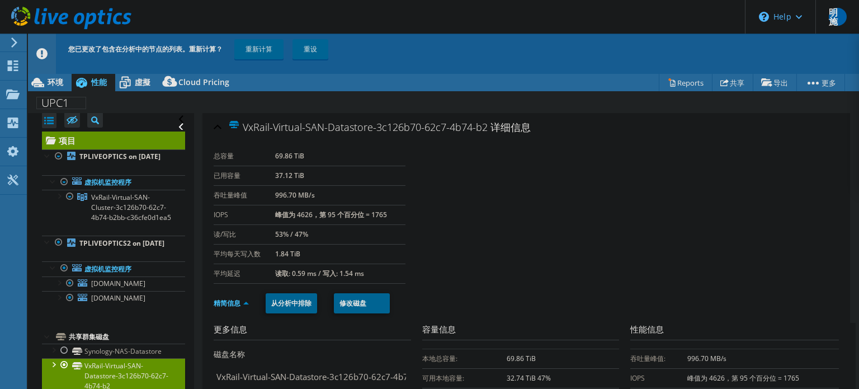
click at [125, 375] on link "VxRail-Virtual-SAN-Datastore-3c126b70-62c7-4b74-b2" at bounding box center [113, 375] width 143 height 35
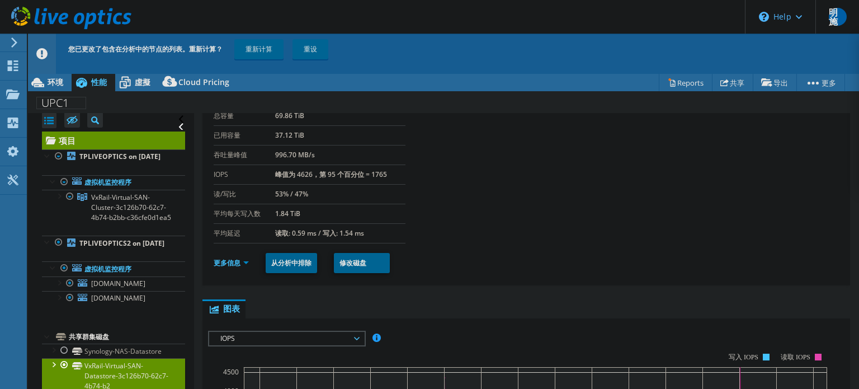
scroll to position [56, 0]
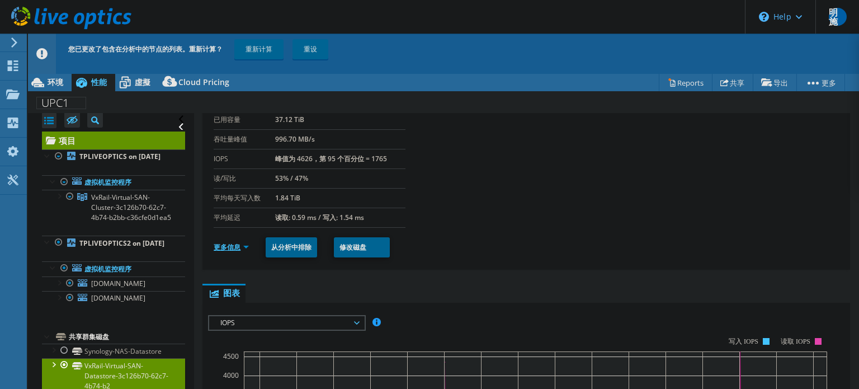
click at [246, 243] on link "更多信息" at bounding box center [231, 247] width 35 height 10
